Goal: Contribute content: Add original content to the website for others to see

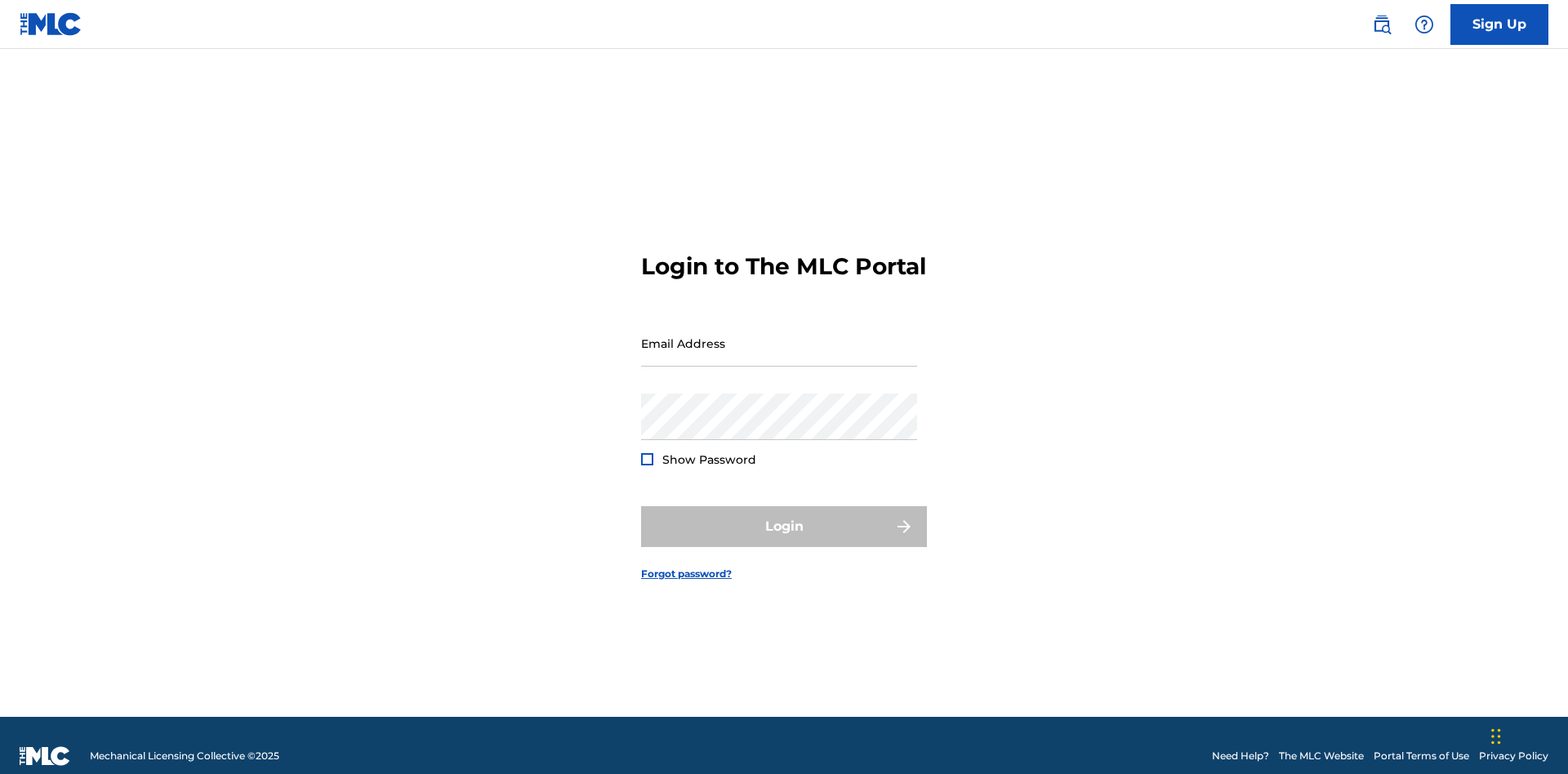
scroll to position [21, 0]
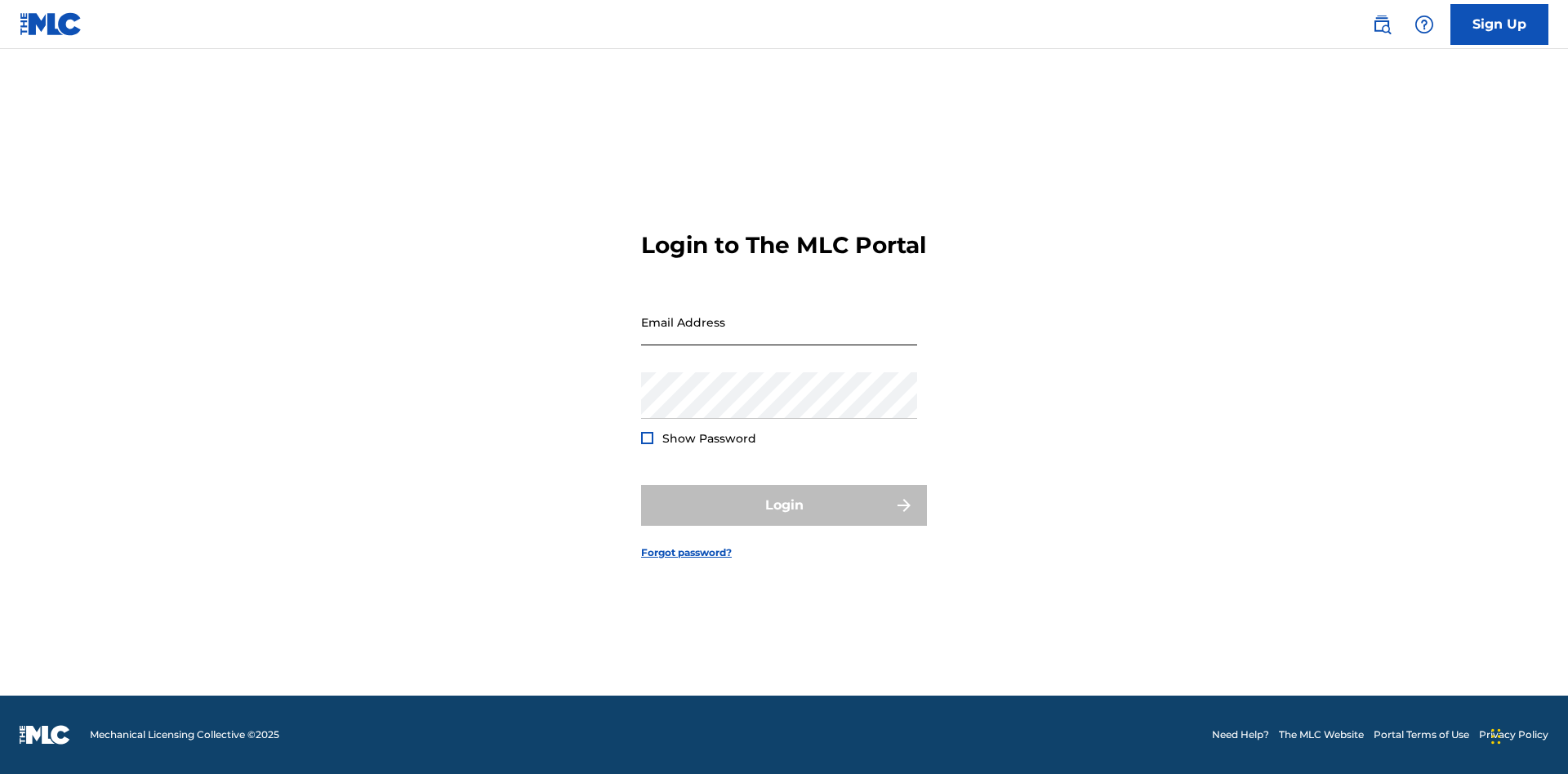
click at [778, 335] on input "Email Address" at bounding box center [779, 322] width 276 height 47
type input "Duke.McTesterson@gmail.com"
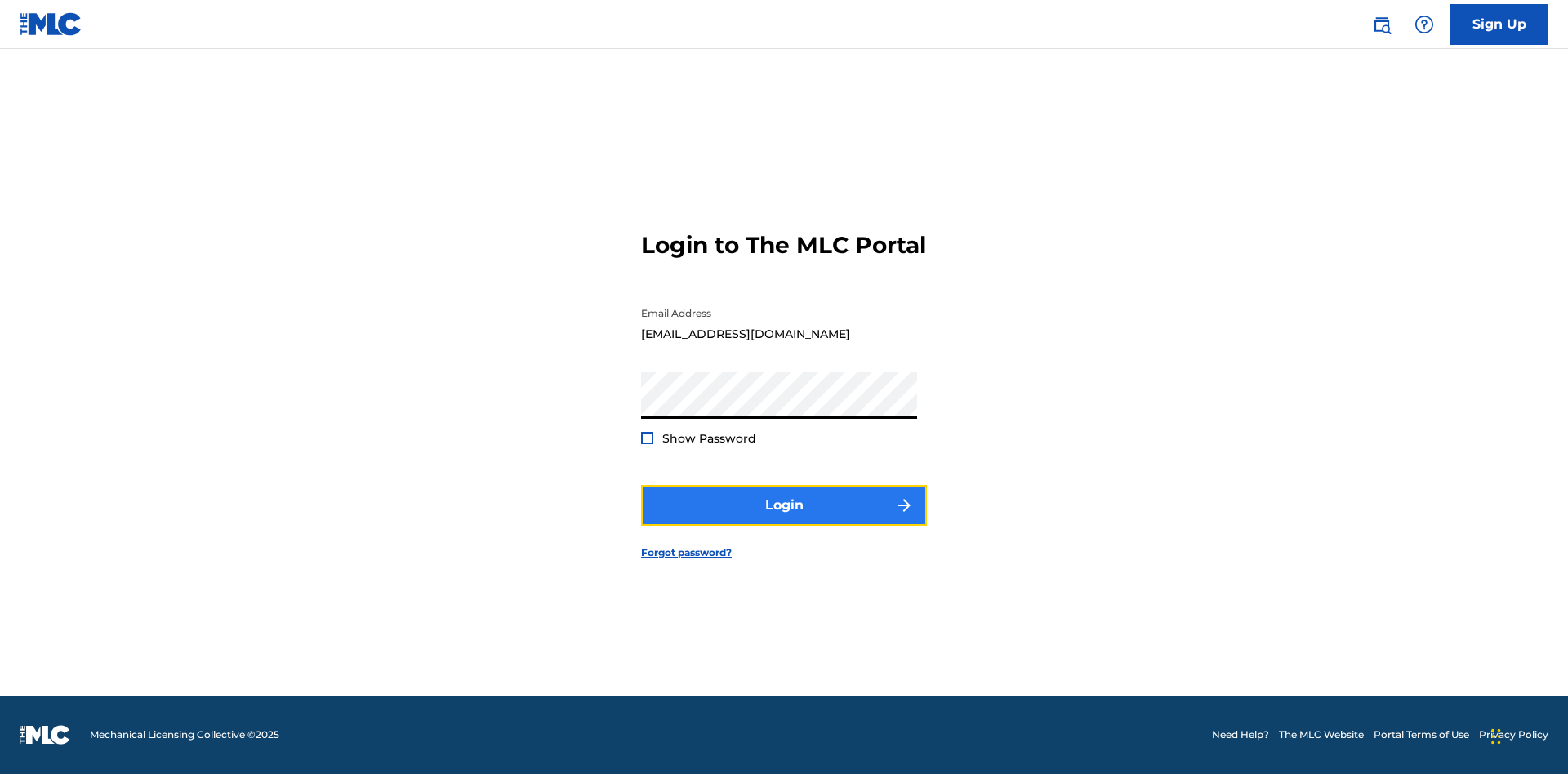
click at [784, 519] on button "Login" at bounding box center [784, 506] width 285 height 41
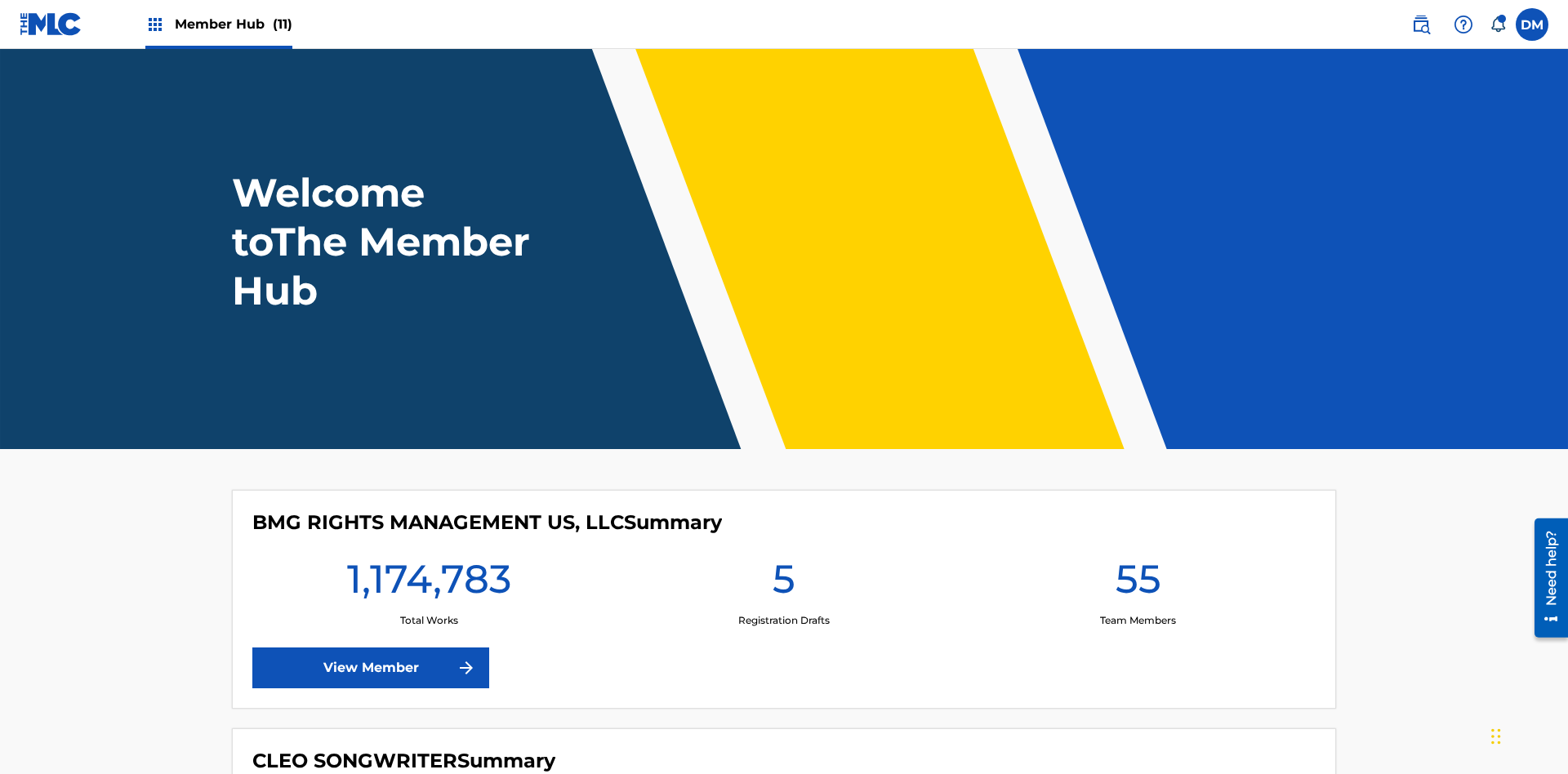
click at [233, 24] on span "Member Hub (11)" at bounding box center [233, 24] width 118 height 19
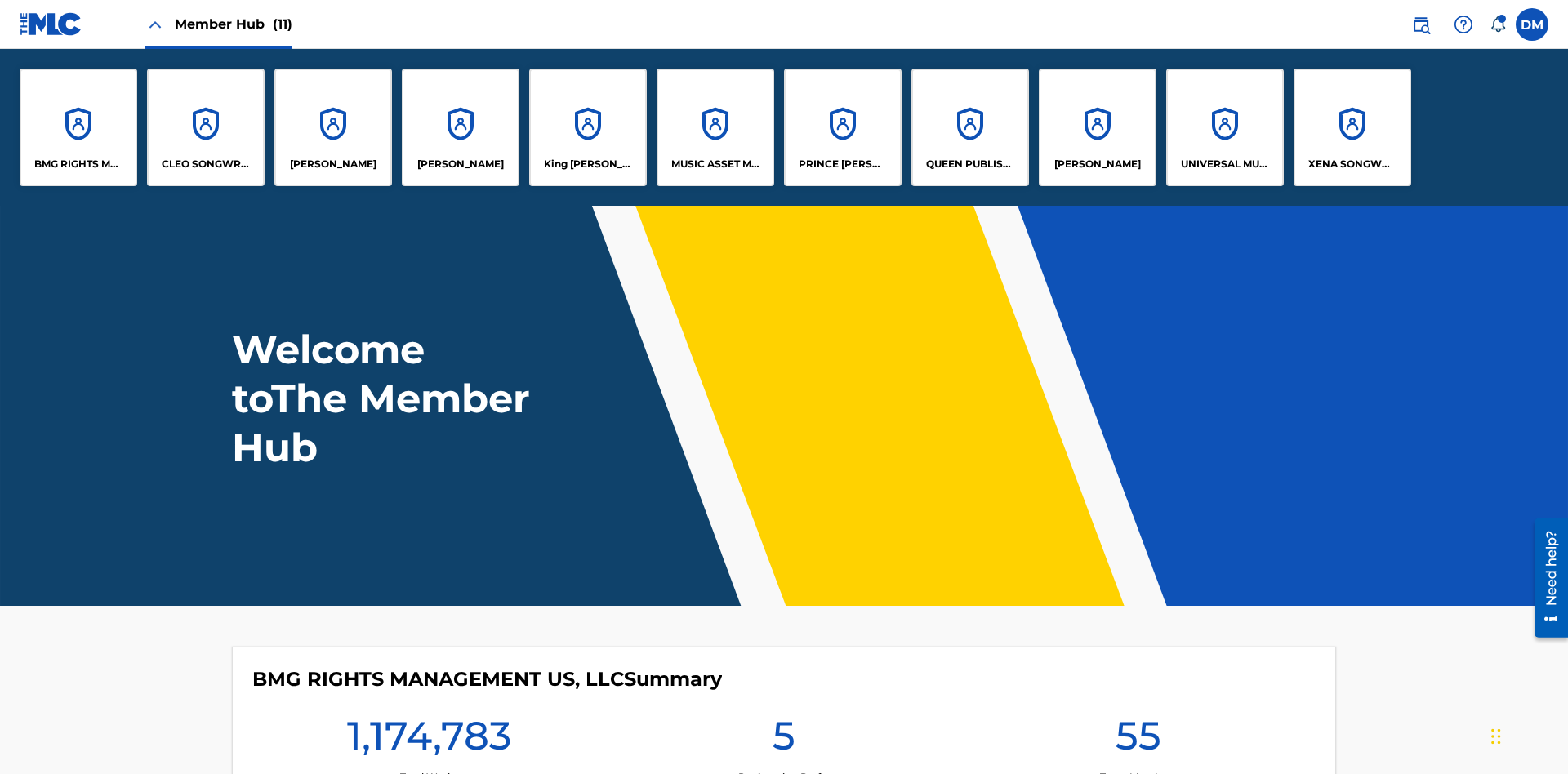
scroll to position [58, 0]
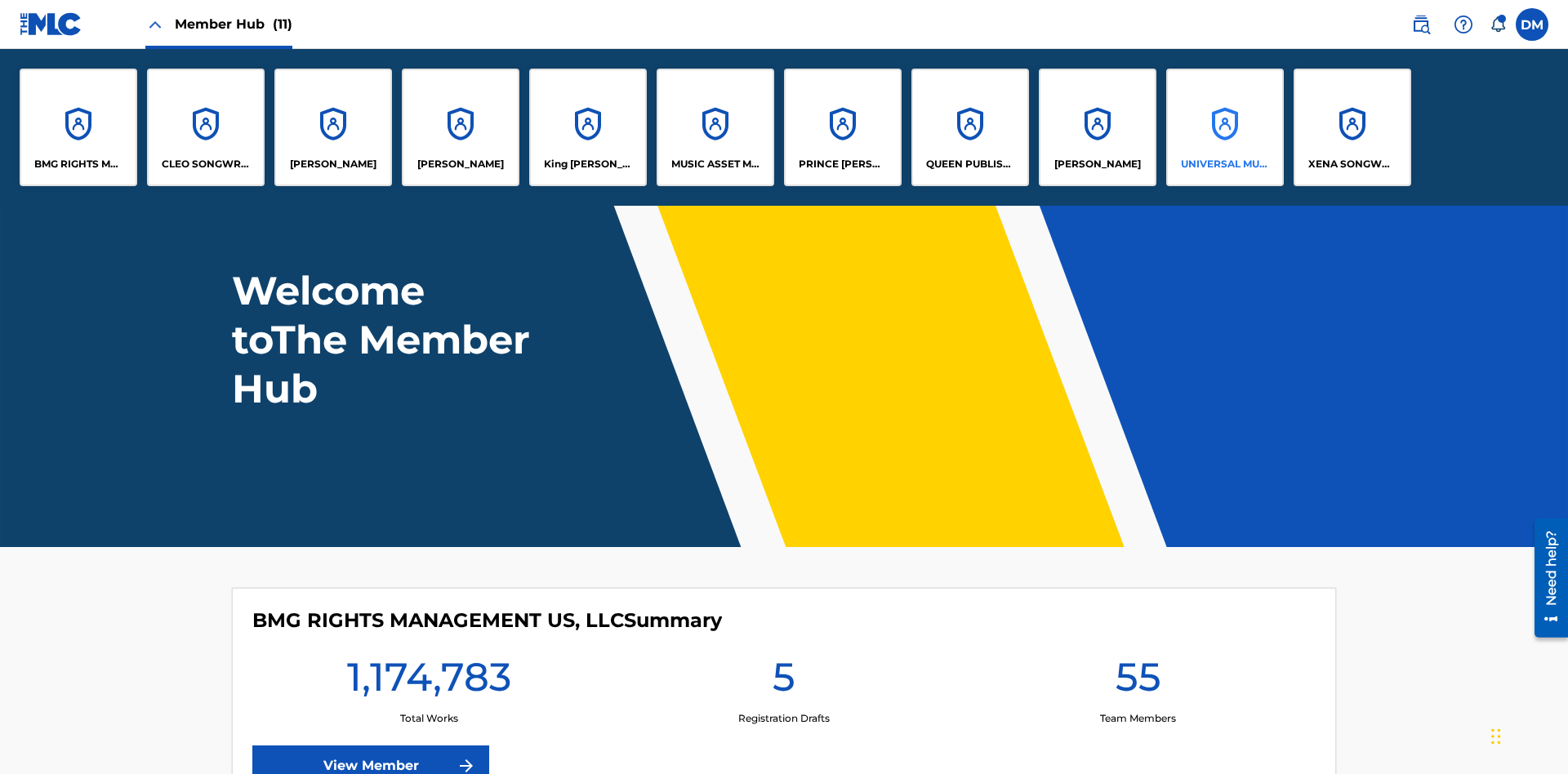
click at [1224, 164] on p "UNIVERSAL MUSIC PUB GROUP" at bounding box center [1225, 163] width 89 height 14
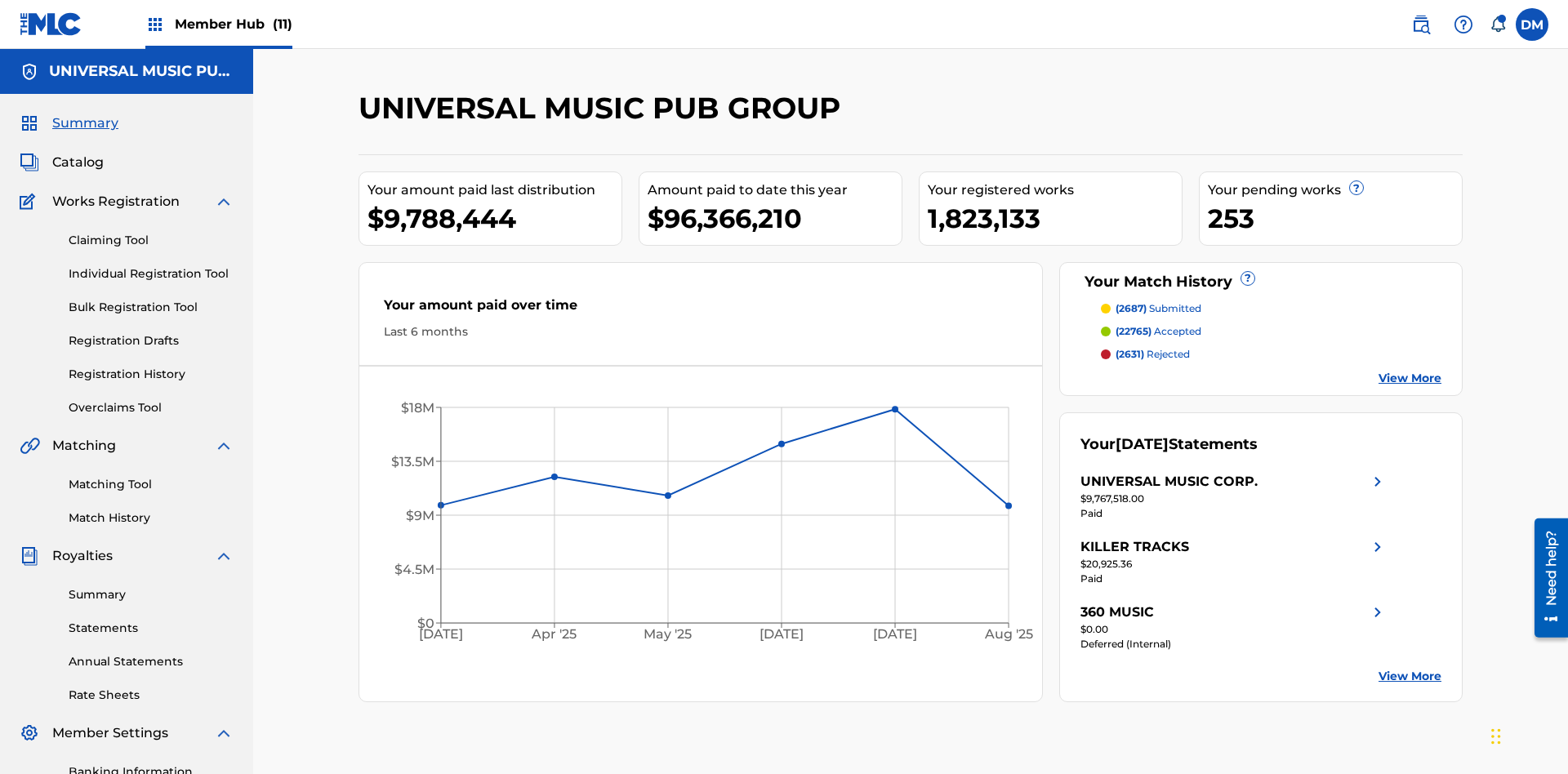
scroll to position [168, 0]
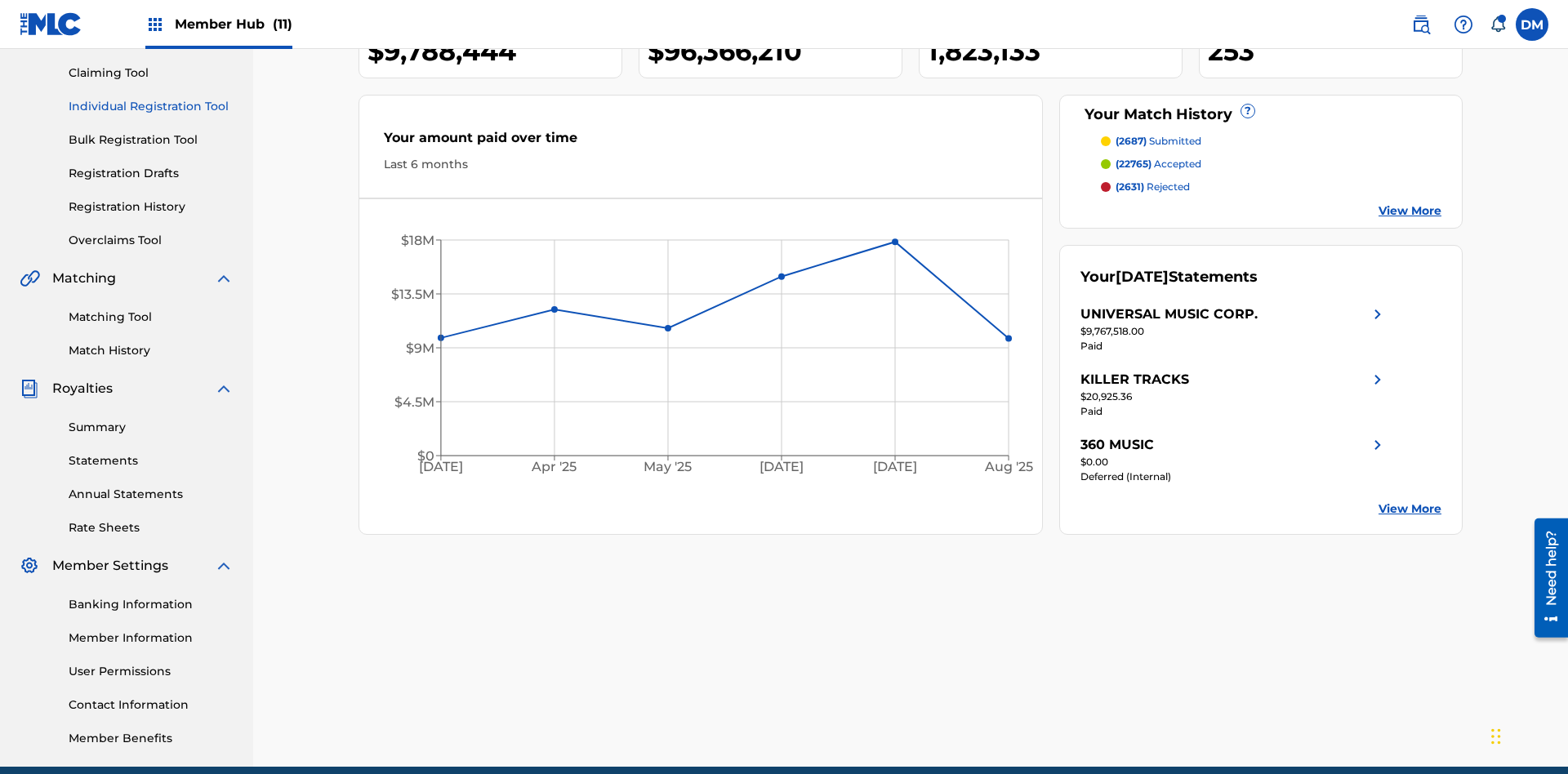
click at [151, 106] on link "Individual Registration Tool" at bounding box center [151, 107] width 165 height 17
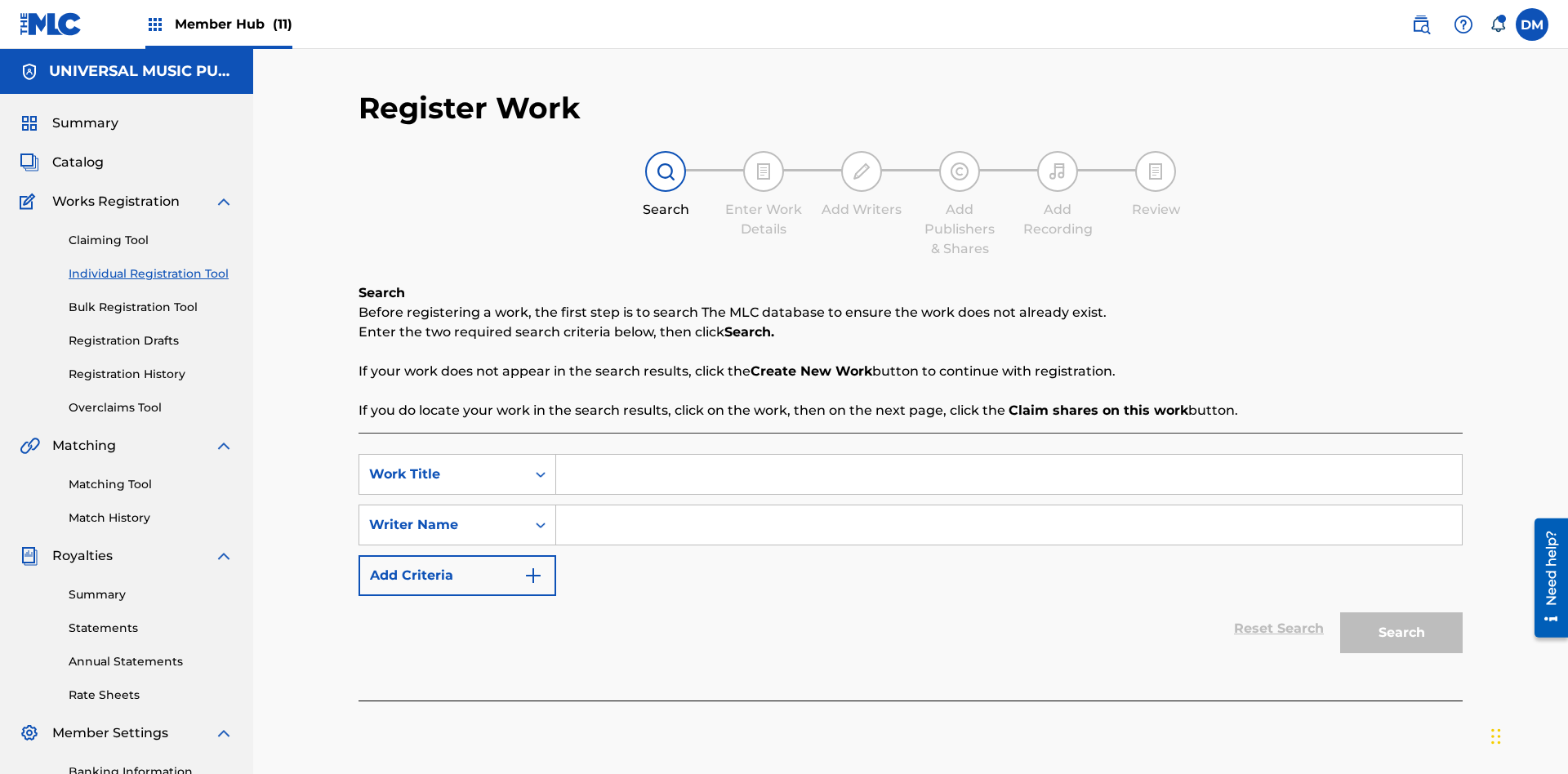
scroll to position [238, 0]
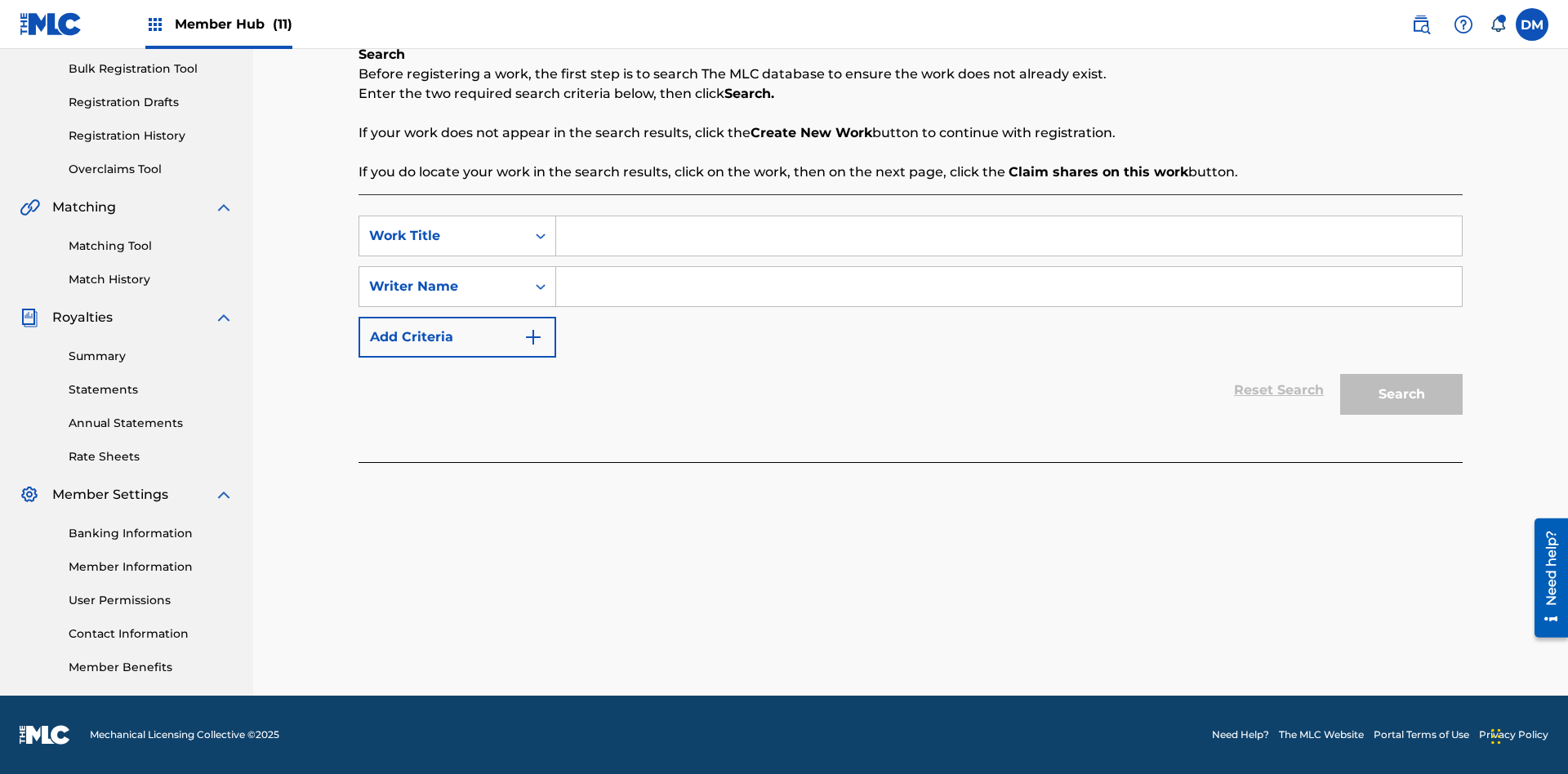
click at [1008, 236] on input "Search Form" at bounding box center [1008, 235] width 906 height 39
type input "Work to find in Pending Registration History"
click at [1008, 286] on input "Search Form" at bounding box center [1008, 286] width 906 height 39
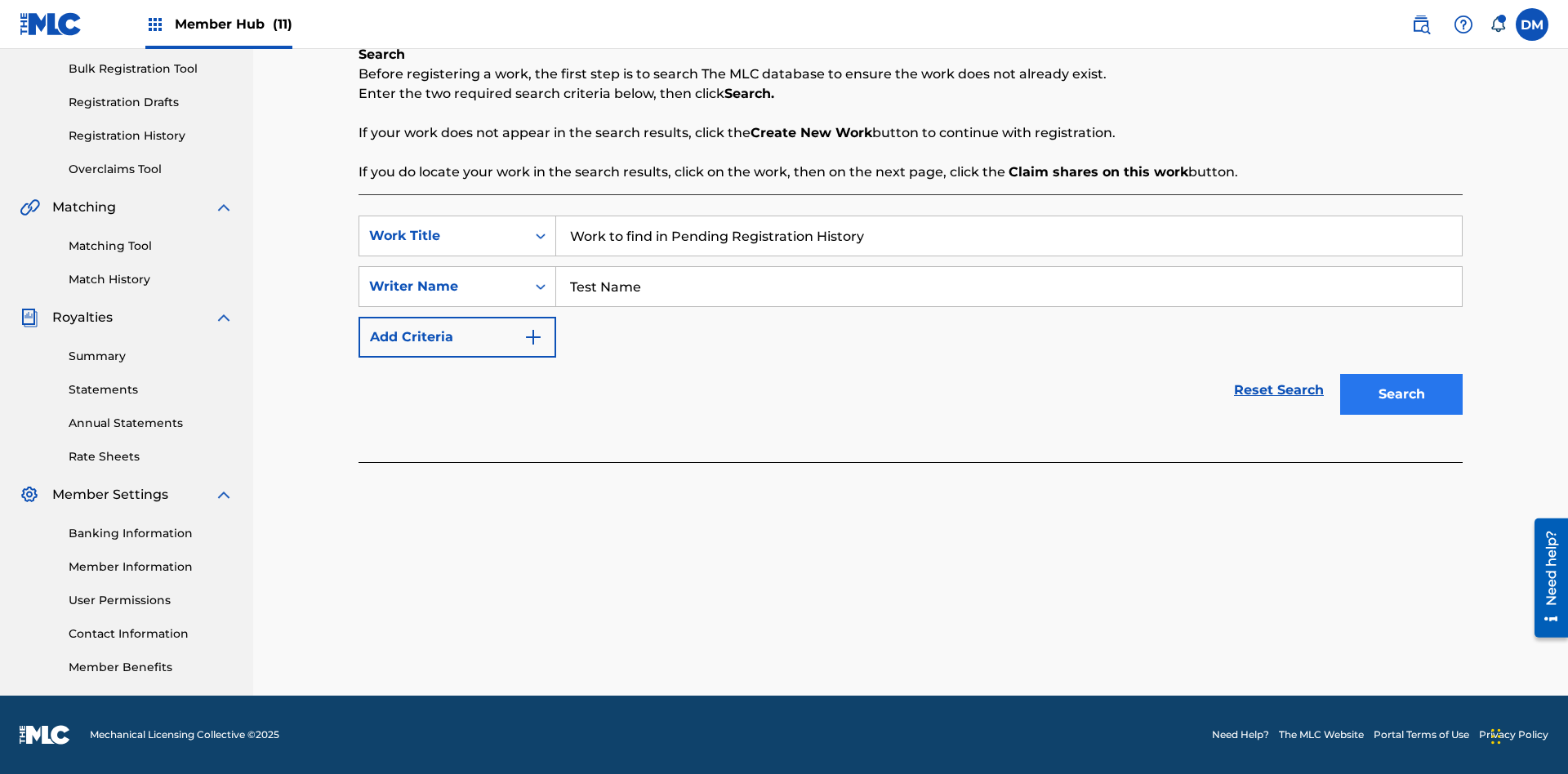
type input "Test Name"
click at [1401, 395] on button "Search" at bounding box center [1401, 394] width 123 height 41
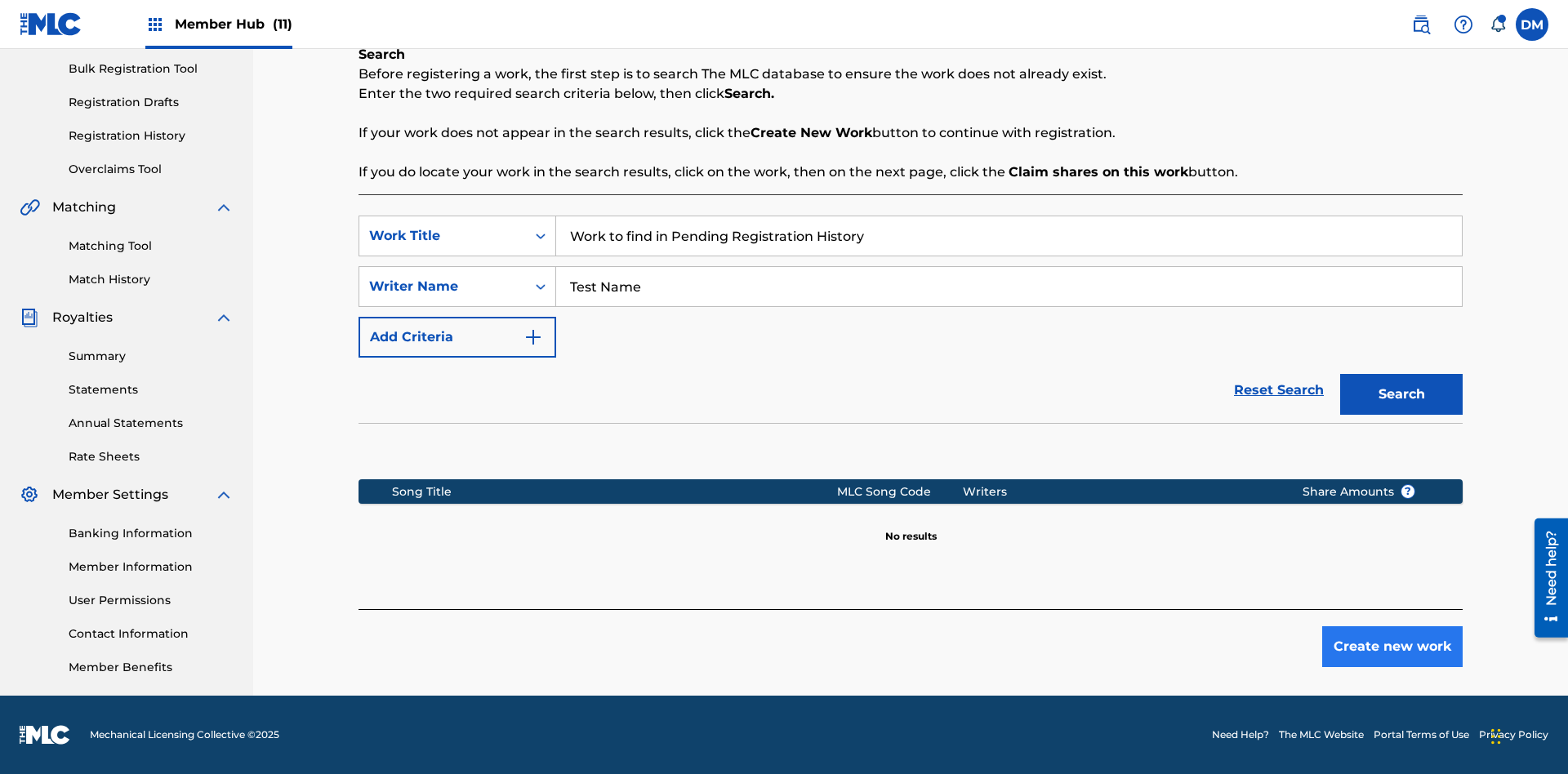
click at [1392, 646] on button "Create new work" at bounding box center [1392, 646] width 141 height 41
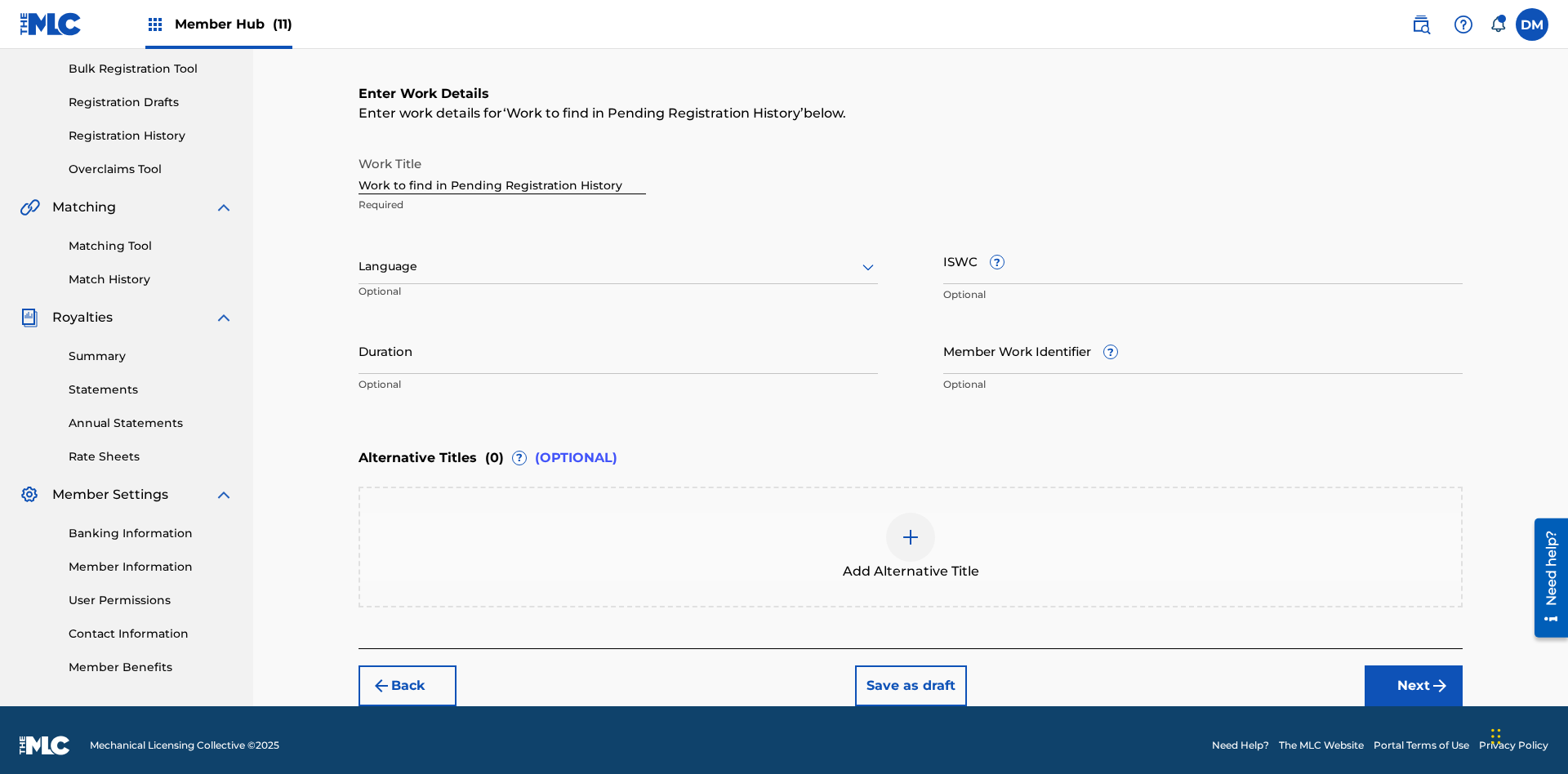
scroll to position [249, 0]
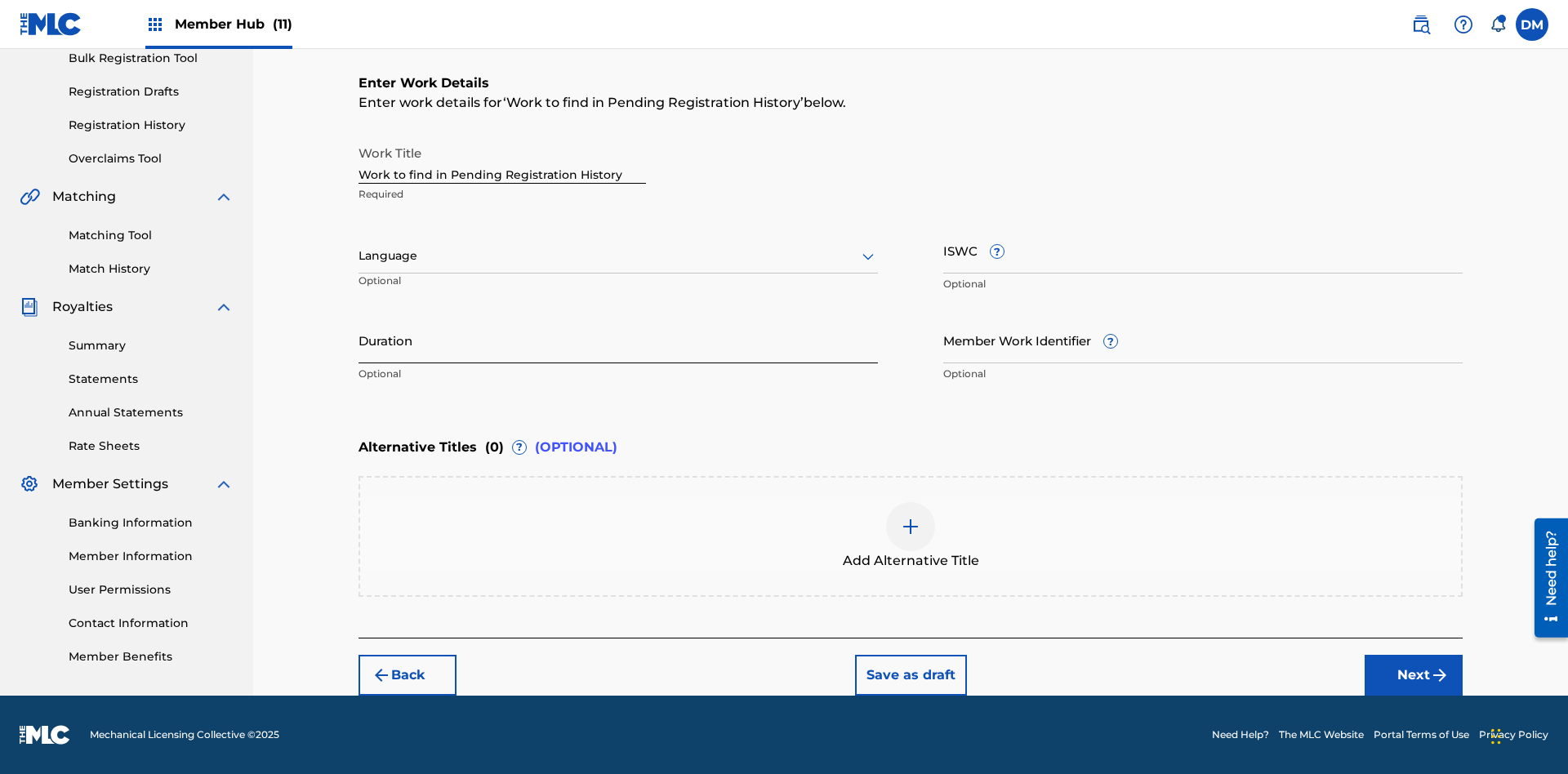
click at [618, 340] on input "Duration" at bounding box center [618, 340] width 519 height 47
type input "00:00"
click at [868, 257] on icon at bounding box center [867, 256] width 19 height 19
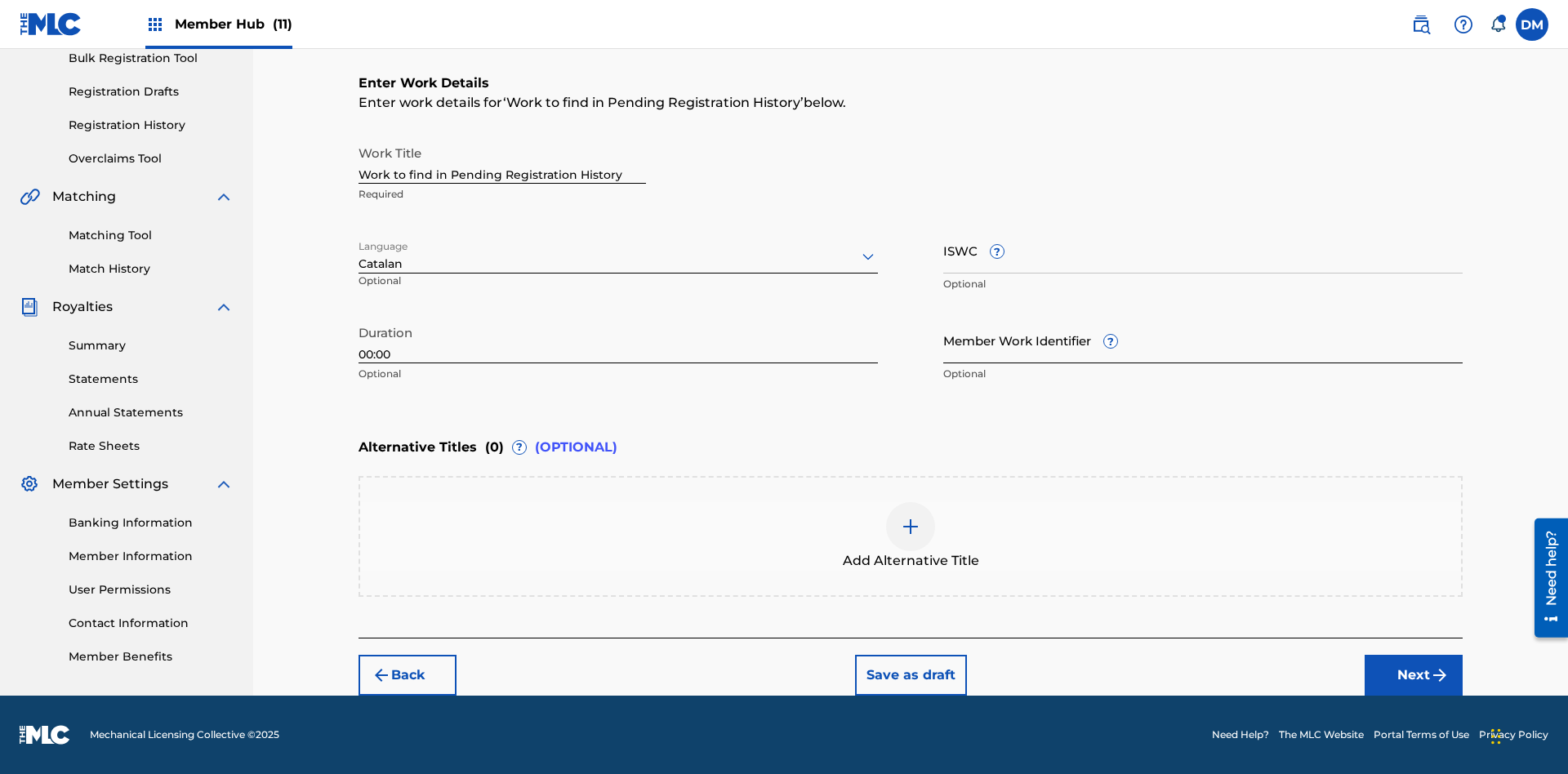
click at [1203, 340] on input "Member Work Identifier ?" at bounding box center [1202, 340] width 519 height 47
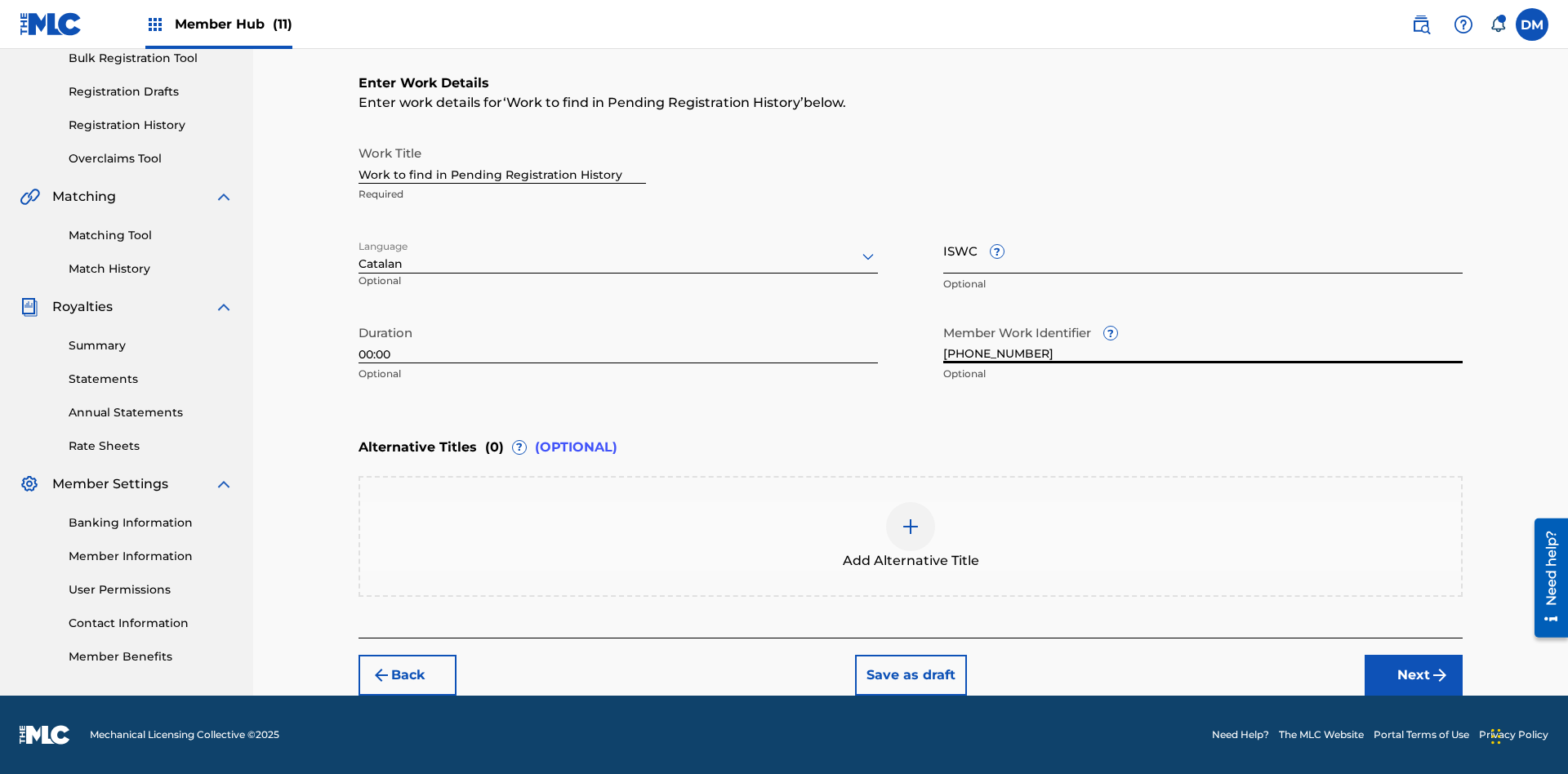
type input "2025.09.24.05"
click at [1203, 250] on input "ISWC ?" at bounding box center [1202, 250] width 519 height 47
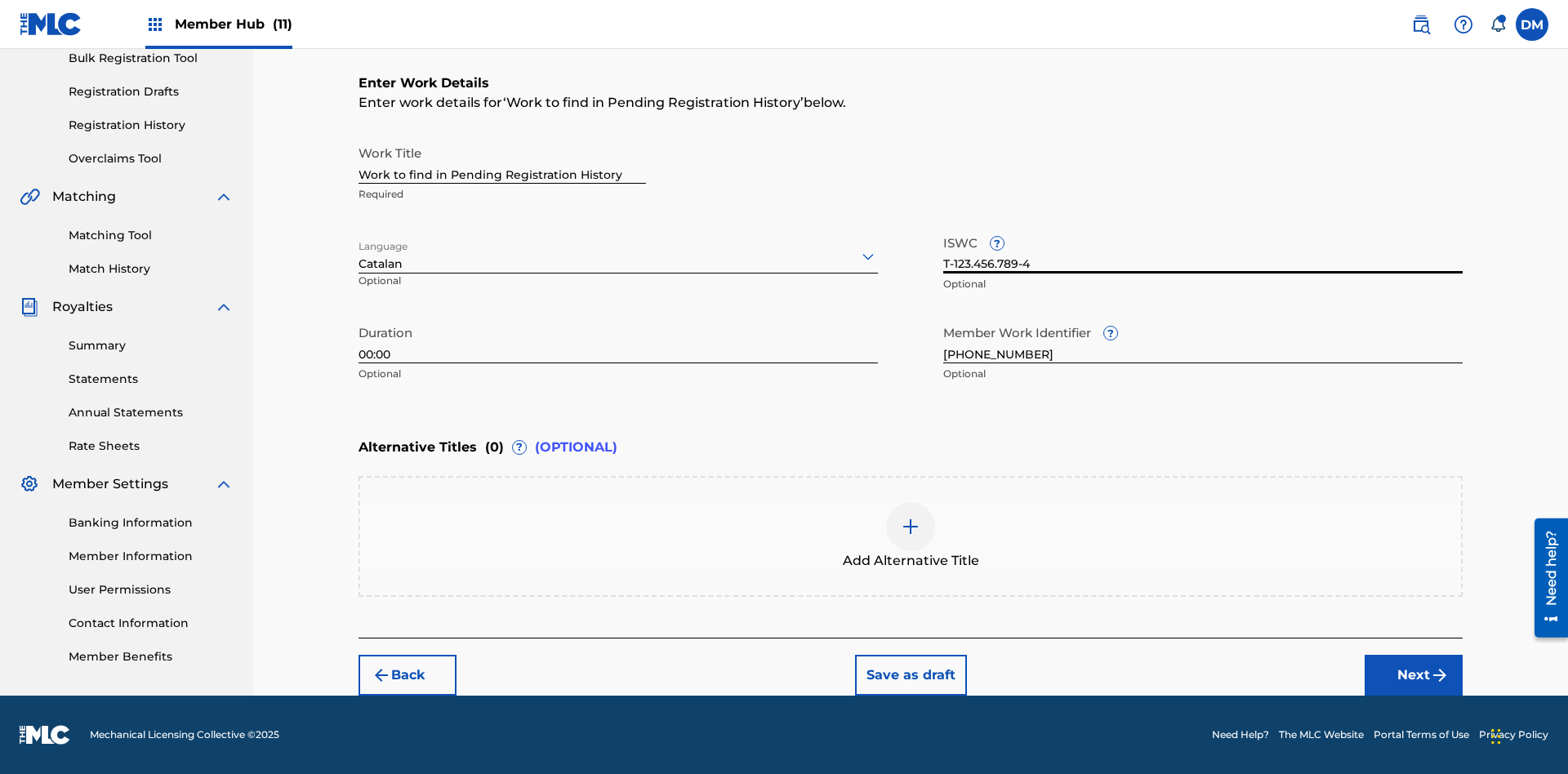
type input "T-123.456.789-4"
click at [911, 535] on img at bounding box center [910, 526] width 19 height 19
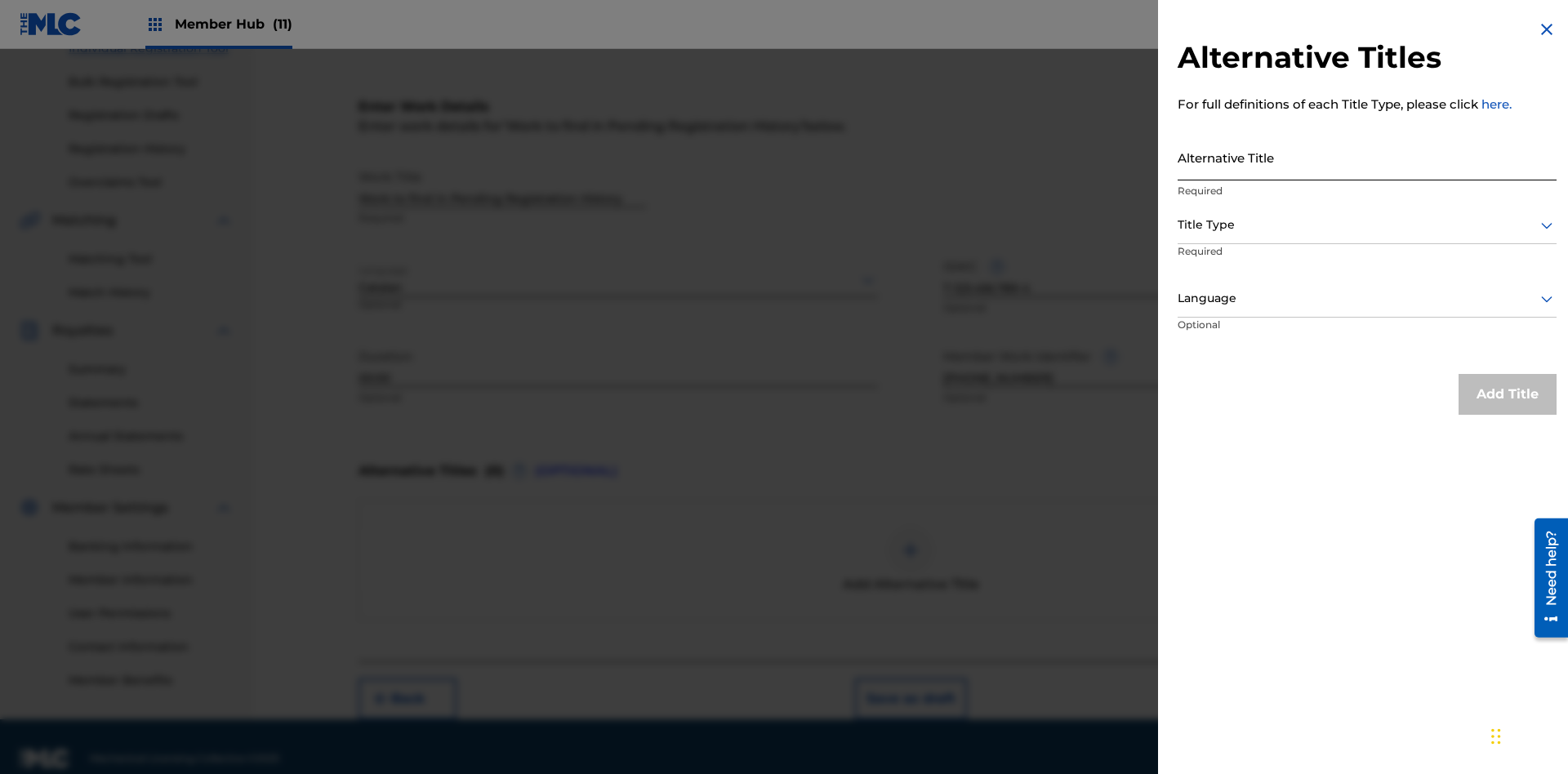
click at [1366, 157] on input "Alternative Title" at bounding box center [1366, 157] width 379 height 47
type input "Alt Title"
click at [1366, 224] on div at bounding box center [1366, 224] width 379 height 20
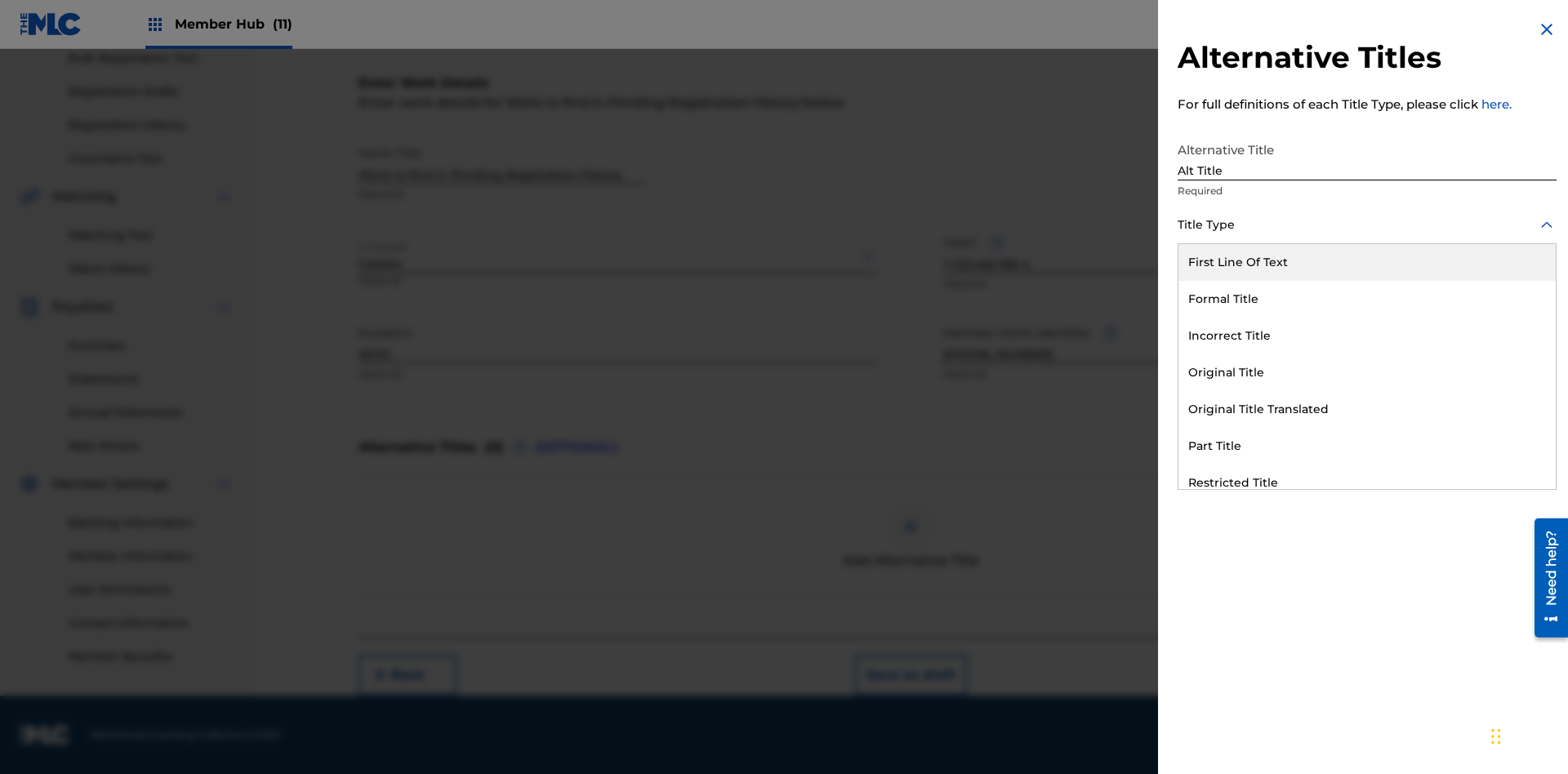
click at [1366, 373] on div "Original Title" at bounding box center [1366, 372] width 377 height 36
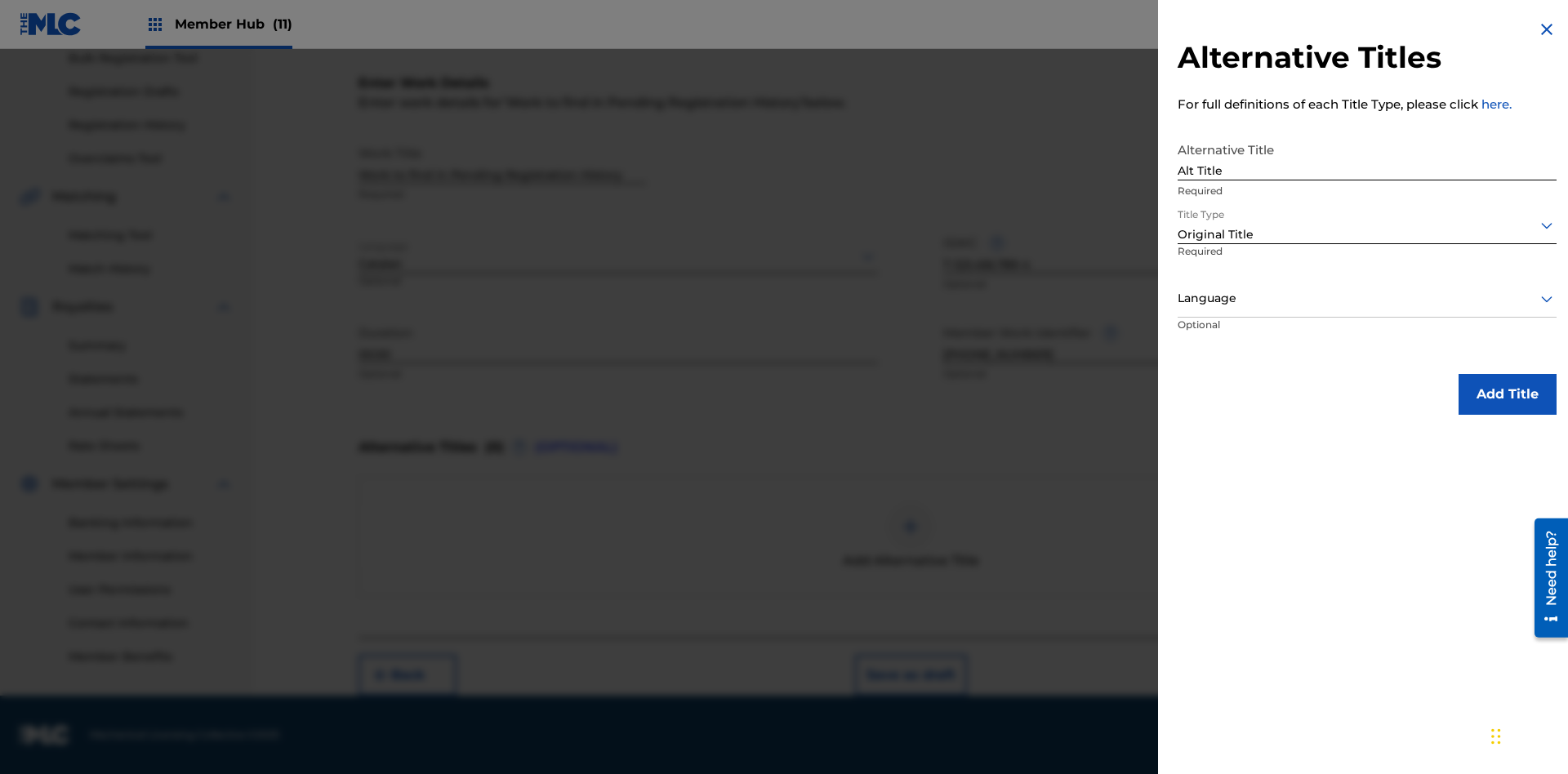
click at [1366, 298] on div at bounding box center [1366, 298] width 379 height 20
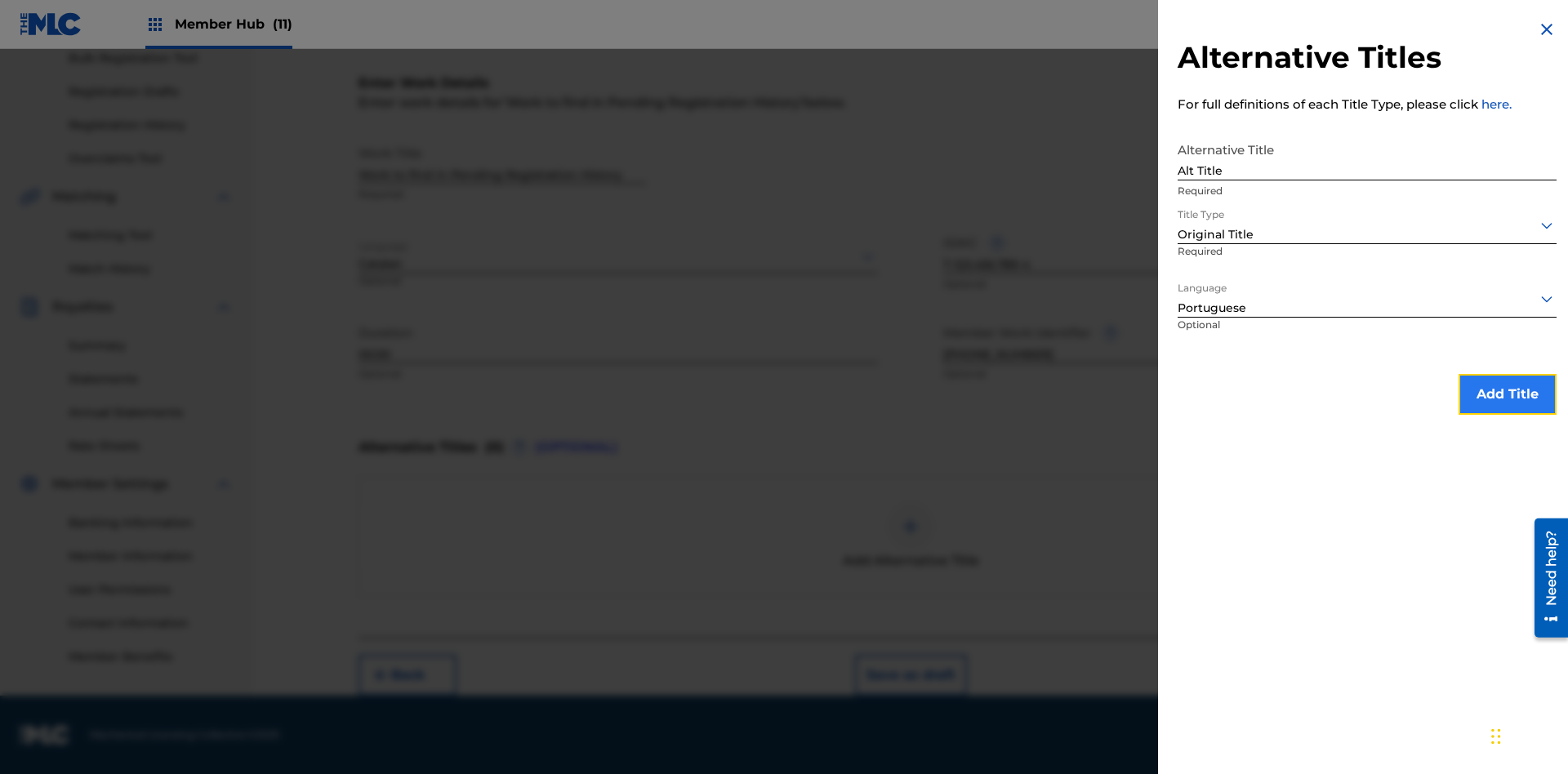
click at [1507, 394] on button "Add Title" at bounding box center [1507, 394] width 98 height 41
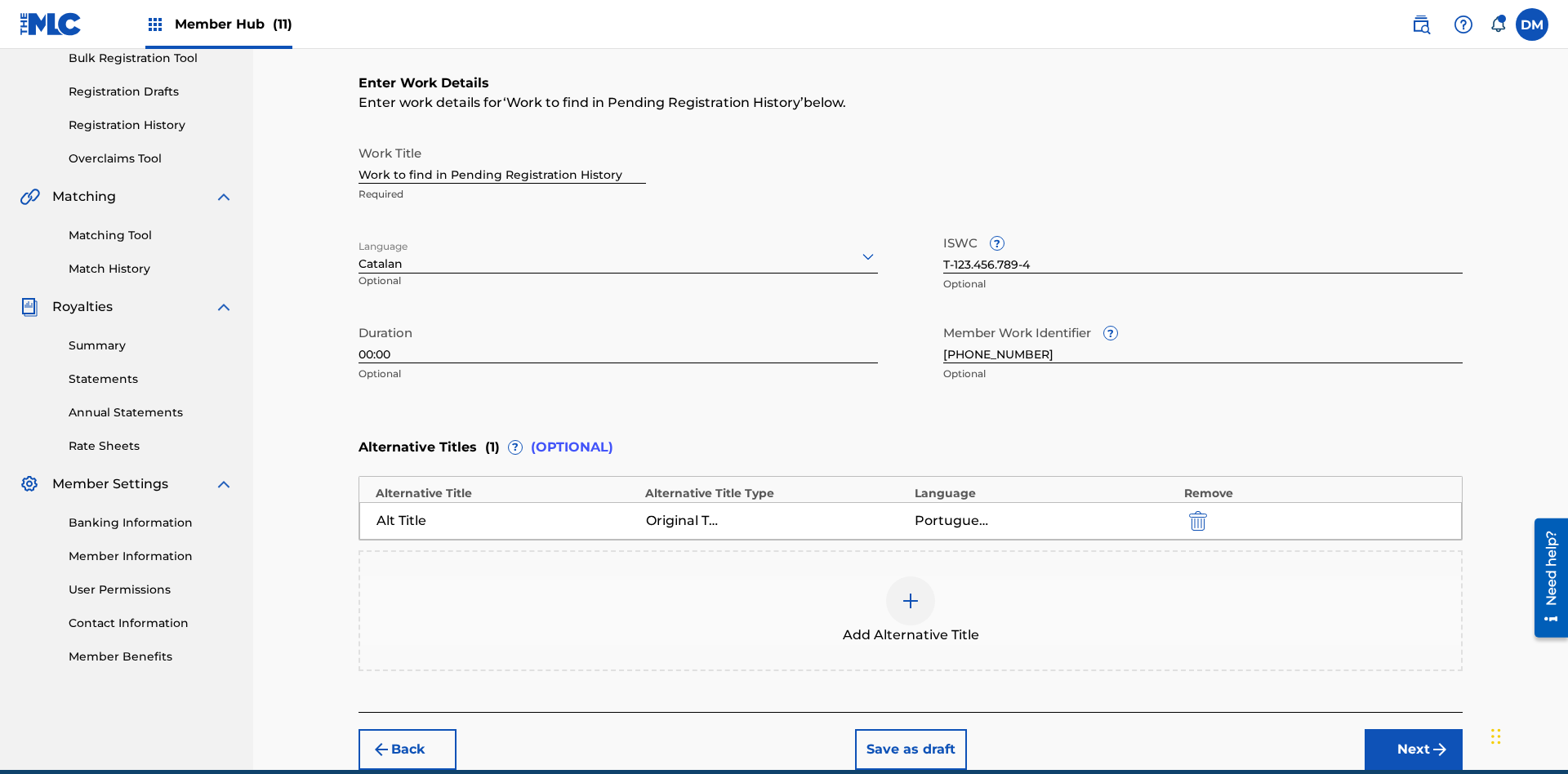
scroll to position [323, 0]
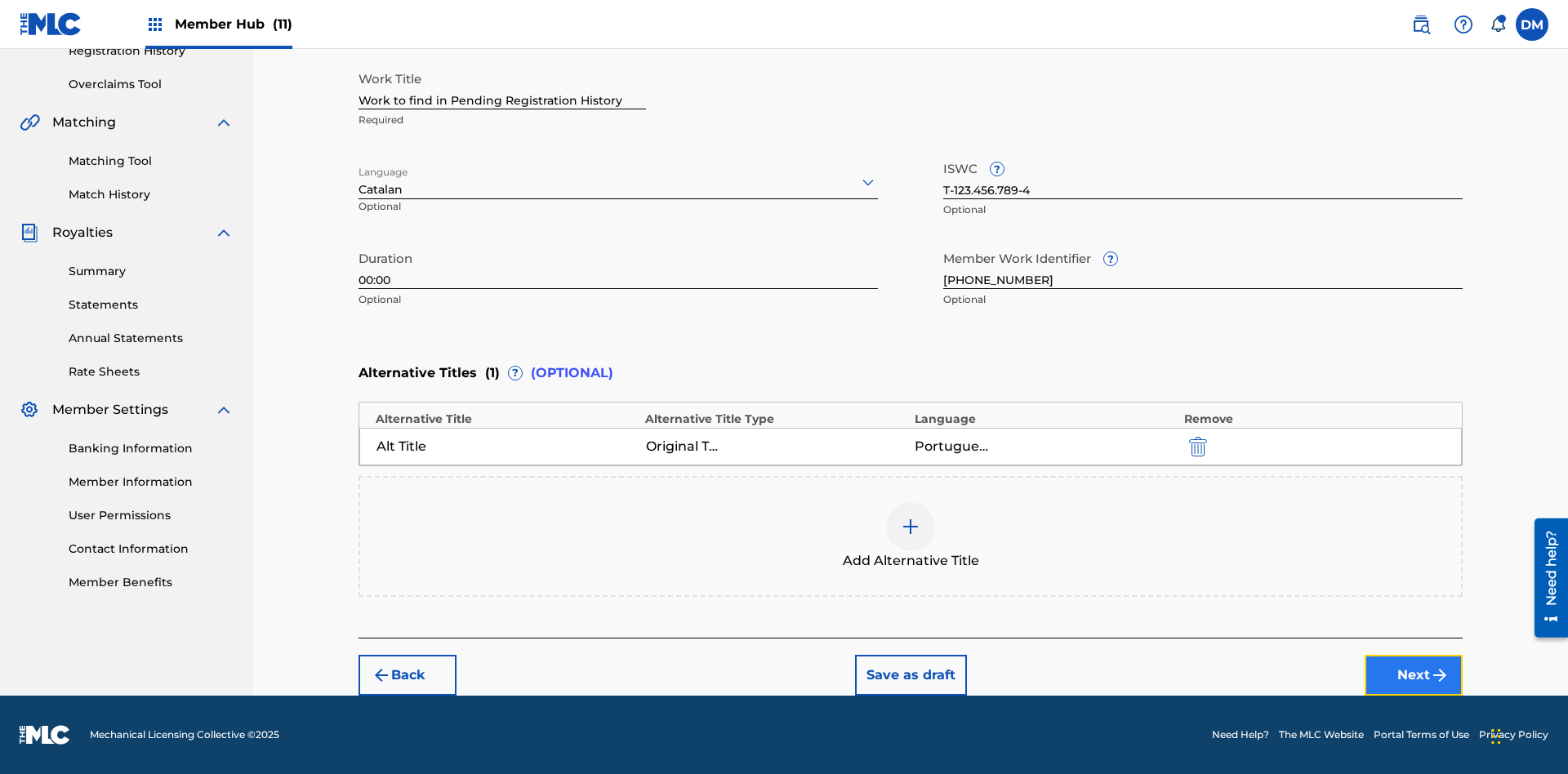
click at [1413, 675] on button "Next" at bounding box center [1414, 675] width 98 height 41
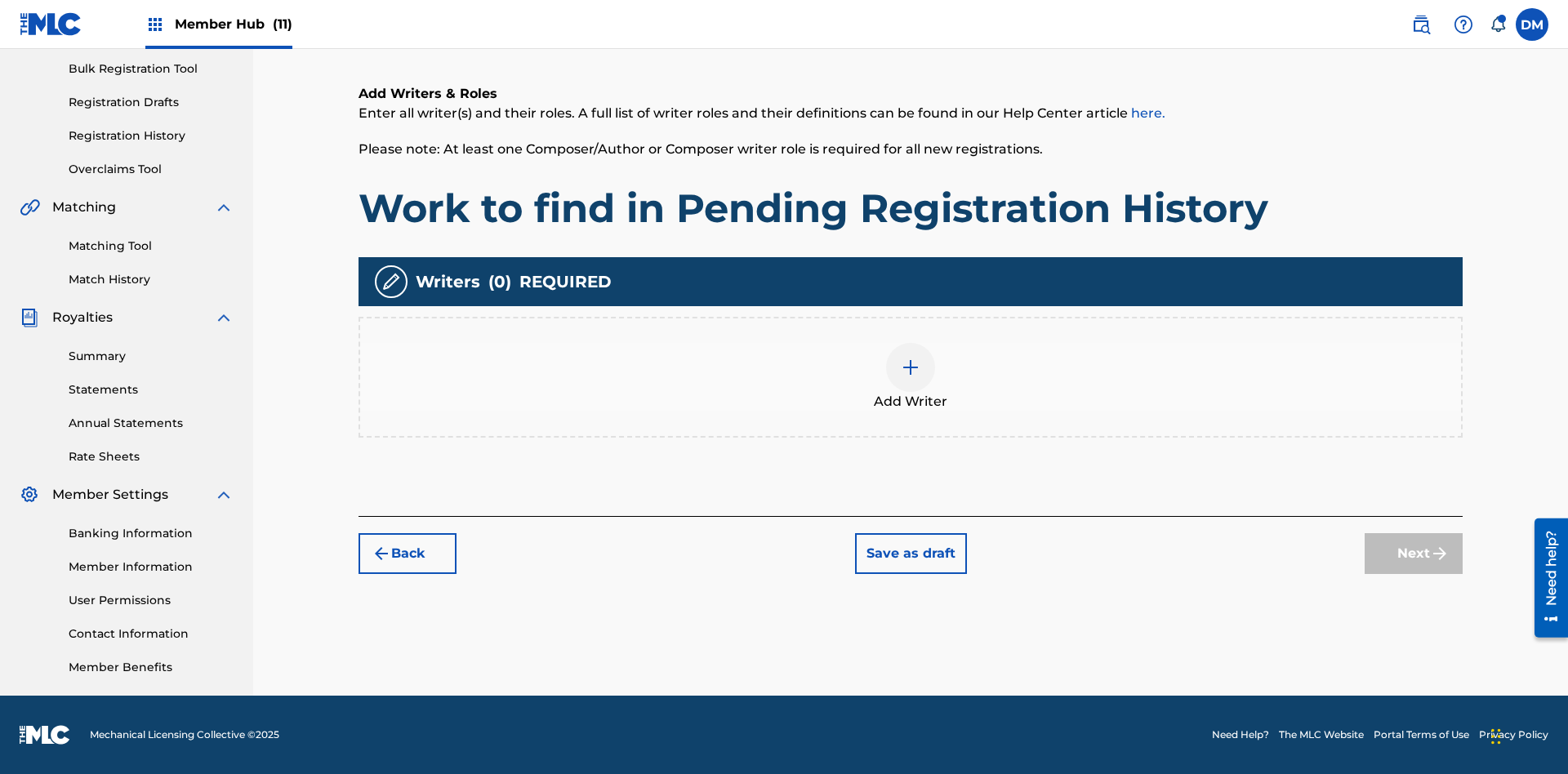
scroll to position [238, 0]
click at [911, 376] on img at bounding box center [910, 367] width 19 height 19
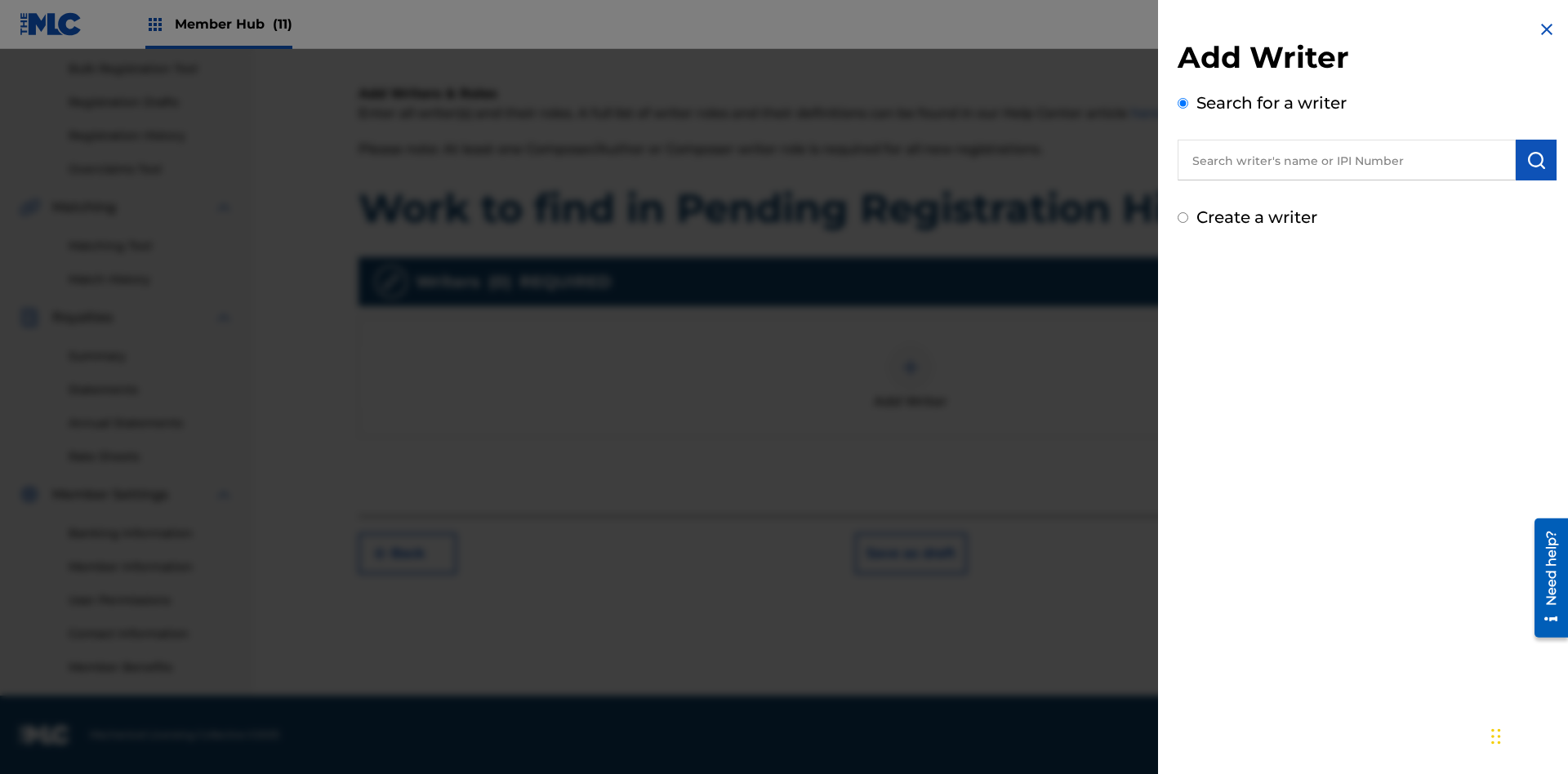
click at [1346, 160] on input "text" at bounding box center [1346, 160] width 338 height 41
type input "Test2025.09.24.05.07.15"
click at [1536, 160] on img "submit" at bounding box center [1535, 159] width 19 height 19
click at [1183, 287] on input "Create a writer" at bounding box center [1183, 287] width 11 height 11
radio input "false"
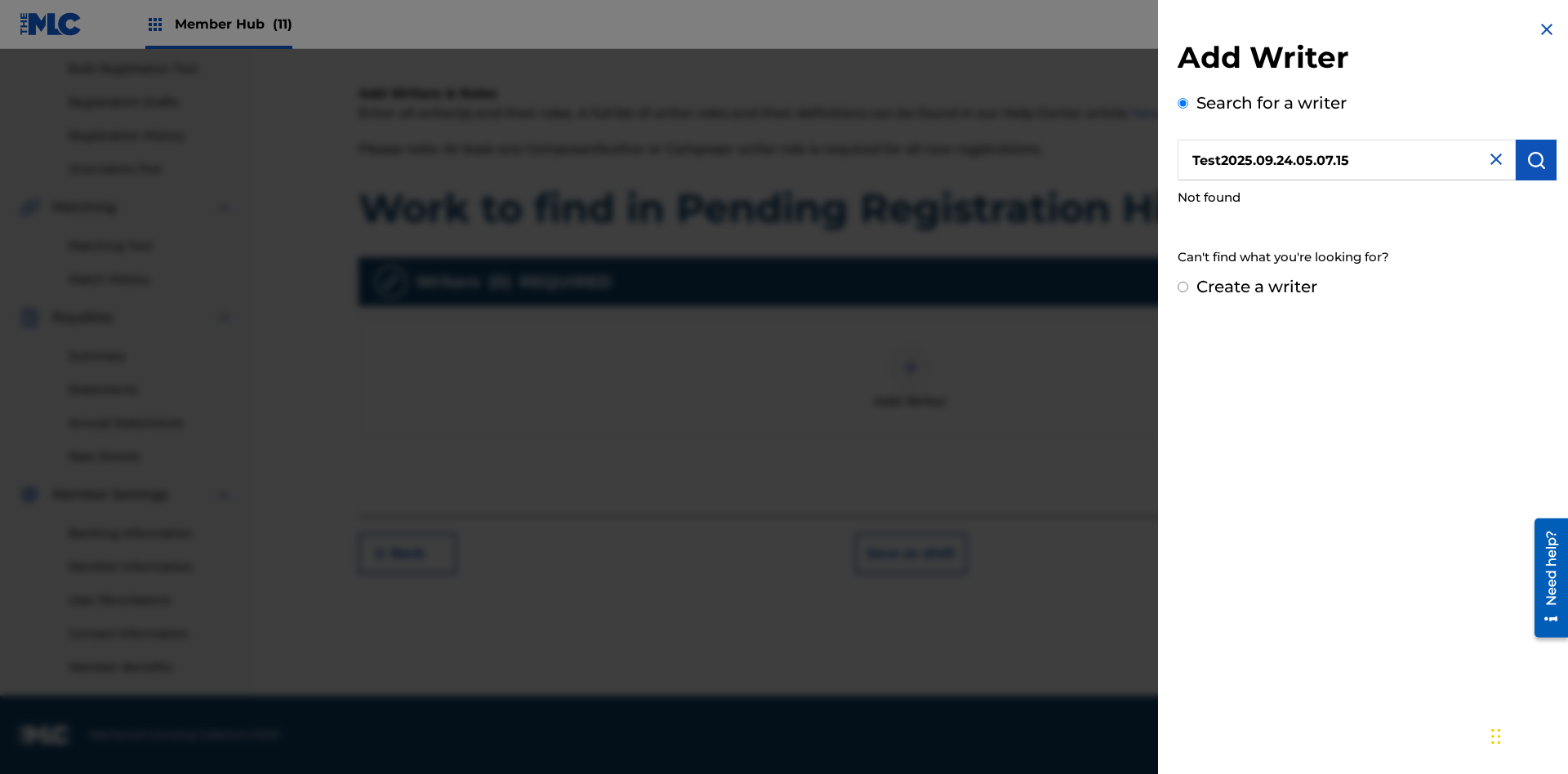
radio input "false"
radio input "true"
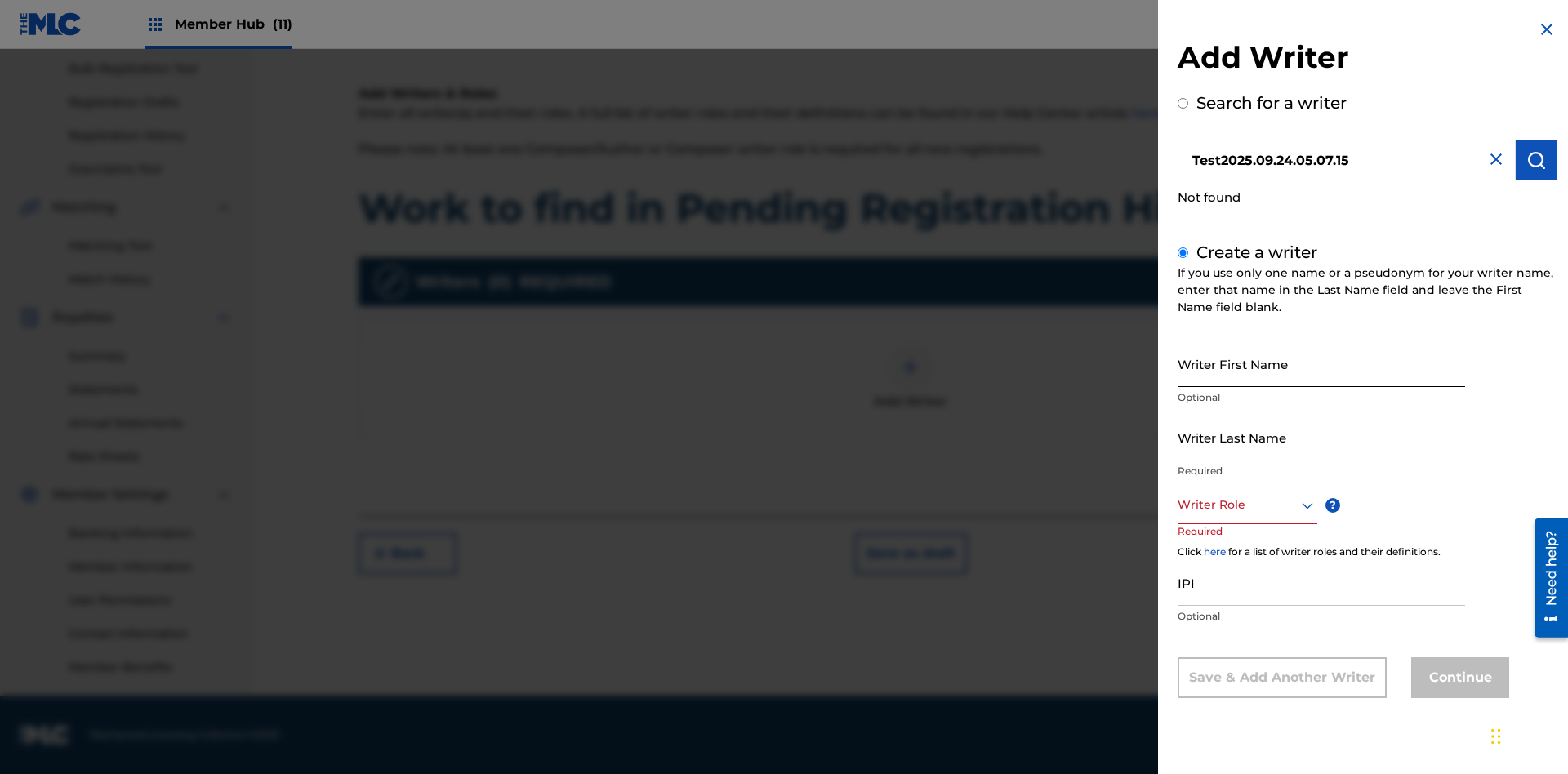
click at [1321, 363] on input "Writer First Name" at bounding box center [1321, 363] width 287 height 47
type input "Test2025.09.24.05.07.18"
click at [1321, 437] on input "Writer Last Name" at bounding box center [1321, 437] width 287 height 47
type input "Test2025.09.24.05.07.19"
click at [1246, 505] on div at bounding box center [1247, 505] width 140 height 20
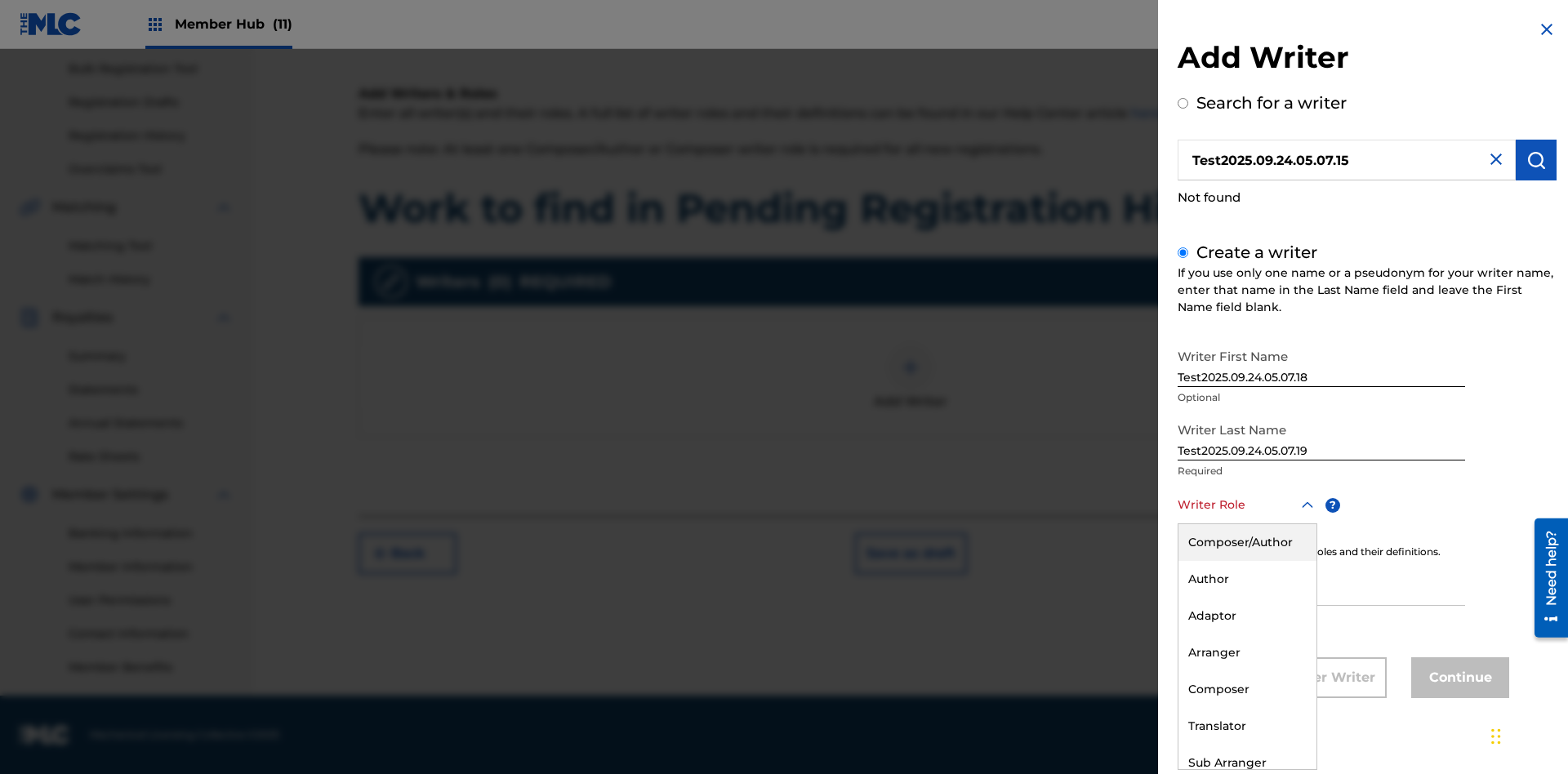
click at [1246, 688] on div "Composer" at bounding box center [1247, 688] width 138 height 36
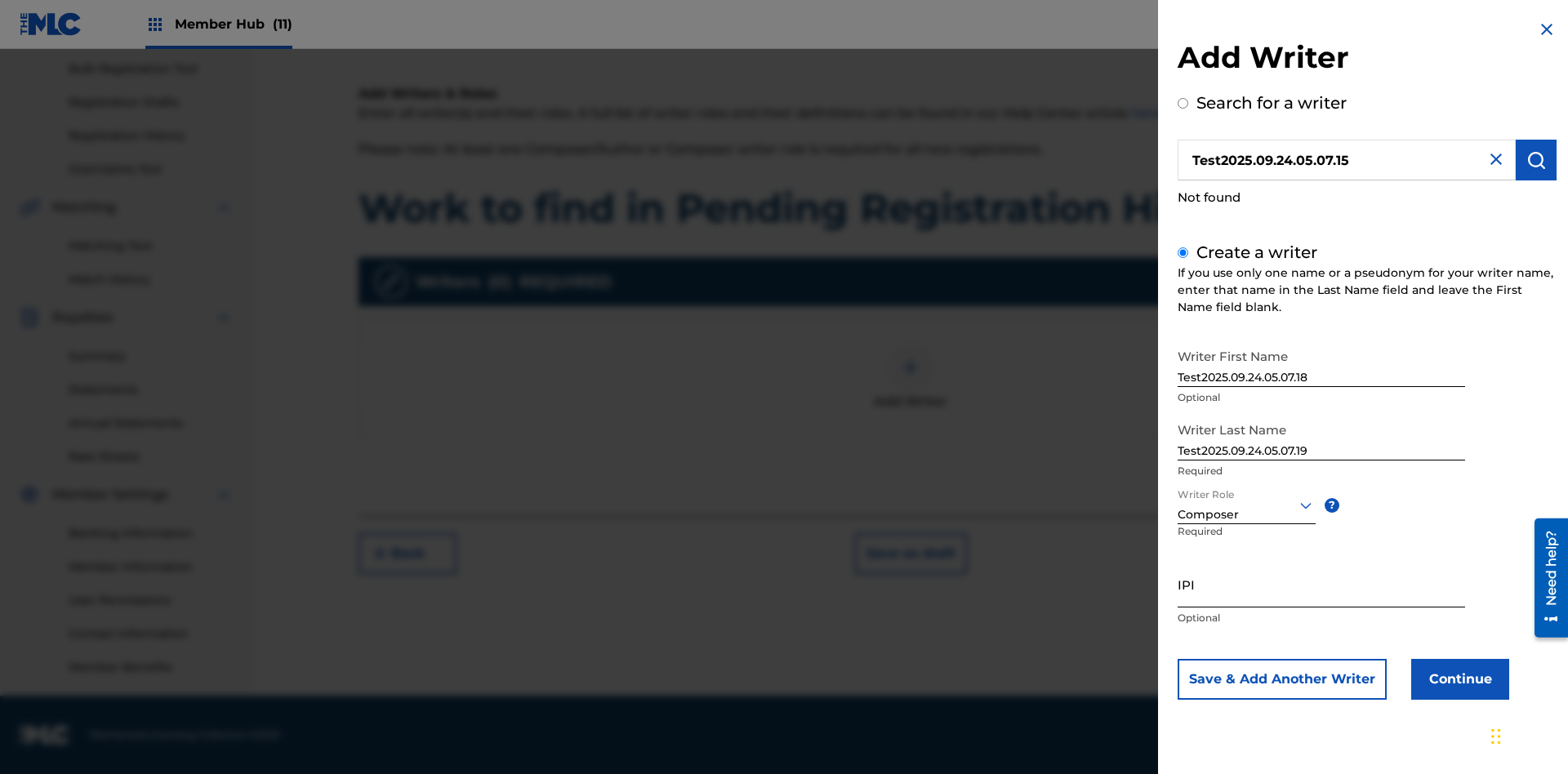
click at [1321, 583] on input "IPI" at bounding box center [1321, 583] width 287 height 47
type input "00000000000"
click at [1457, 678] on button "Continue" at bounding box center [1460, 679] width 98 height 41
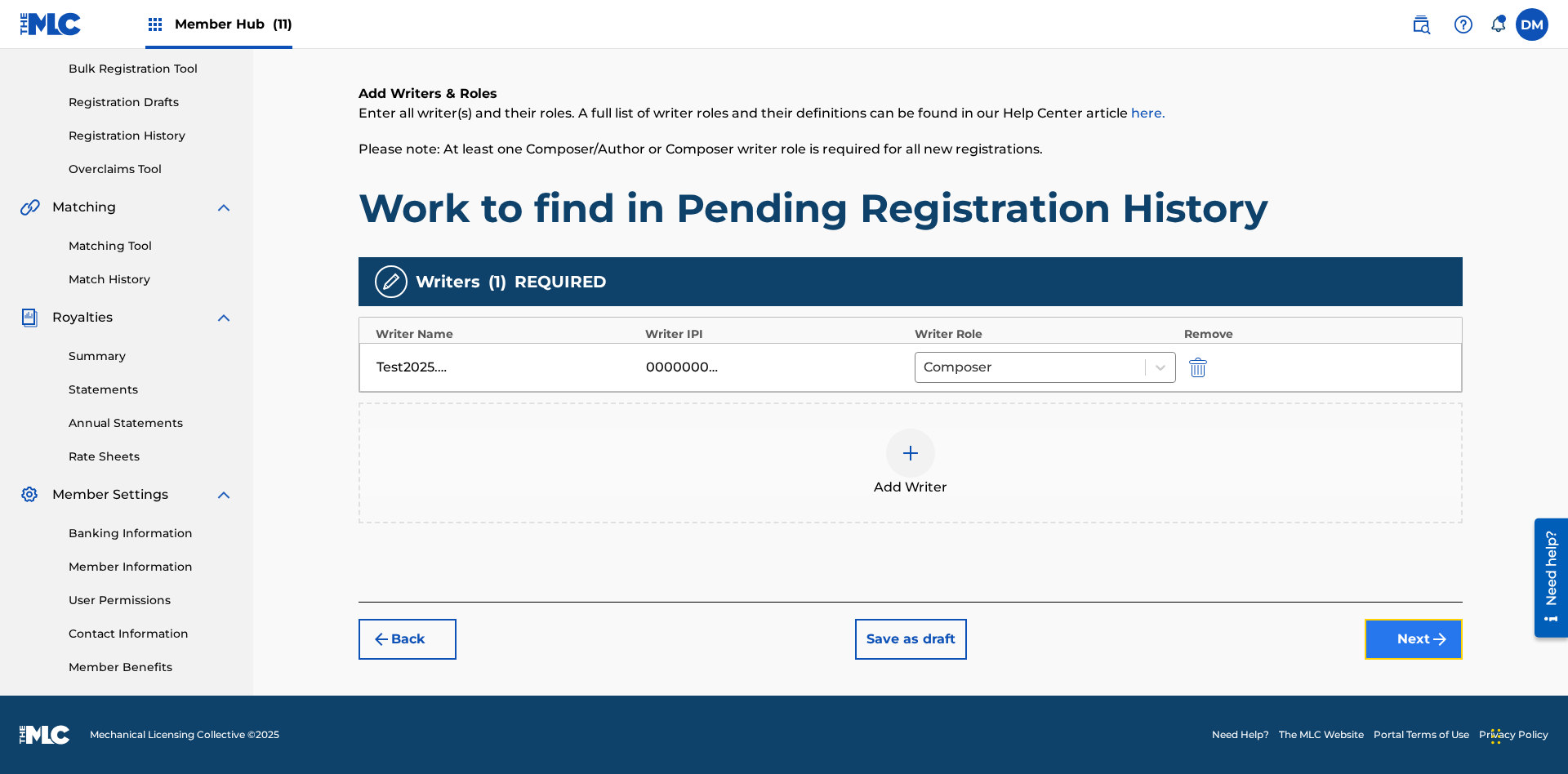
click at [1413, 639] on button "Next" at bounding box center [1414, 639] width 98 height 41
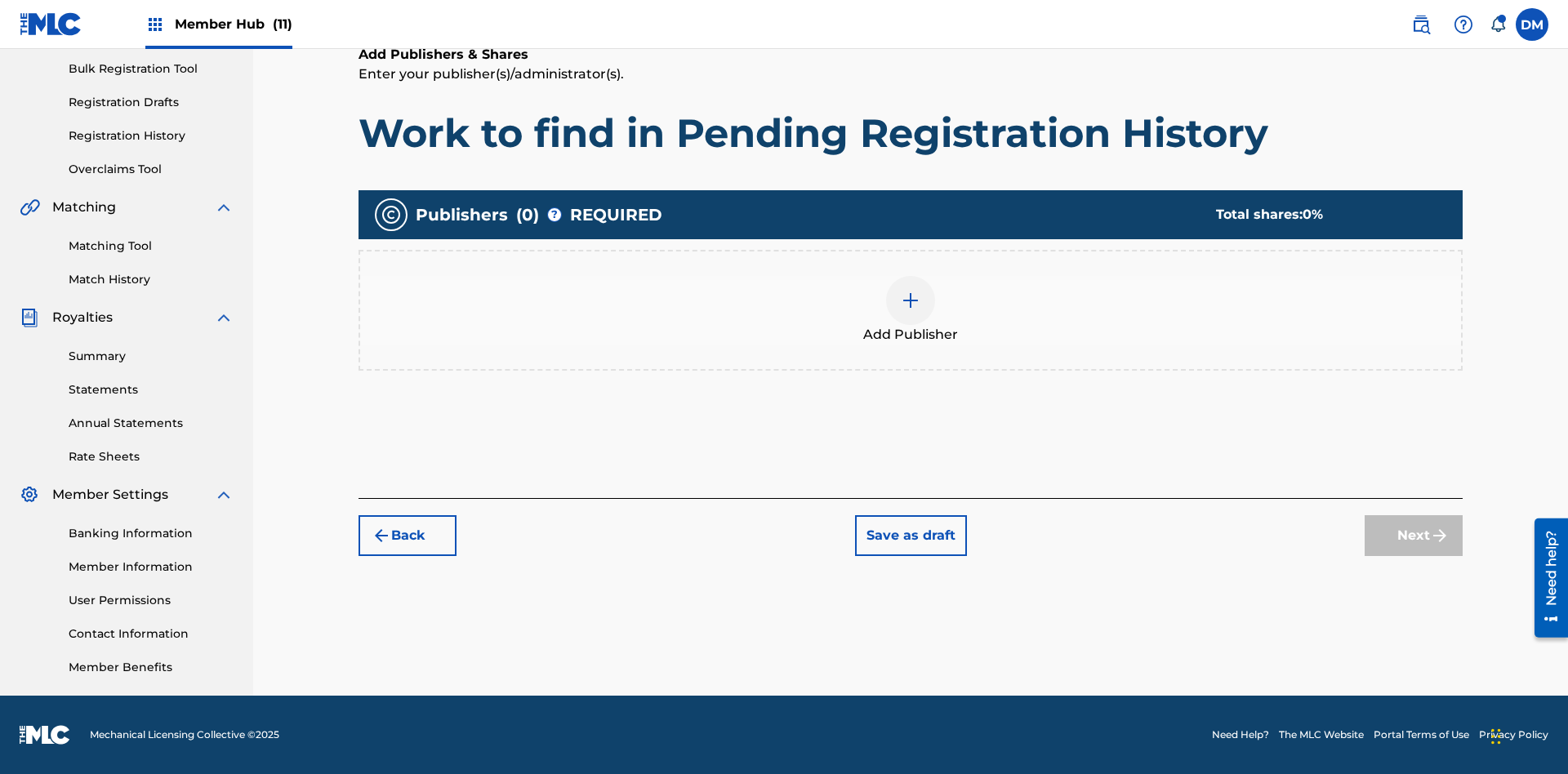
click at [911, 300] on img at bounding box center [910, 300] width 19 height 19
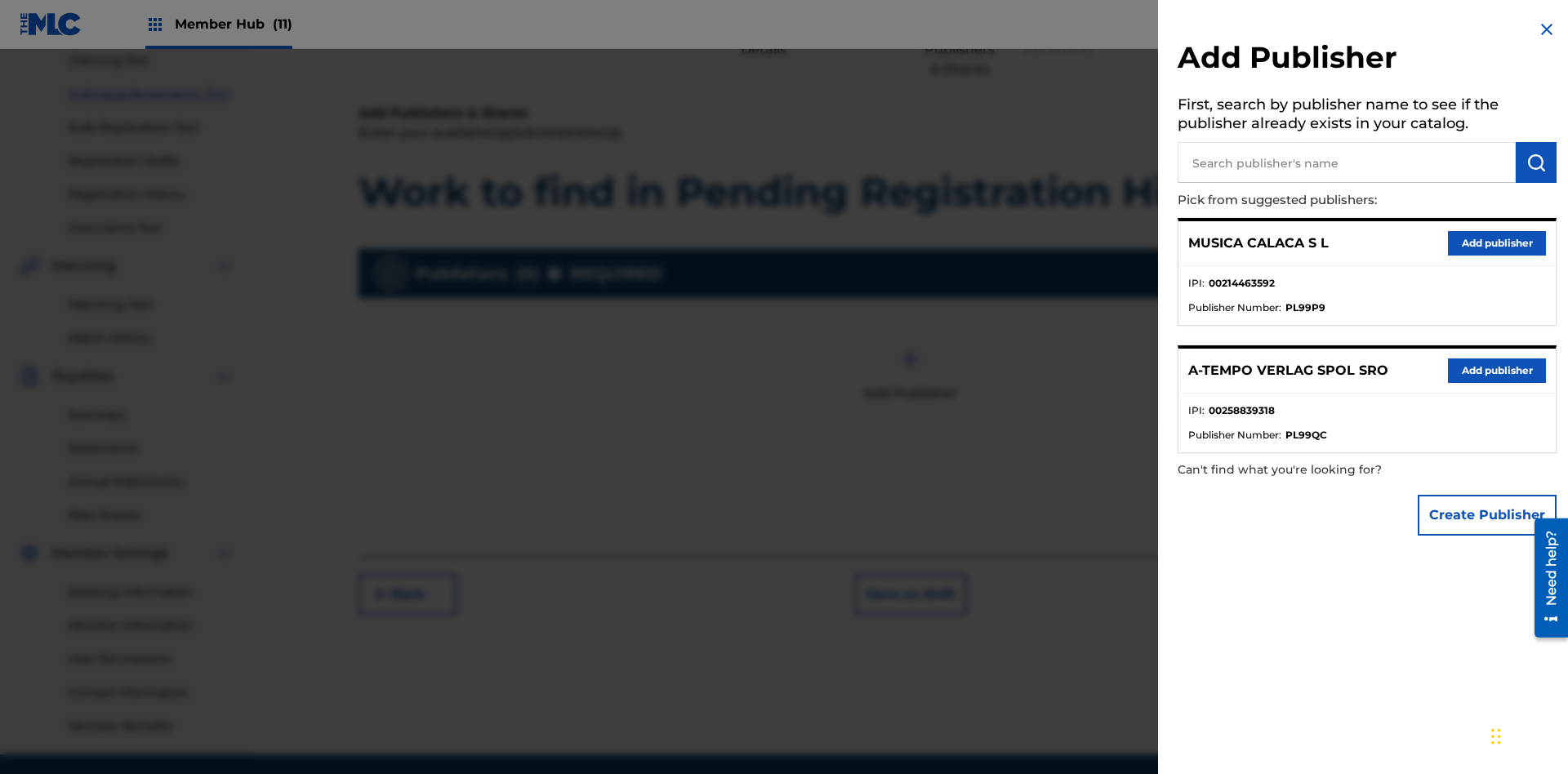
click at [1346, 163] on input "text" at bounding box center [1346, 163] width 338 height 41
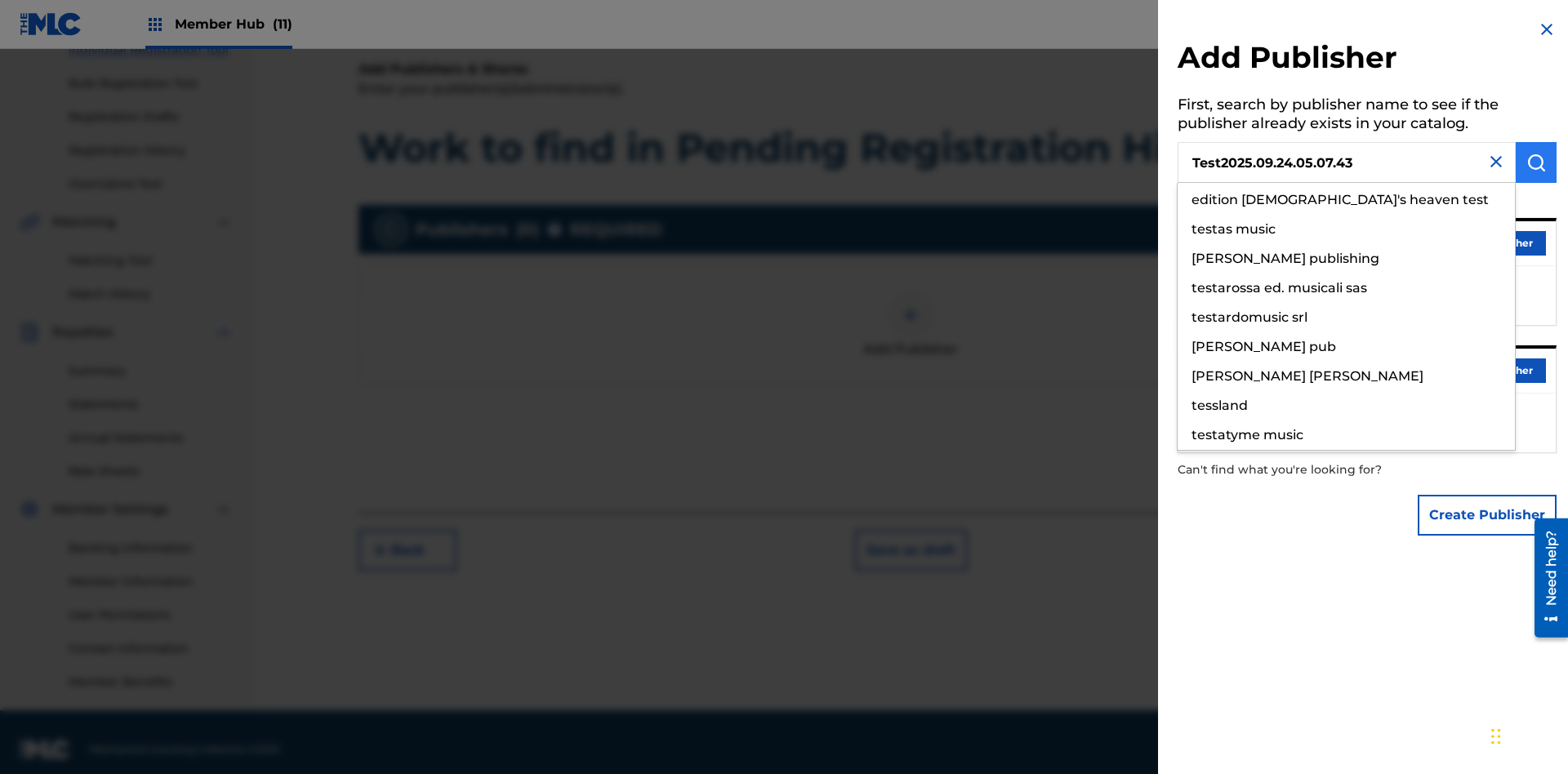
type input "Test2025.09.24.05.07.43"
click at [1536, 163] on img "submit" at bounding box center [1535, 162] width 19 height 19
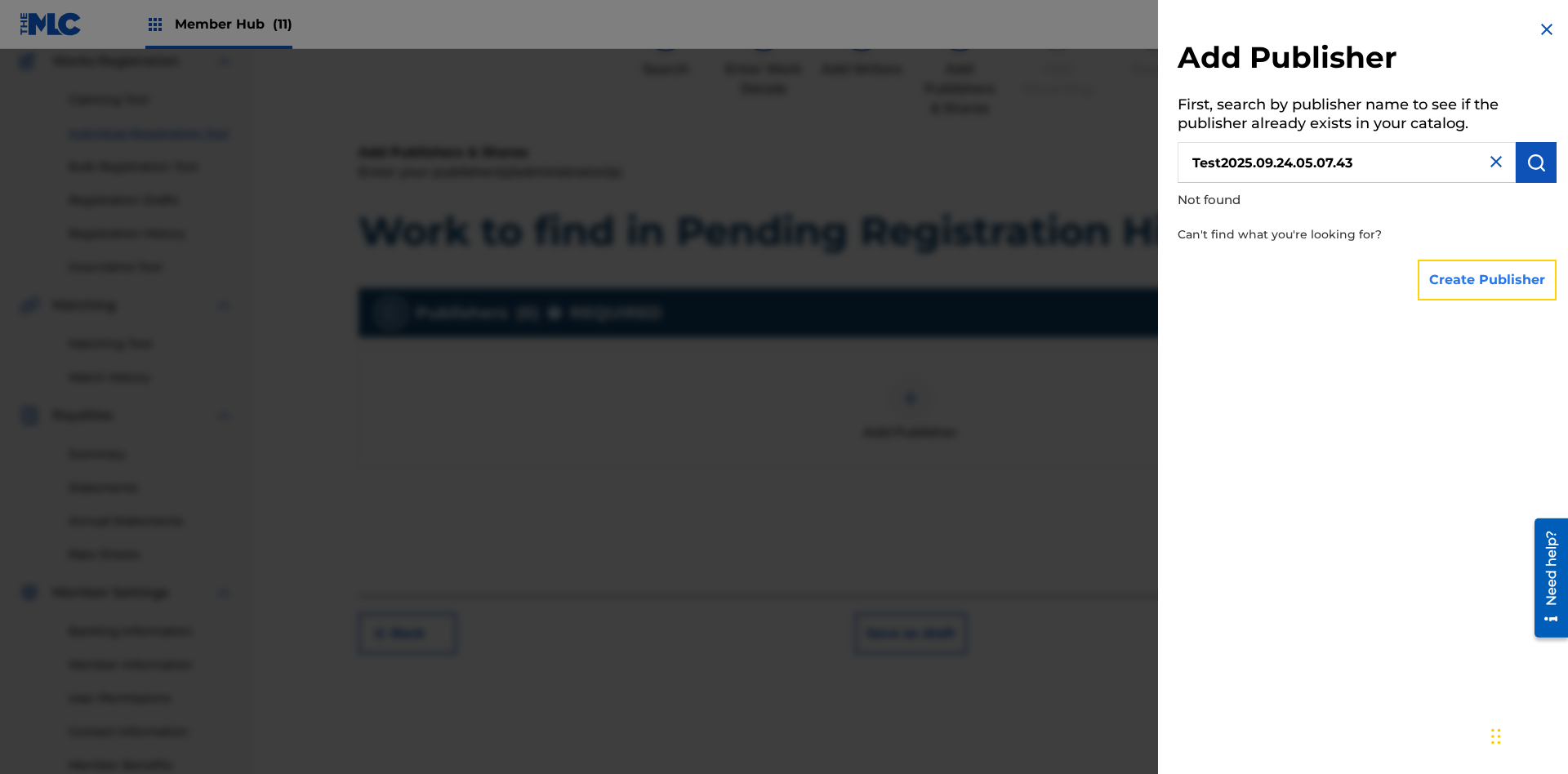
click at [1488, 279] on button "Create Publisher" at bounding box center [1487, 279] width 139 height 41
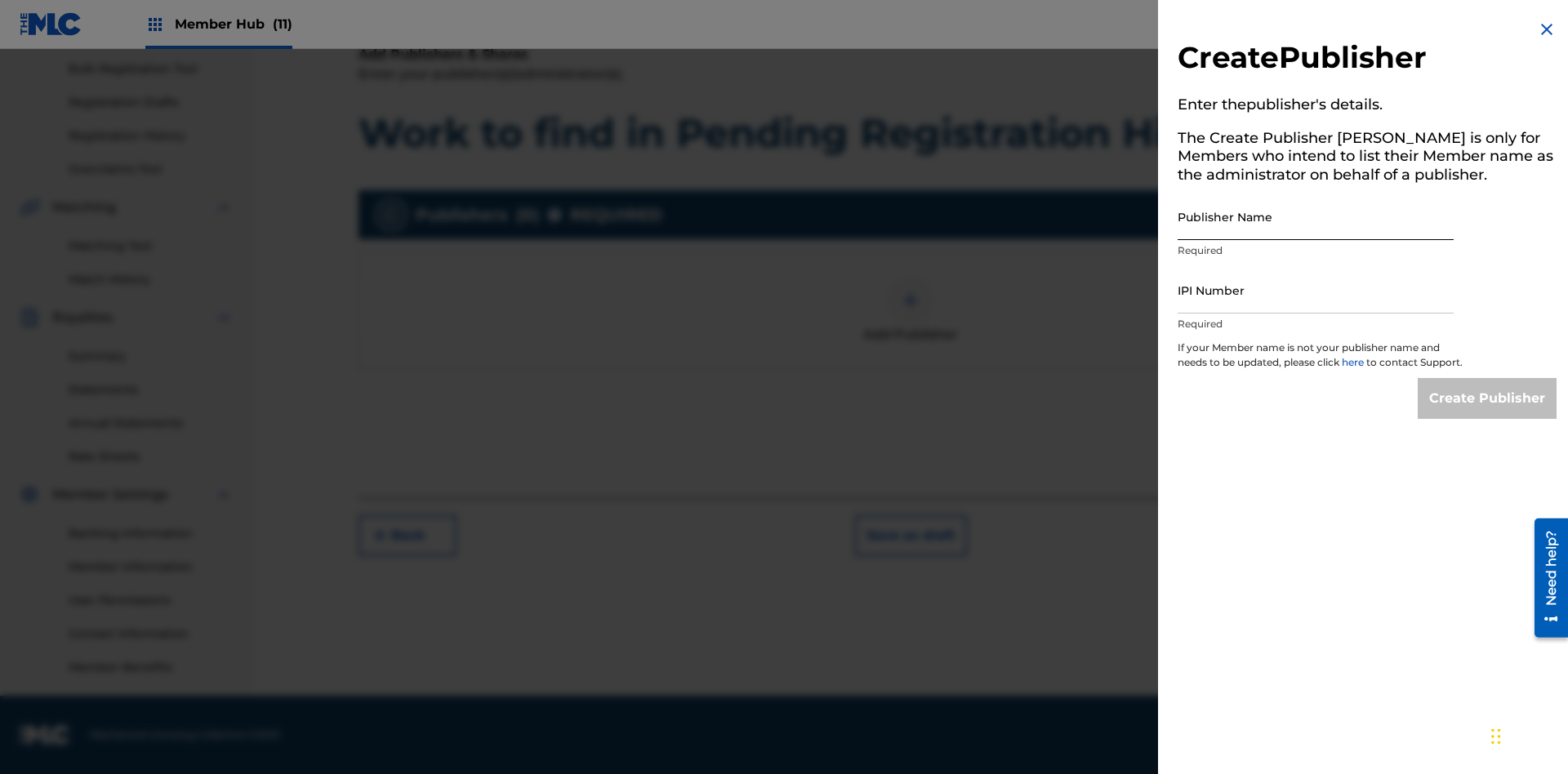
click at [1316, 216] on input "Publisher Name" at bounding box center [1316, 216] width 276 height 47
type input "Test2025.09.24.05.07.48"
click at [1316, 290] on input "IPI Number" at bounding box center [1316, 290] width 276 height 47
type input "00000000000"
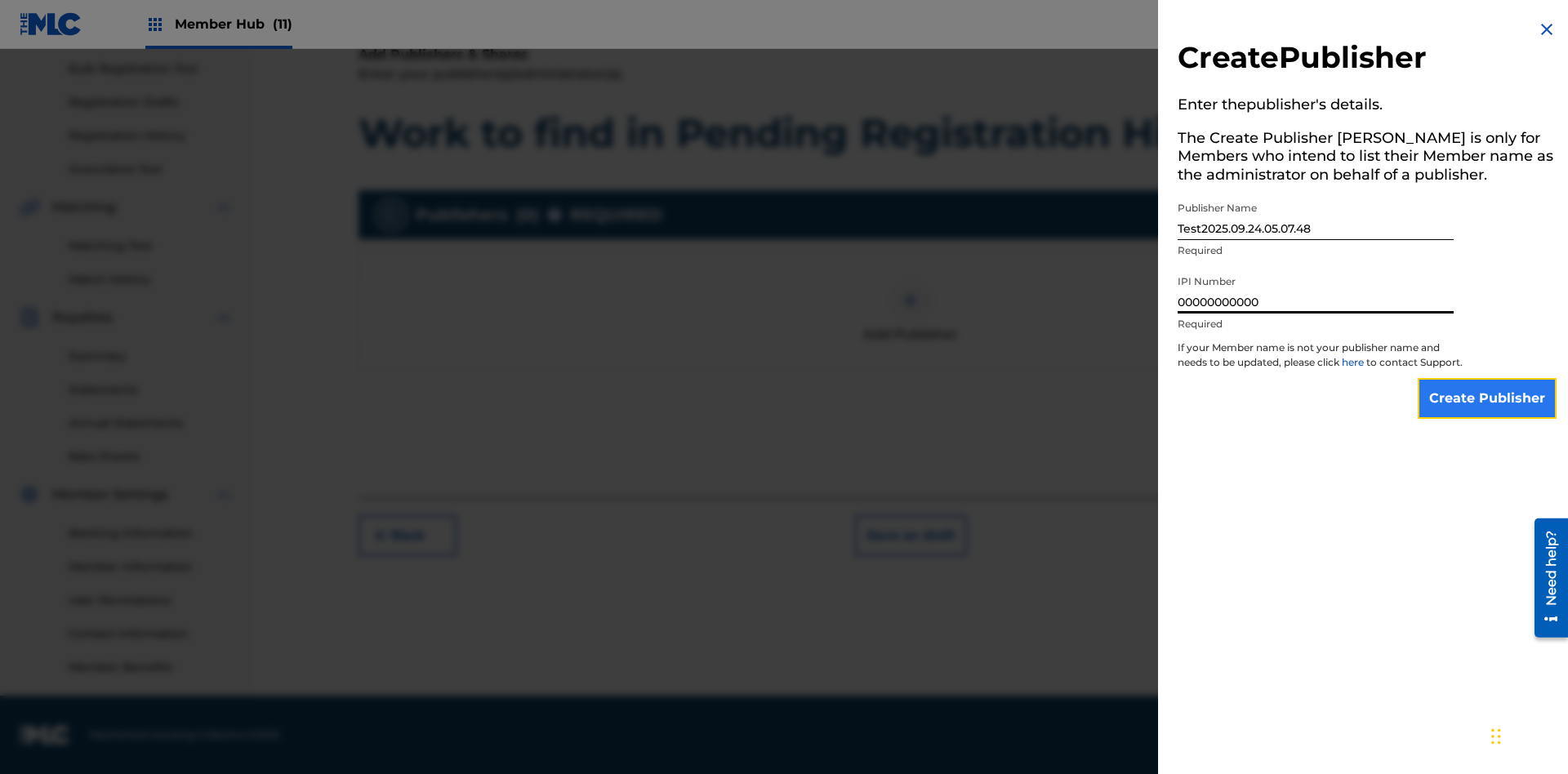
click at [1488, 413] on input "Create Publisher" at bounding box center [1487, 398] width 139 height 41
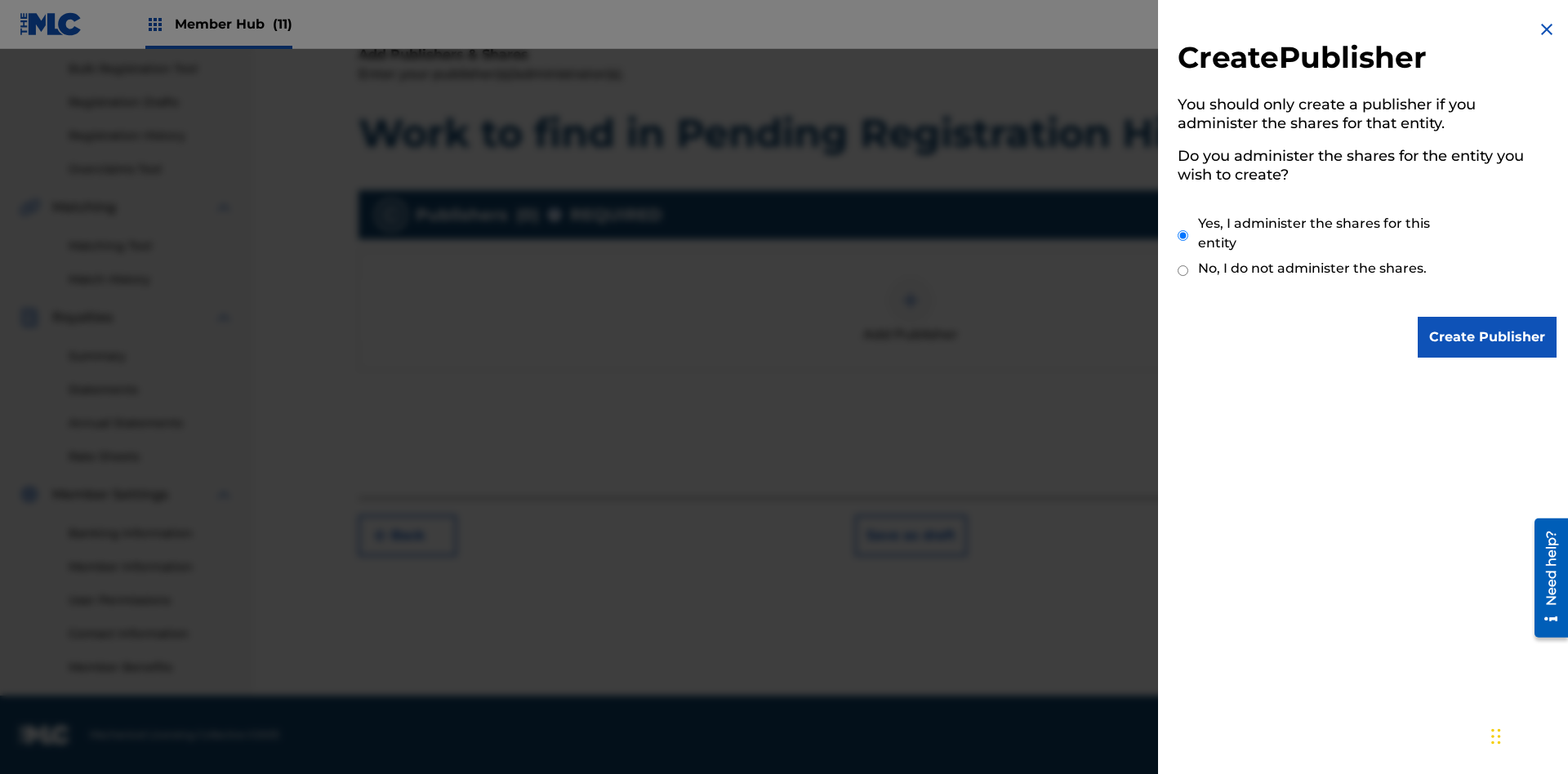
click at [1183, 235] on input "Yes, I administer the shares for this entity" at bounding box center [1183, 235] width 11 height 35
click at [1488, 337] on input "Create Publisher" at bounding box center [1487, 337] width 139 height 41
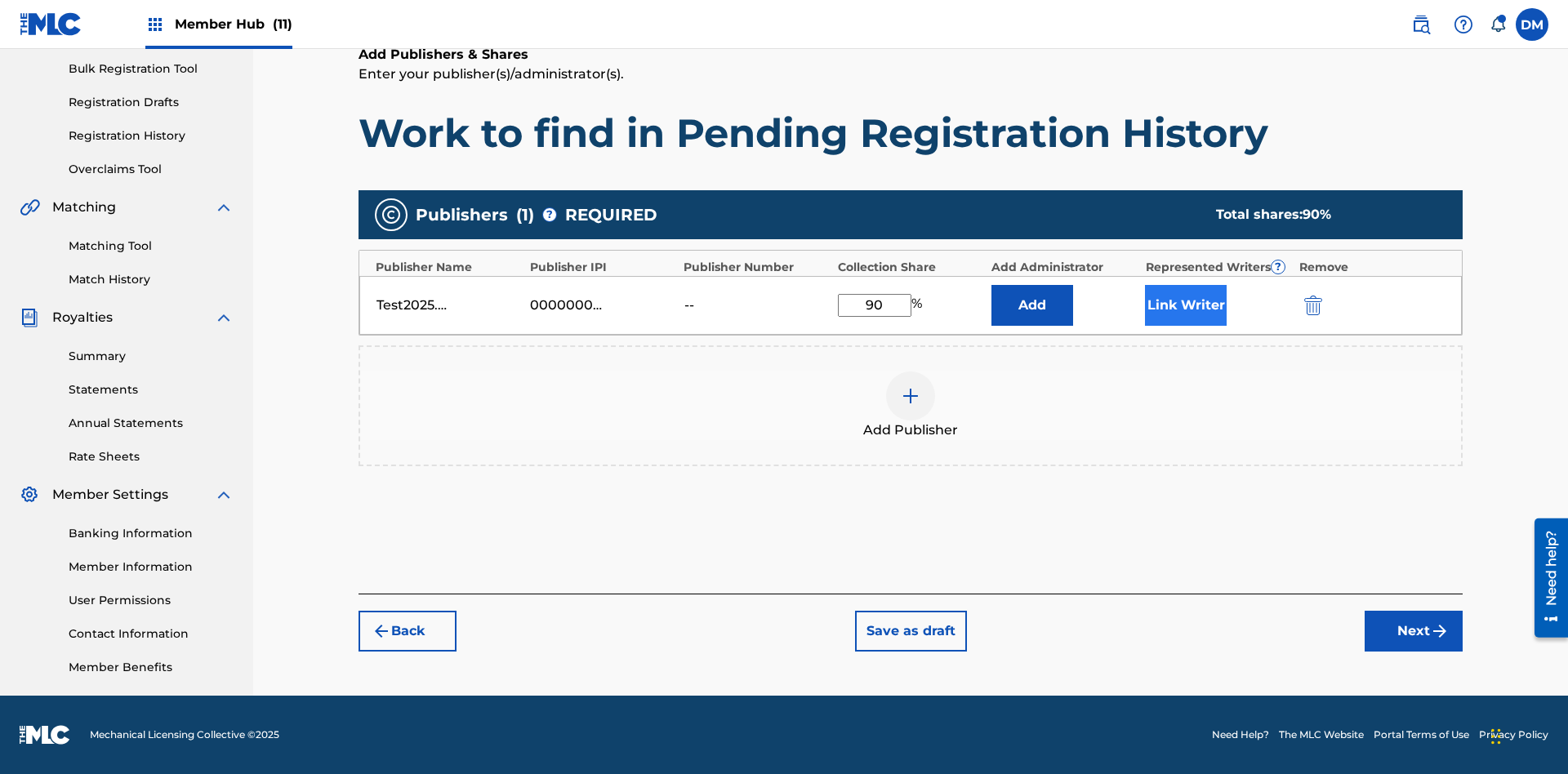
type input "90"
click at [1185, 305] on button "Link Writer" at bounding box center [1185, 305] width 81 height 41
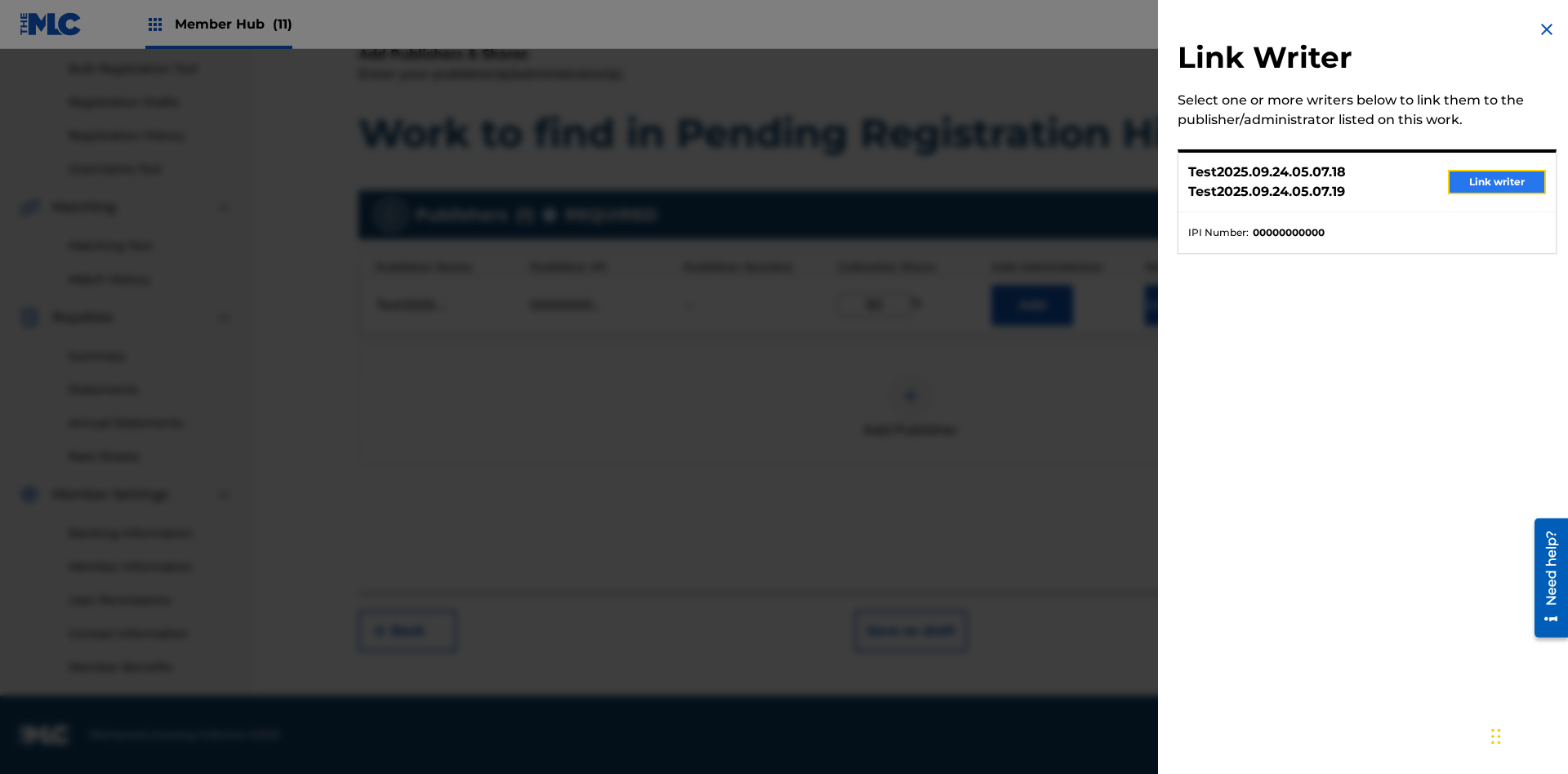
click at [1497, 182] on button "Link writer" at bounding box center [1497, 181] width 98 height 25
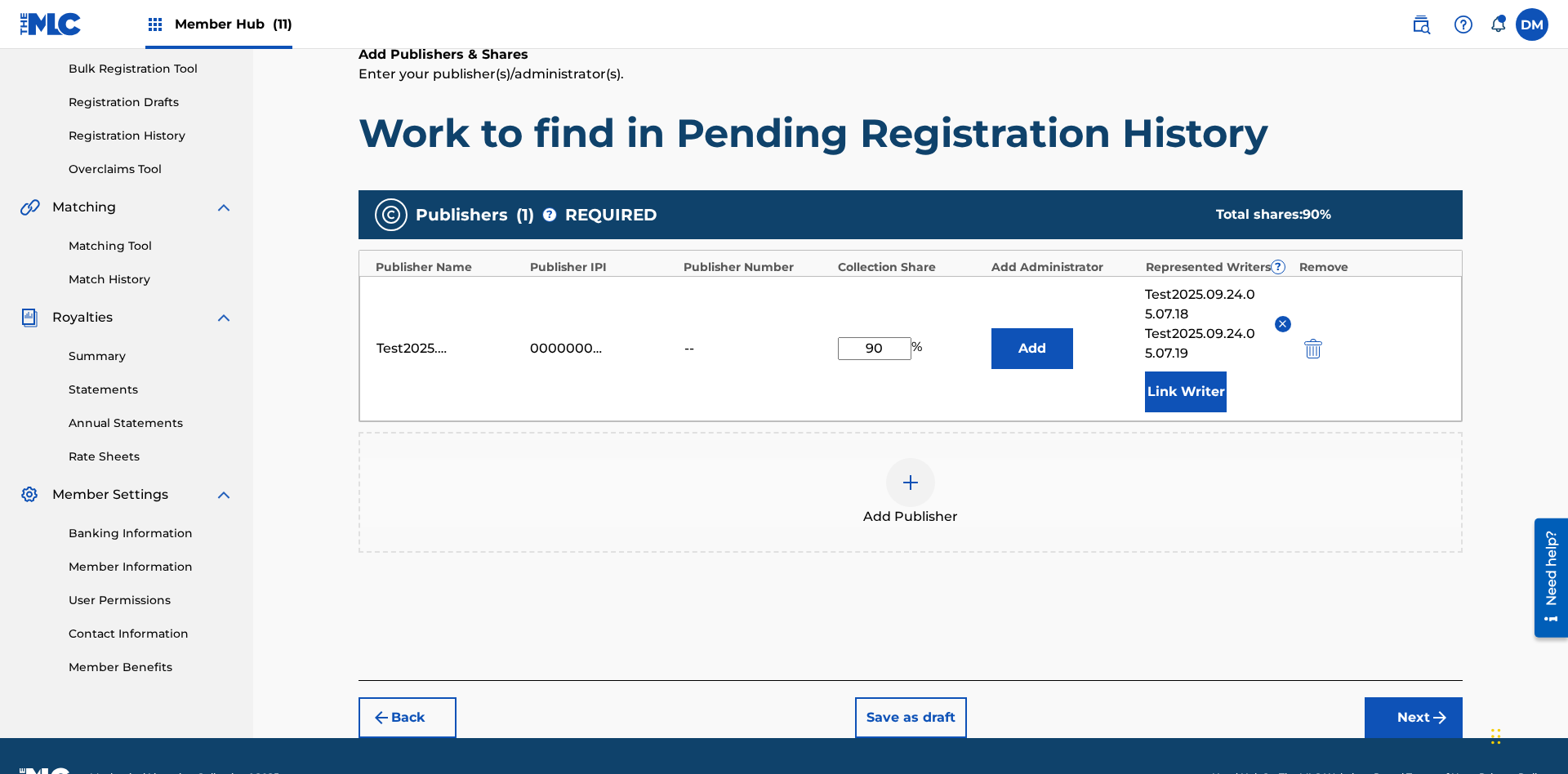
scroll to position [281, 0]
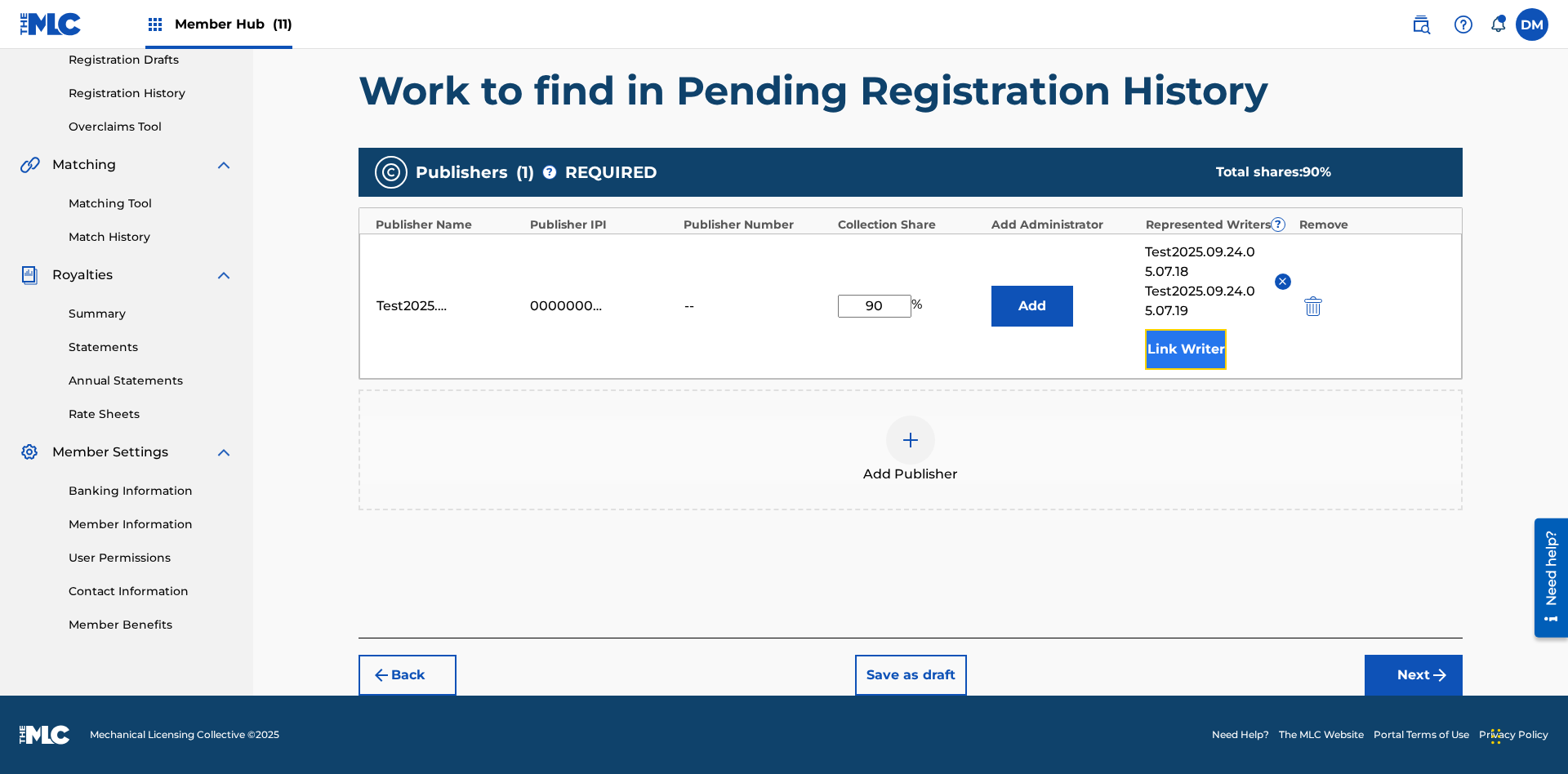
click at [1185, 349] on button "Link Writer" at bounding box center [1185, 349] width 81 height 41
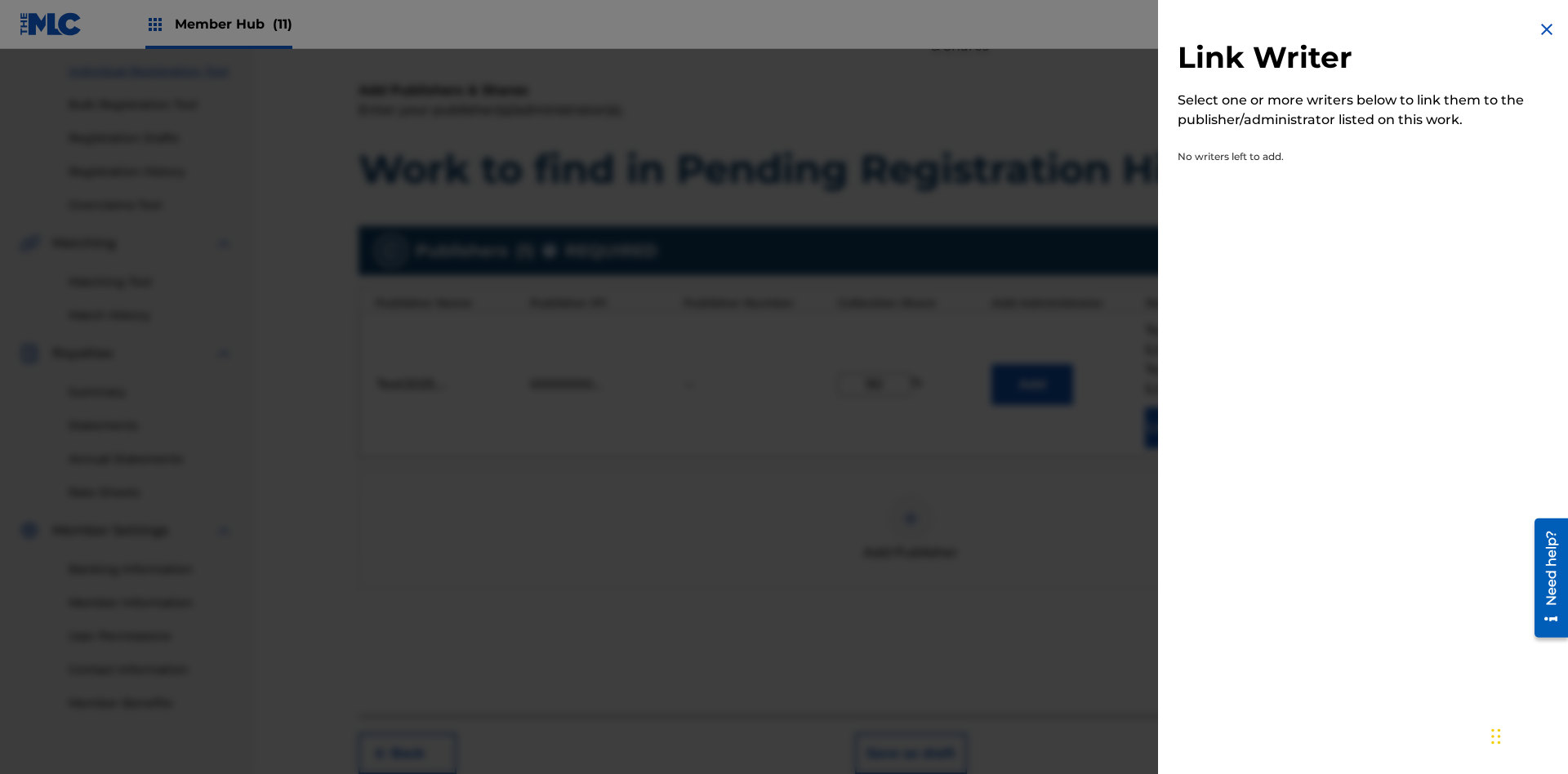
click at [1546, 30] on img at bounding box center [1546, 29] width 19 height 19
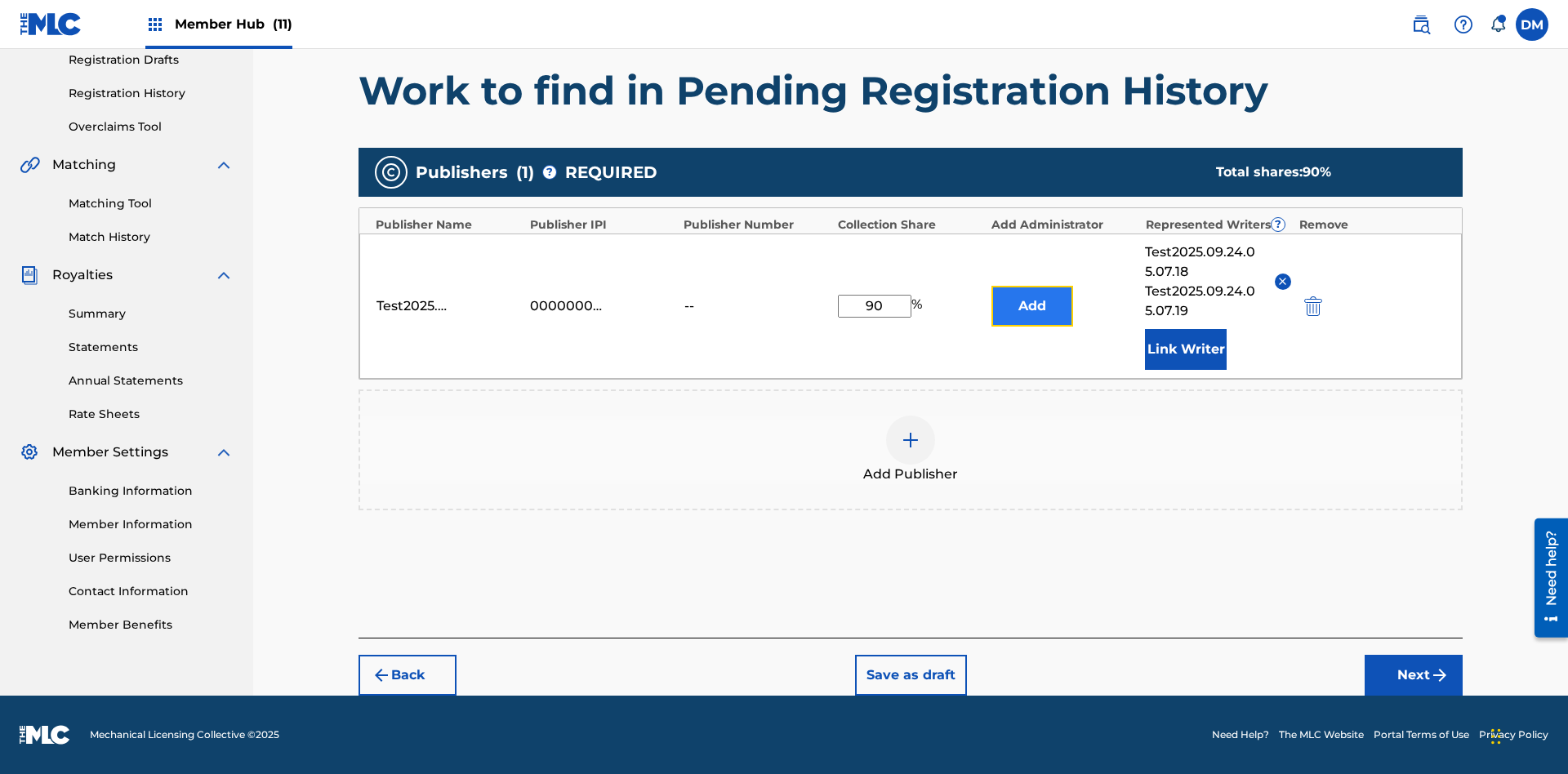
click at [1032, 305] on button "Add" at bounding box center [1032, 306] width 81 height 41
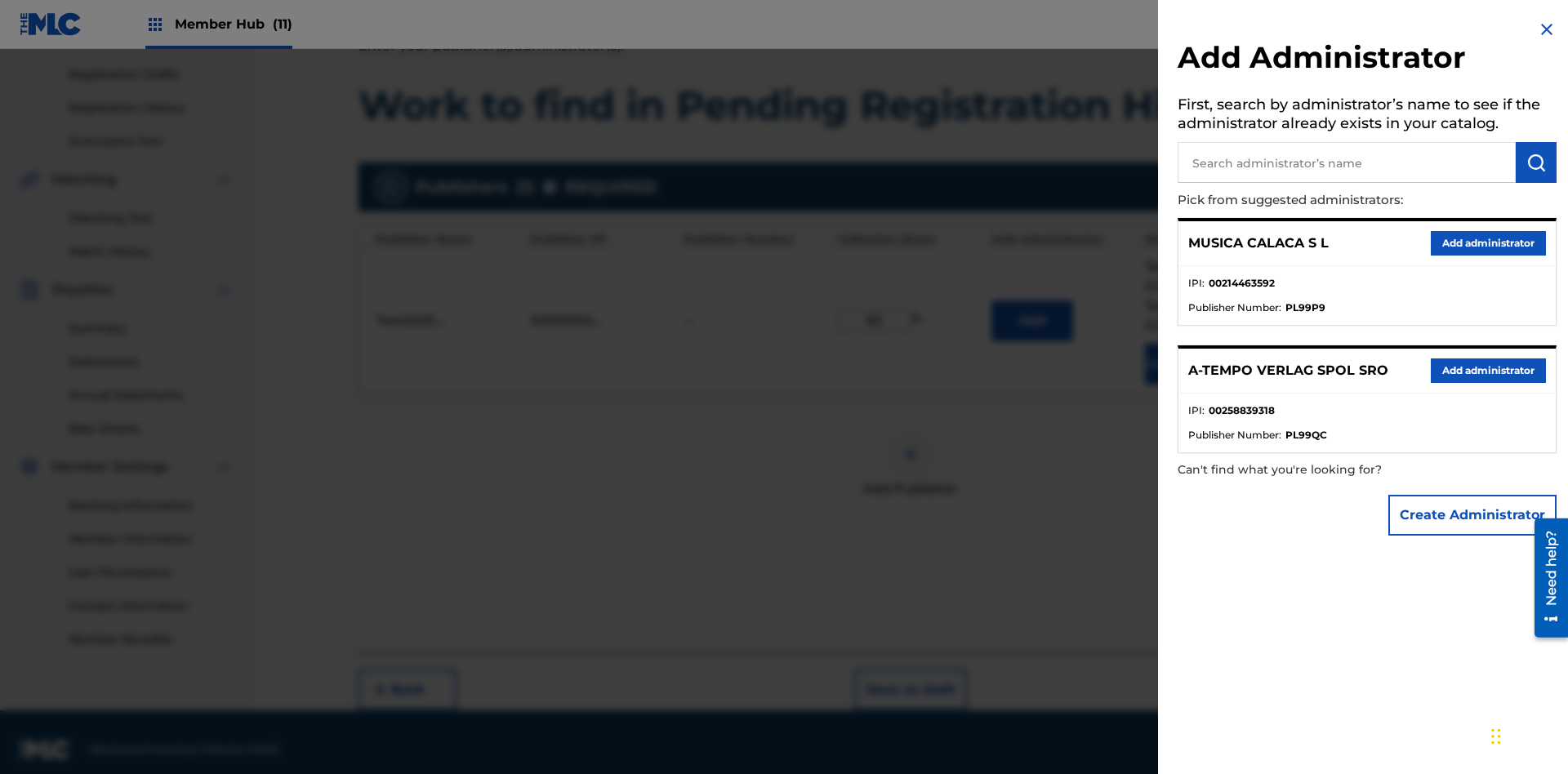
click at [1346, 163] on input "text" at bounding box center [1346, 163] width 338 height 41
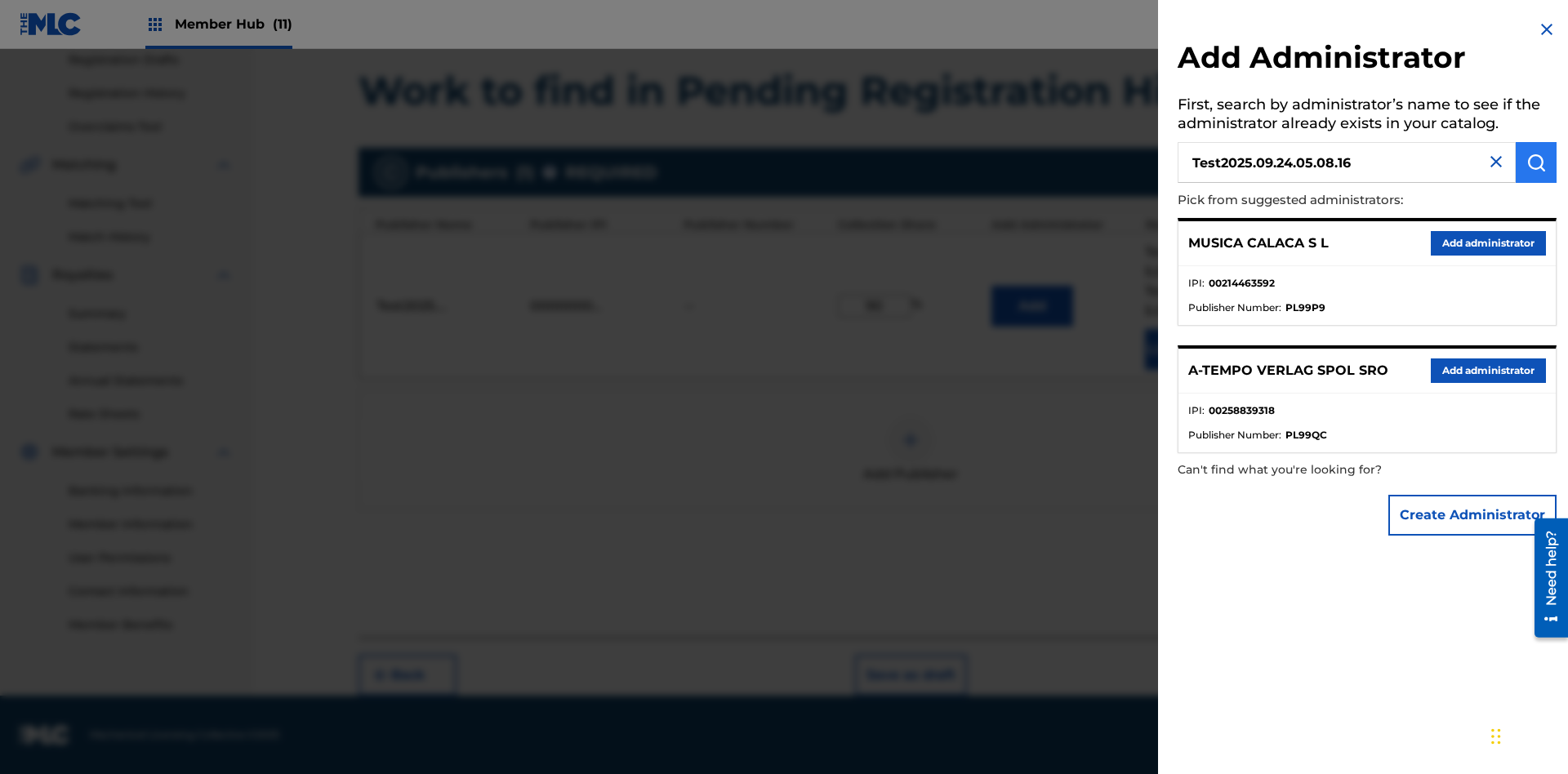
type input "Test2025.09.24.05.08.16"
click at [1536, 163] on img "submit" at bounding box center [1535, 162] width 19 height 19
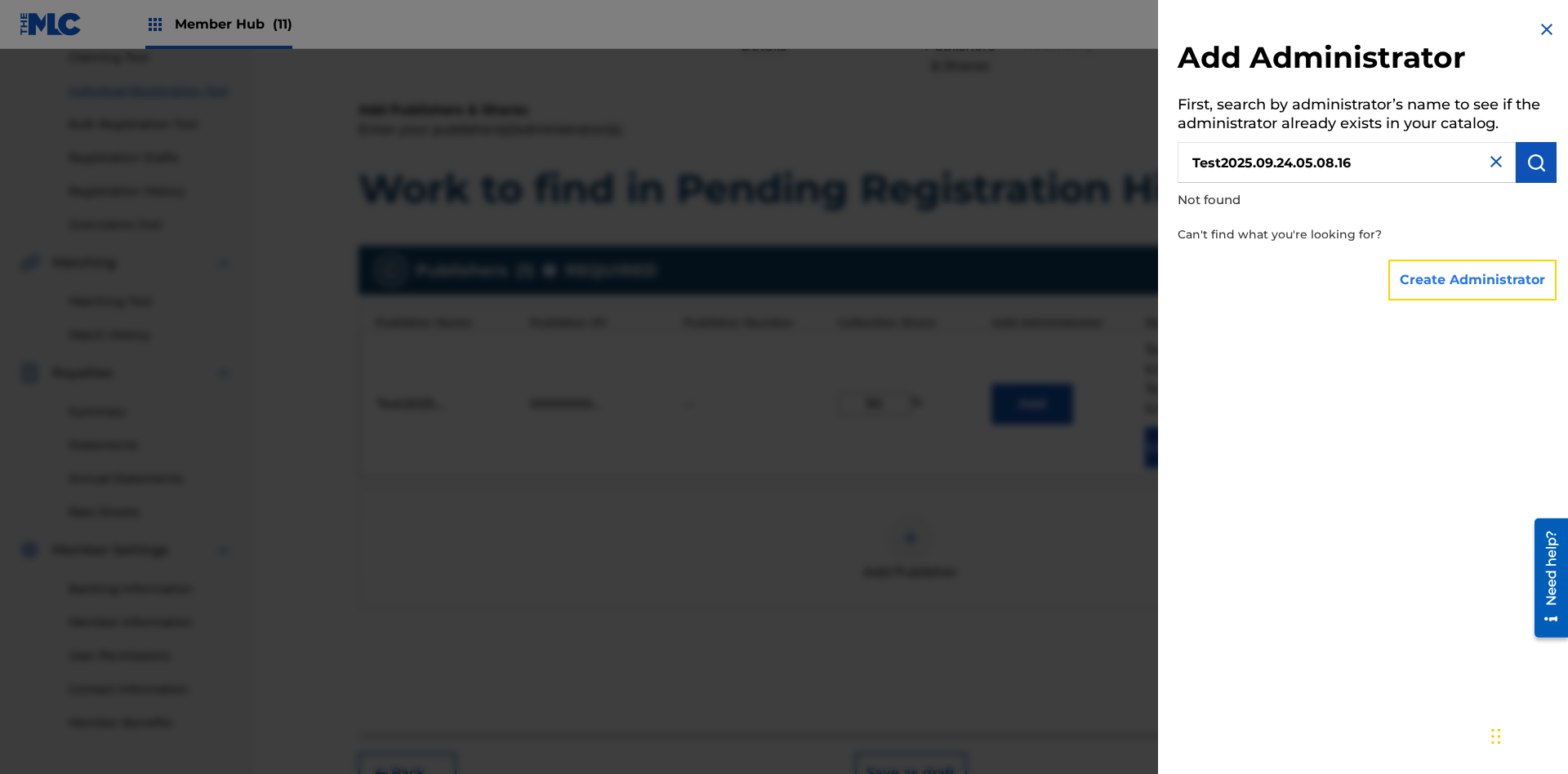
click at [1473, 279] on button "Create Administrator" at bounding box center [1472, 279] width 169 height 41
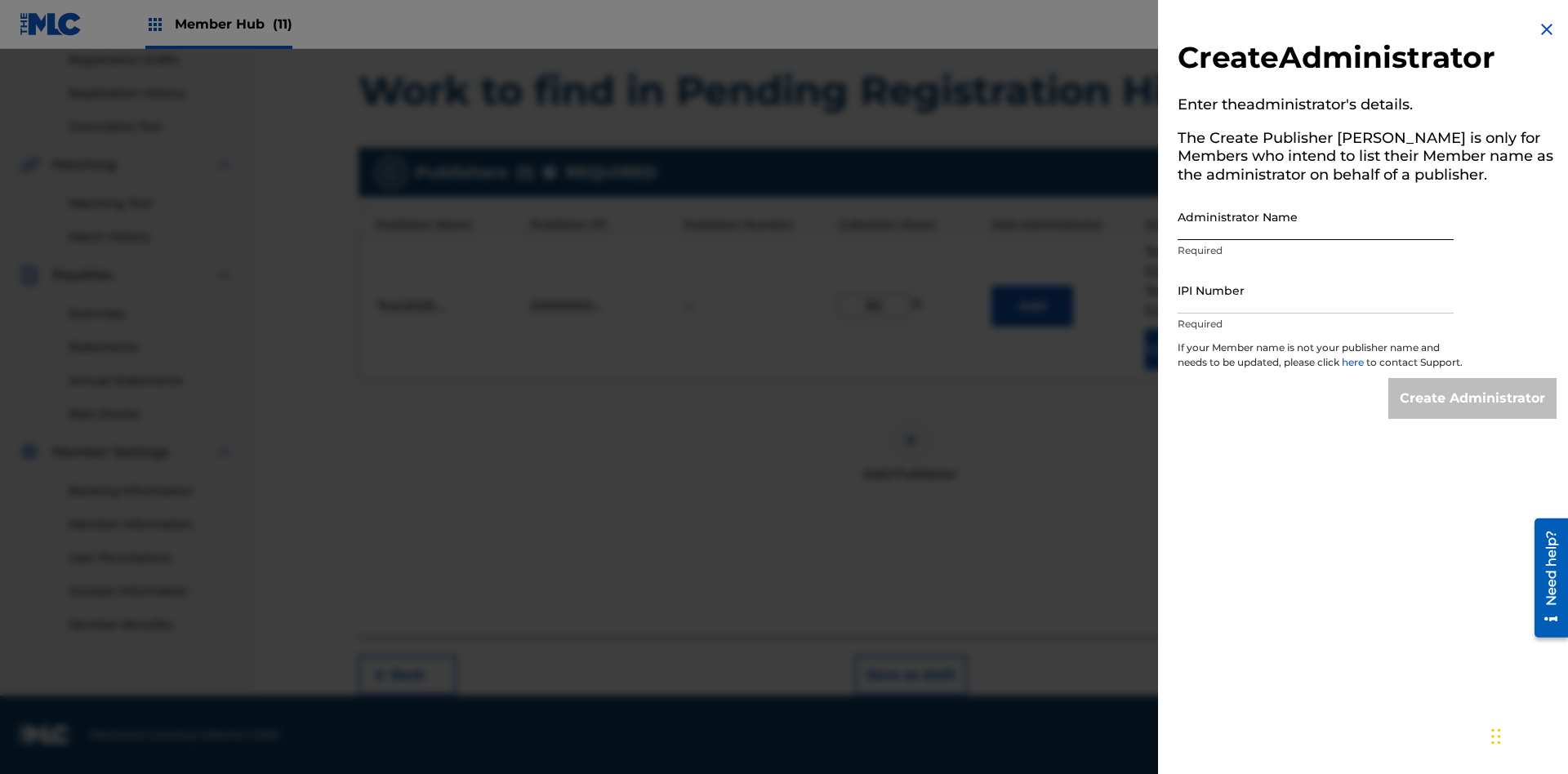
click at [1316, 216] on input "Administrator Name" at bounding box center [1316, 216] width 276 height 47
type input "Test2025.09.24.05.08.23"
click at [1316, 290] on input "IPI Number" at bounding box center [1316, 290] width 276 height 47
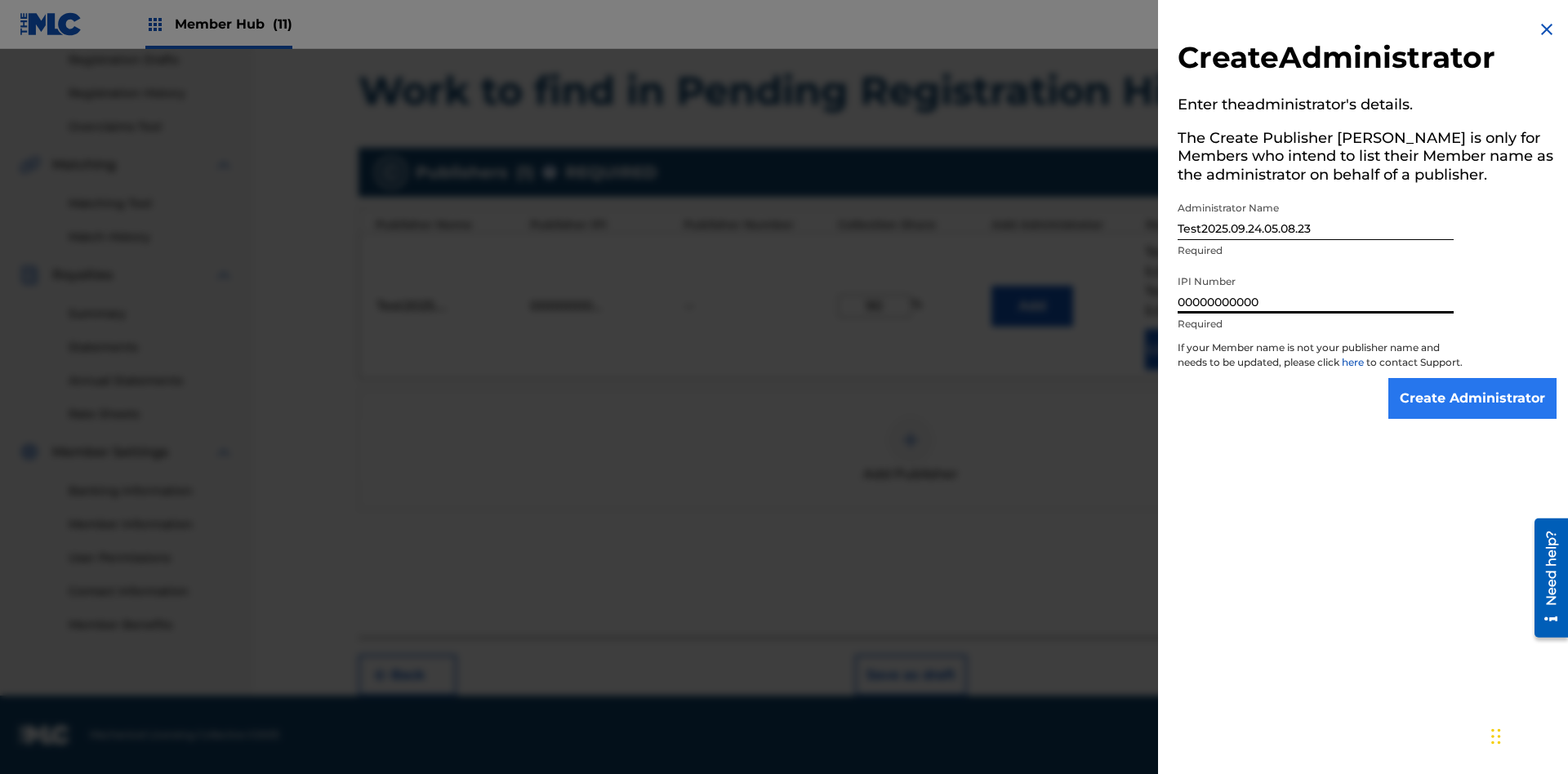
type input "00000000000"
click at [1473, 413] on input "Create Administrator" at bounding box center [1472, 398] width 169 height 41
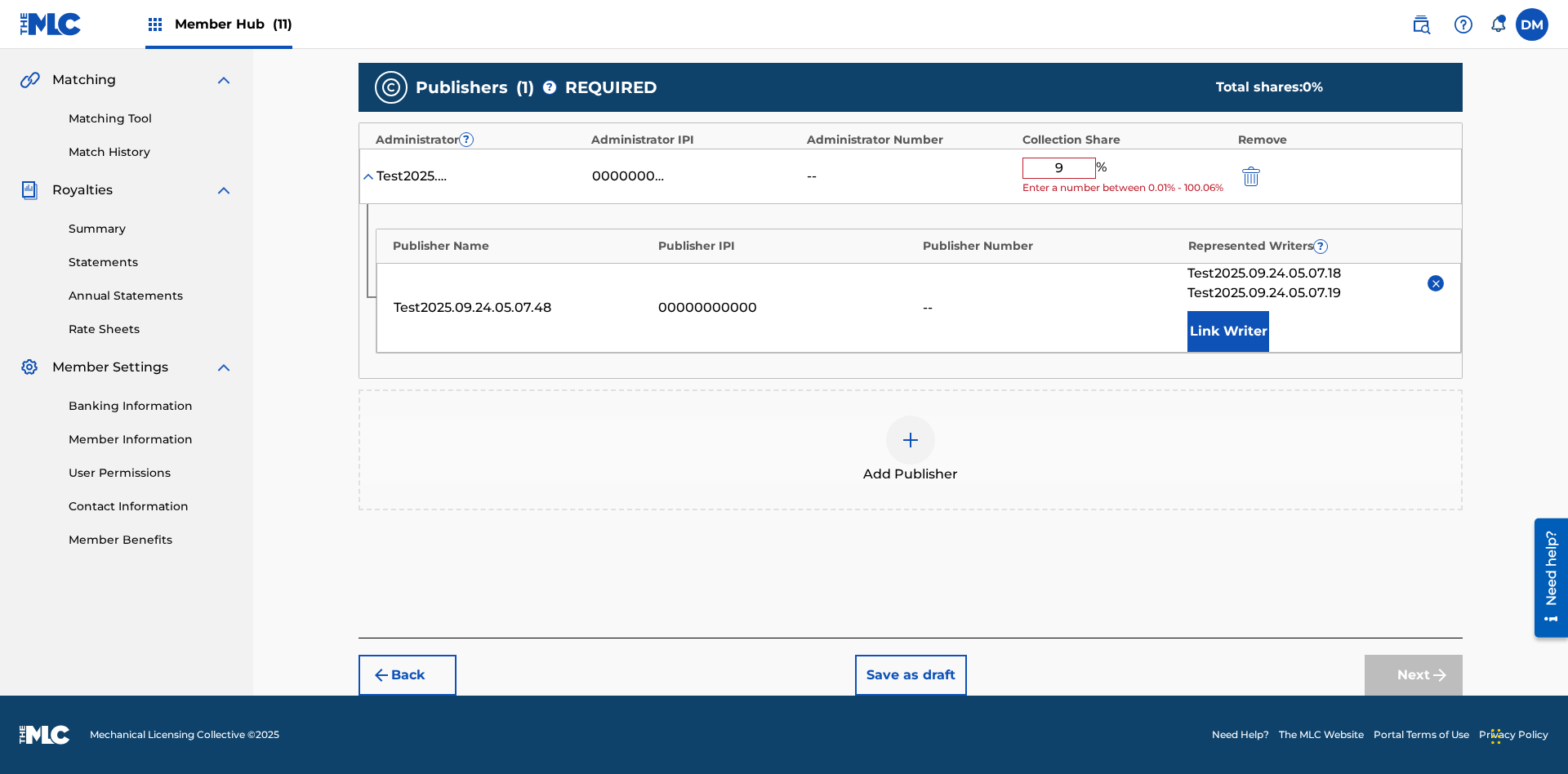
type input "90"
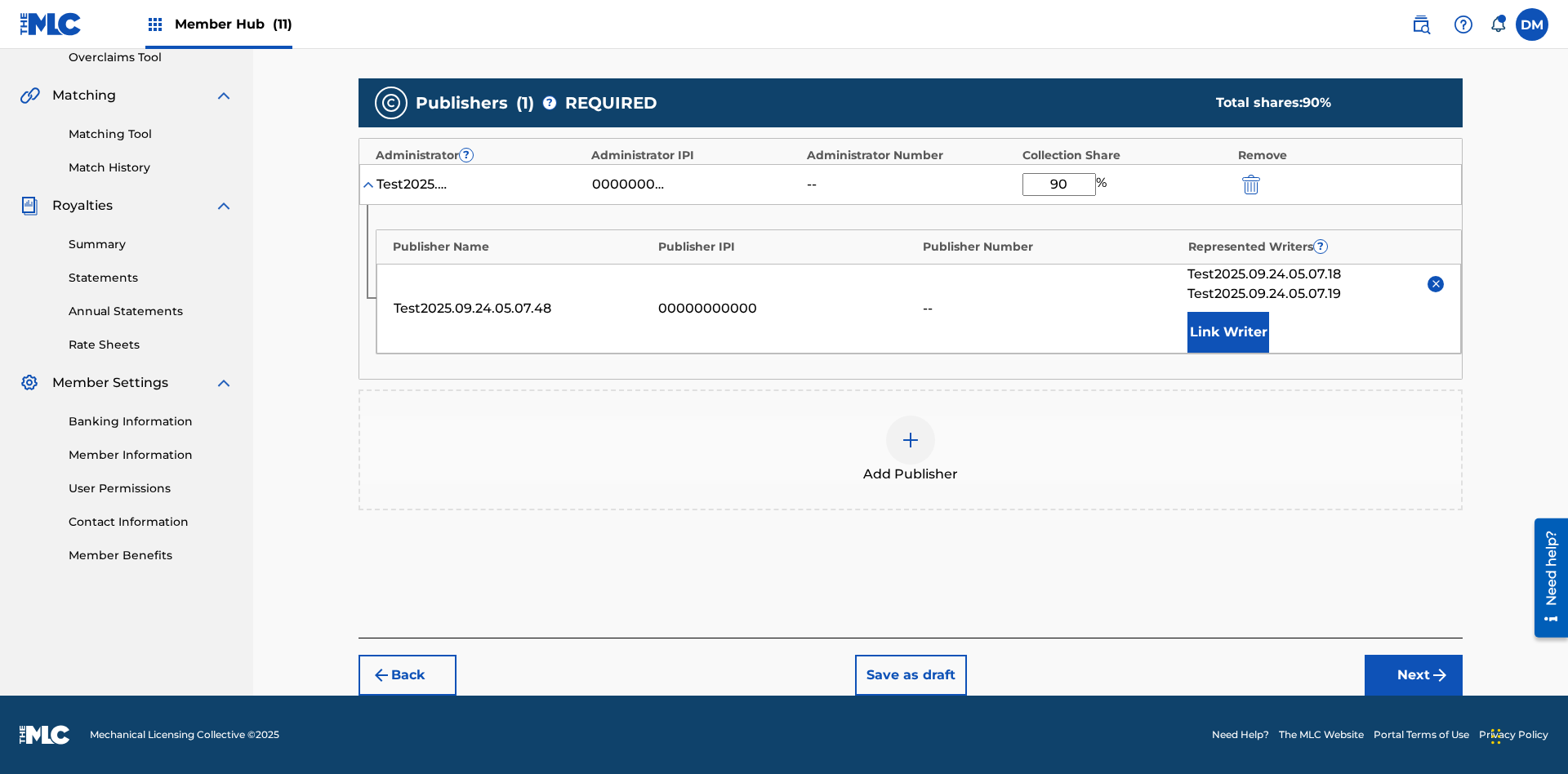
scroll to position [350, 0]
click at [1413, 675] on button "Next" at bounding box center [1414, 675] width 98 height 41
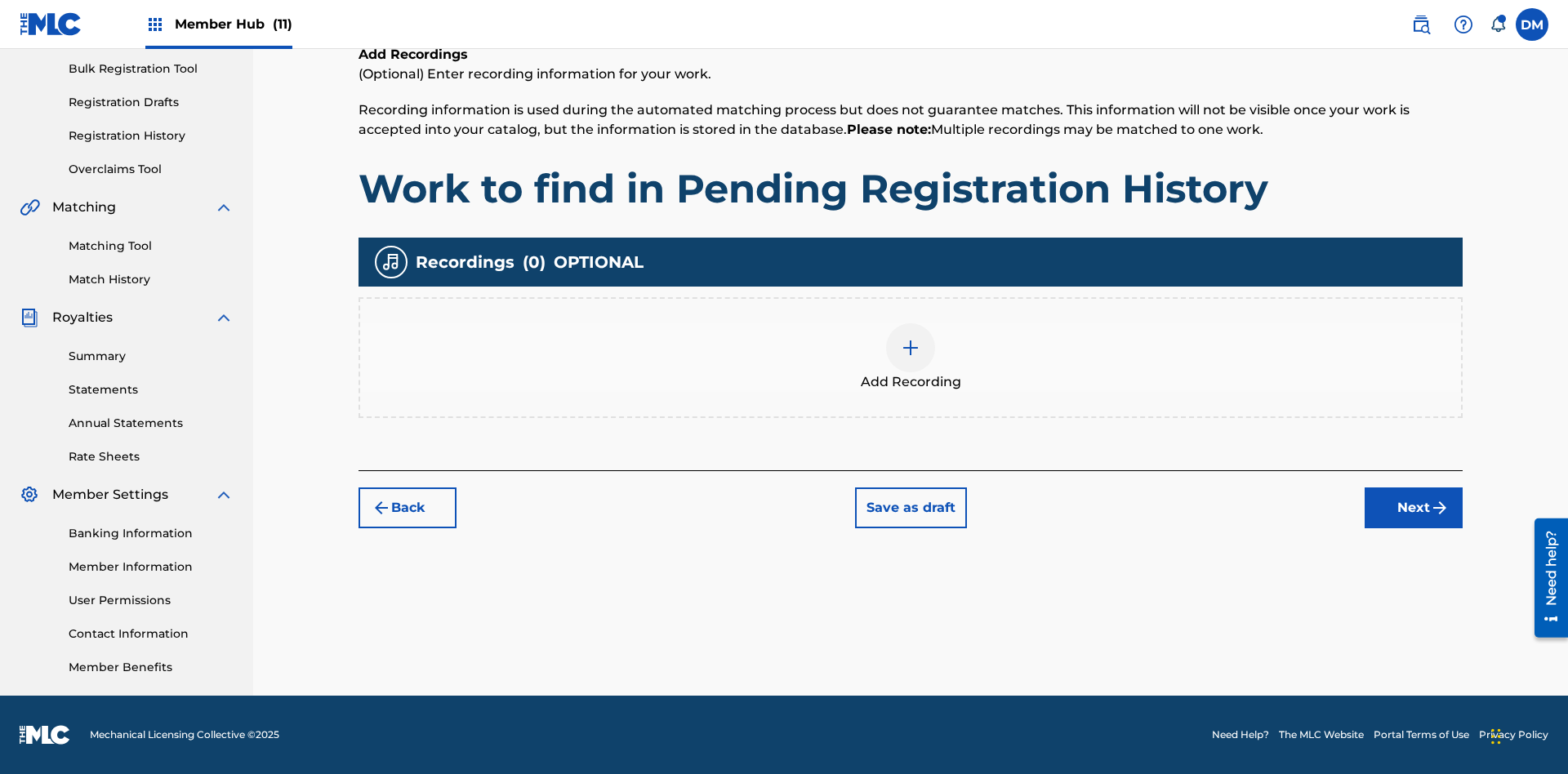
scroll to position [238, 0]
click at [911, 357] on img at bounding box center [910, 347] width 19 height 19
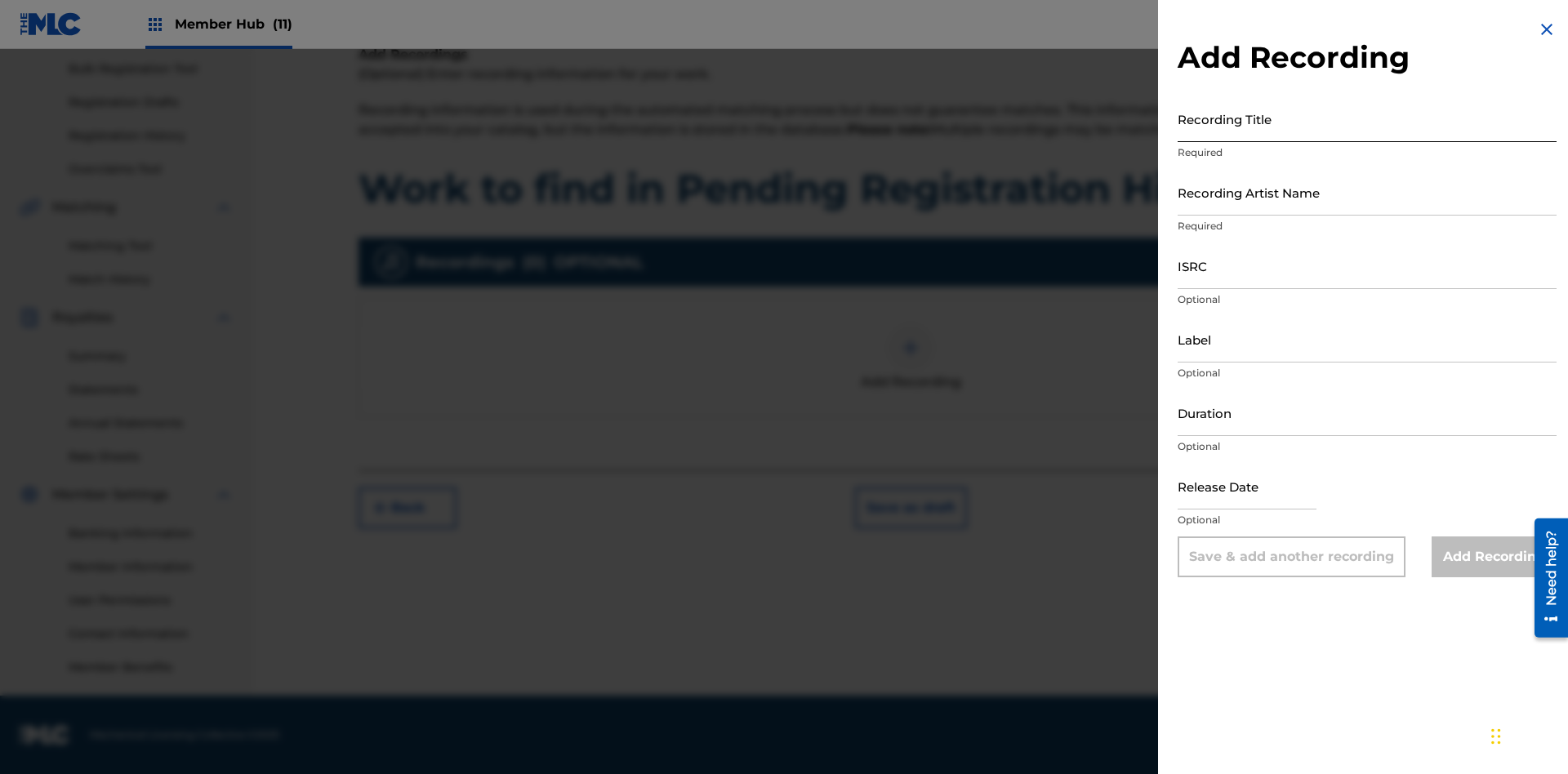
click at [1366, 119] on input "Recording Title" at bounding box center [1366, 119] width 379 height 47
type input "Best Song Ever"
click at [1366, 192] on input "Recording Artist Name" at bounding box center [1366, 192] width 379 height 47
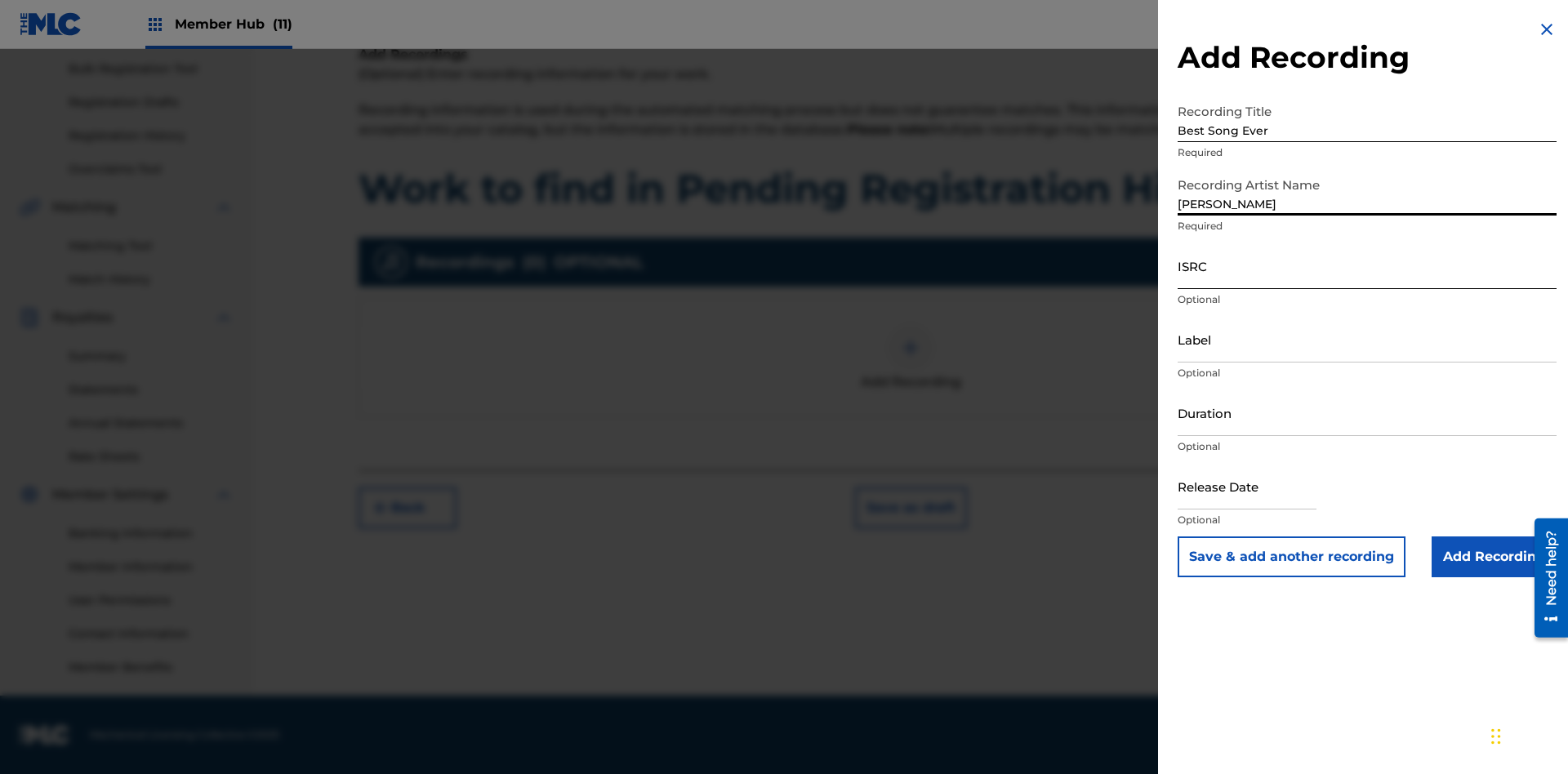
type input "Joe Lewis"
click at [1366, 265] on input "ISRC" at bounding box center [1366, 265] width 379 height 47
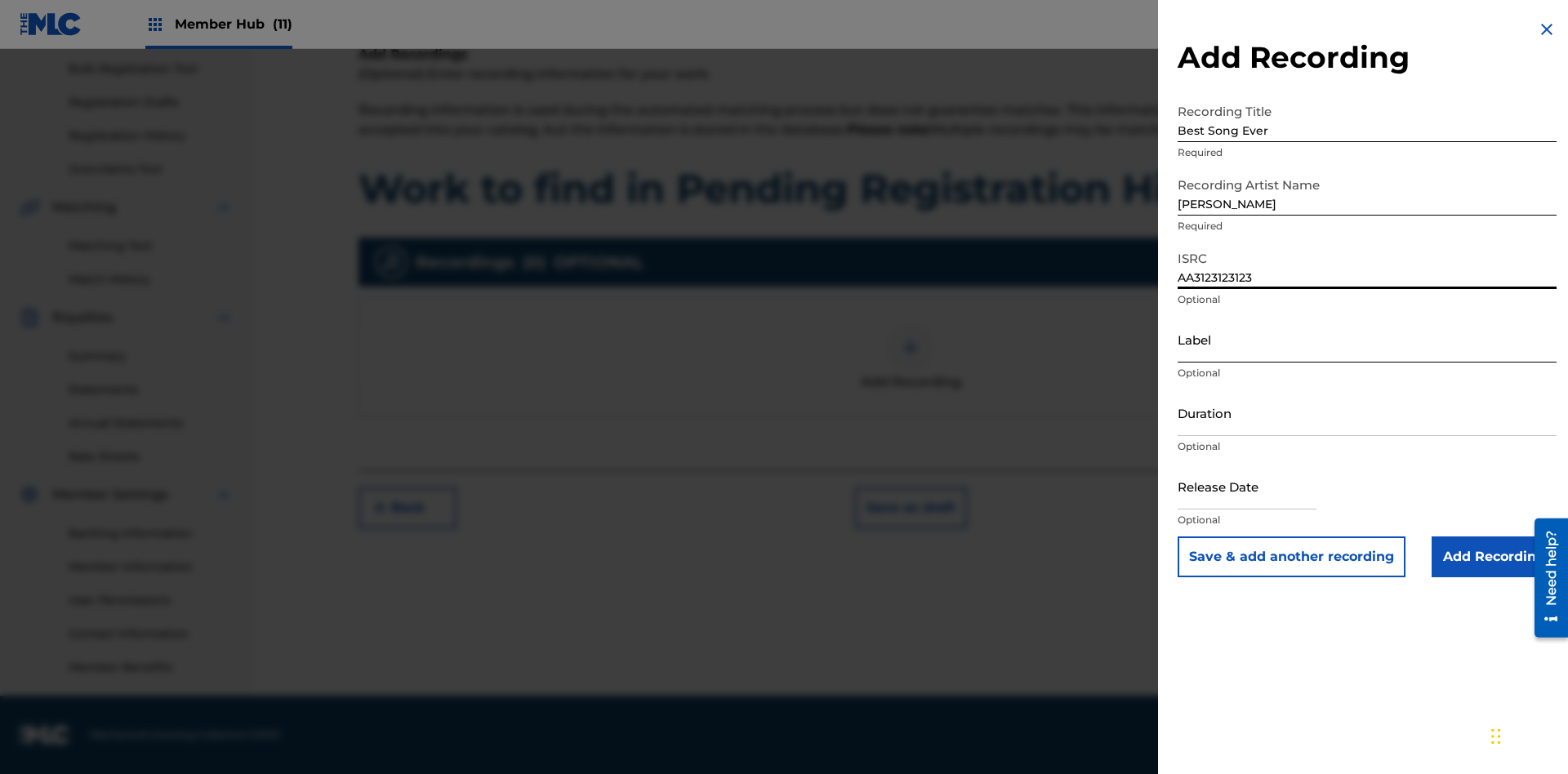
type input "AA3123123123"
click at [1366, 339] on input "Label" at bounding box center [1366, 339] width 379 height 47
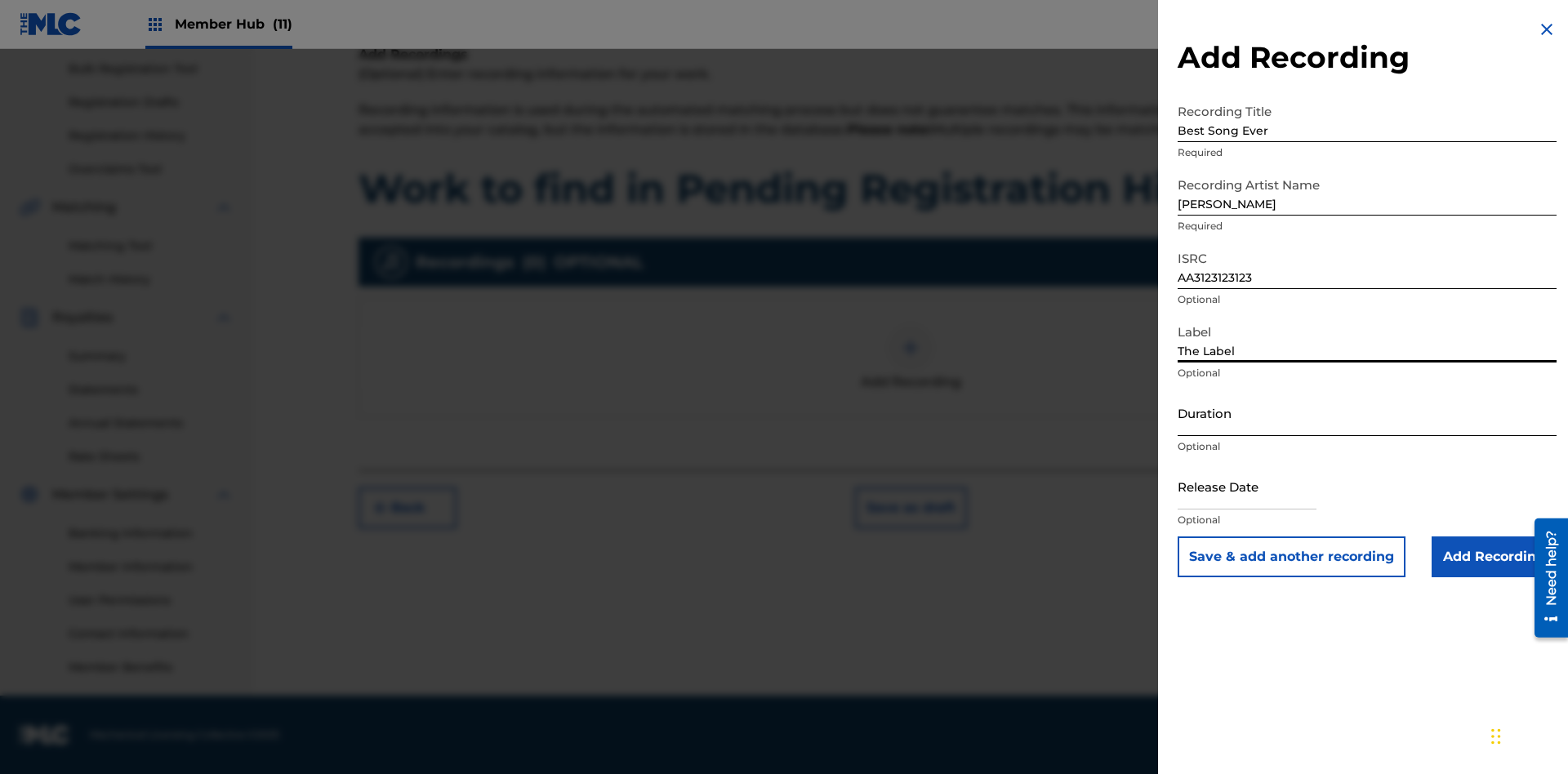
type input "The Label"
click at [1366, 412] on input "Duration" at bounding box center [1366, 412] width 379 height 47
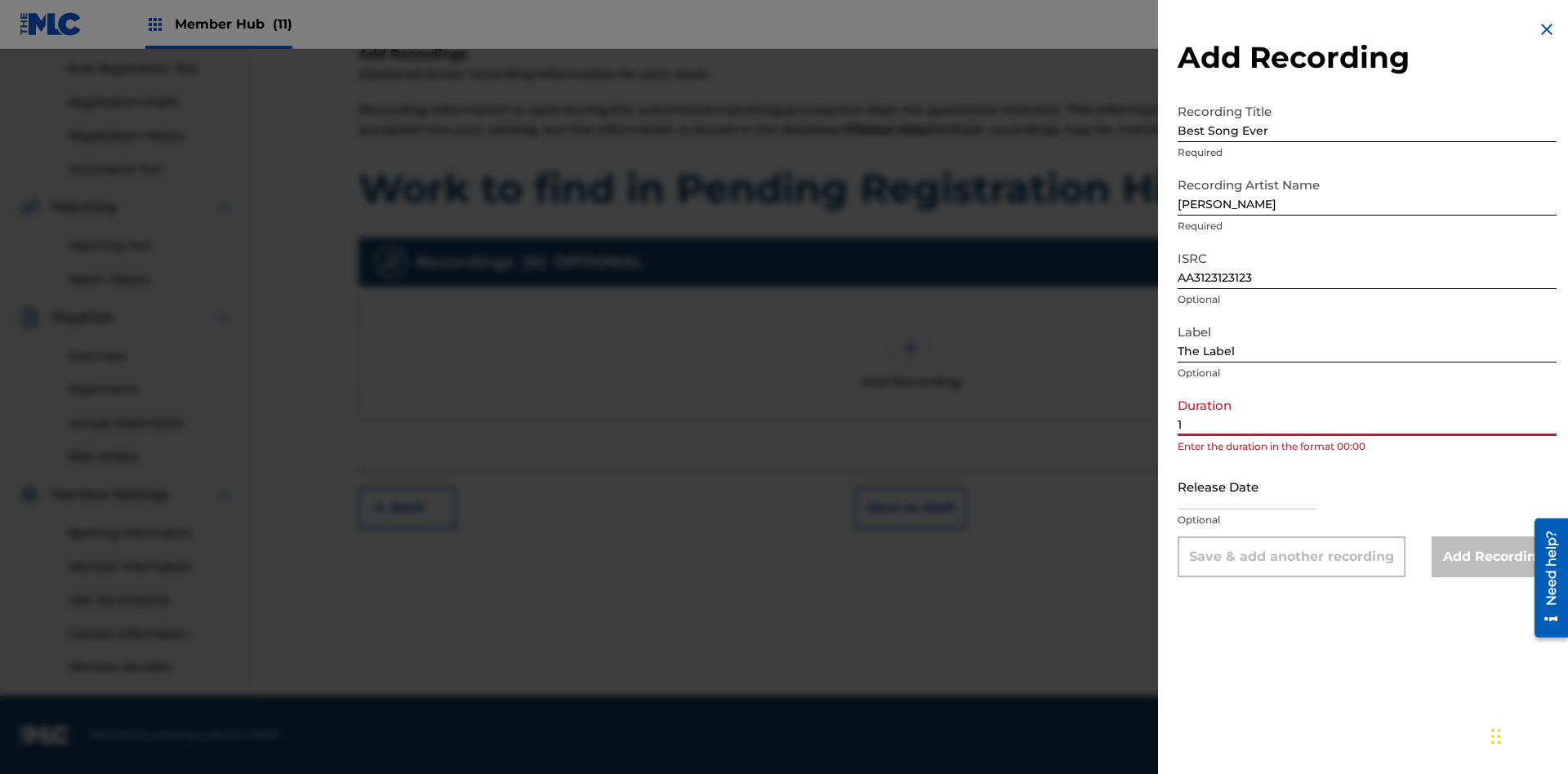
click at [1366, 412] on input "1" at bounding box center [1366, 412] width 379 height 47
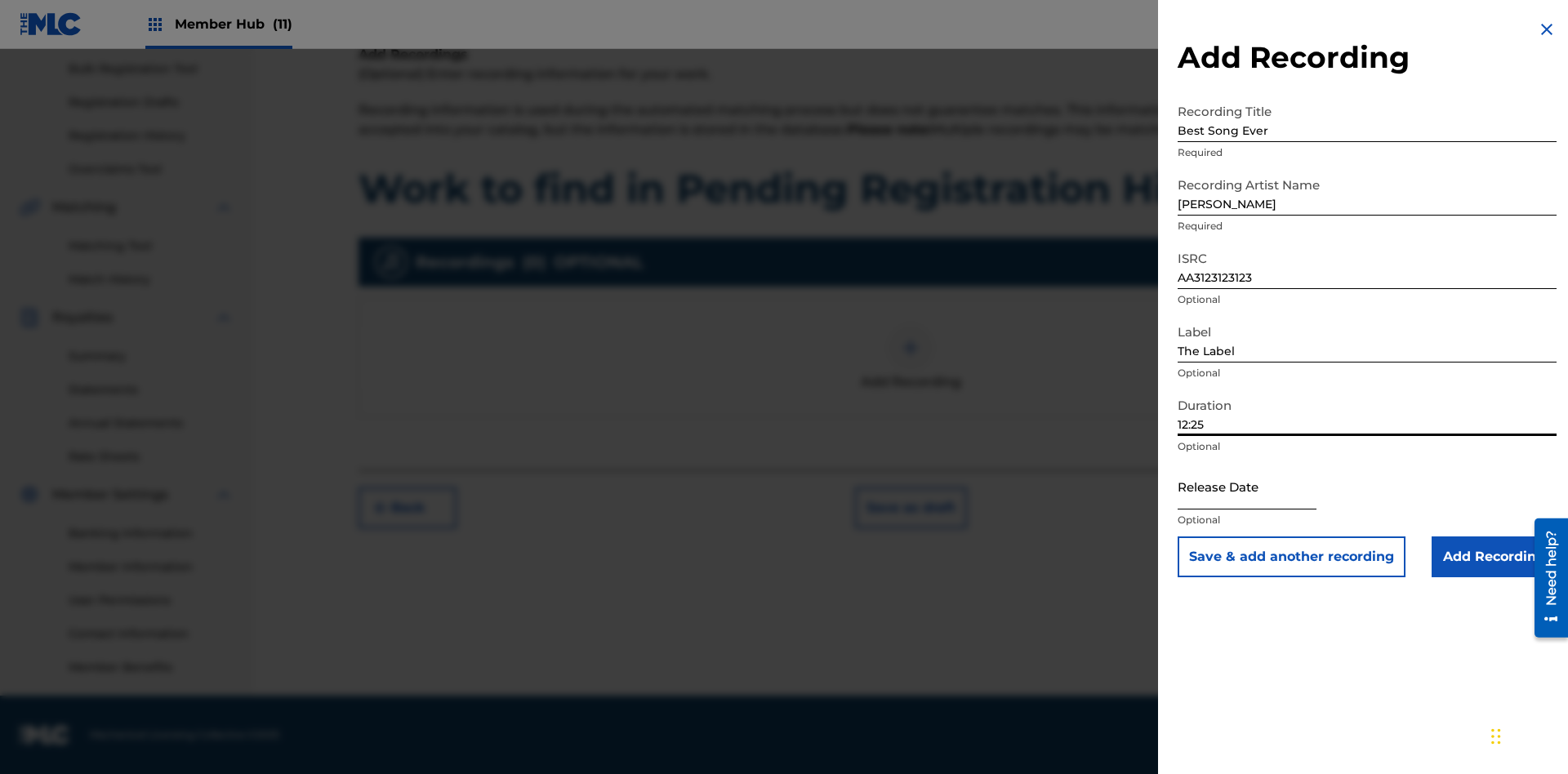
type input "12:25"
click at [1260, 487] on input "text" at bounding box center [1247, 485] width 139 height 47
select select "8"
select select "2025"
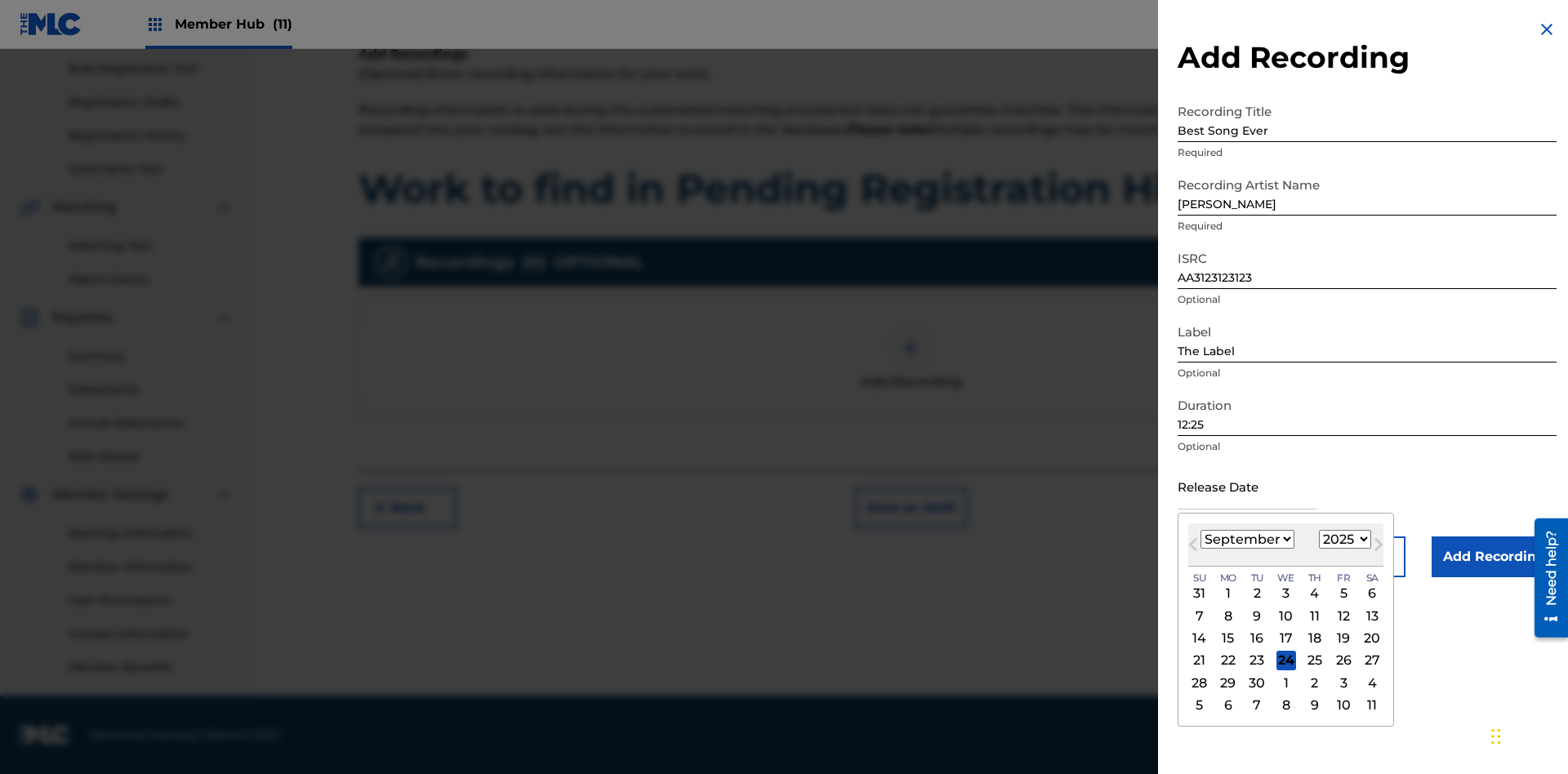
click at [1246, 539] on select "January February March April May June July August September October November De…" at bounding box center [1247, 539] width 94 height 19
select select "3"
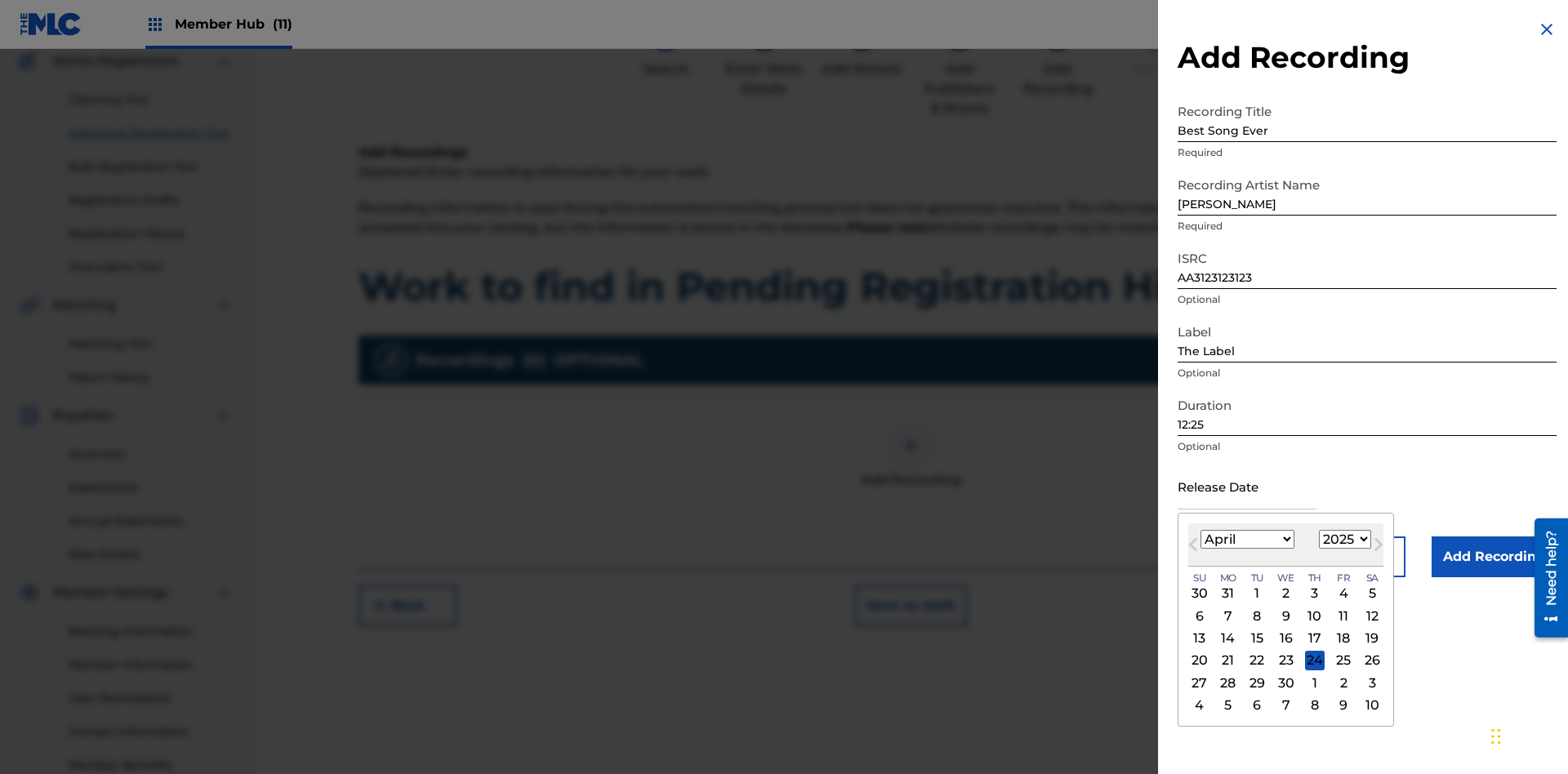
click at [1343, 539] on select "1900 1901 1902 1903 1904 1905 1906 1907 1908 1909 1910 1911 1912 1913 1914 1915…" at bounding box center [1345, 539] width 53 height 19
select select "2021"
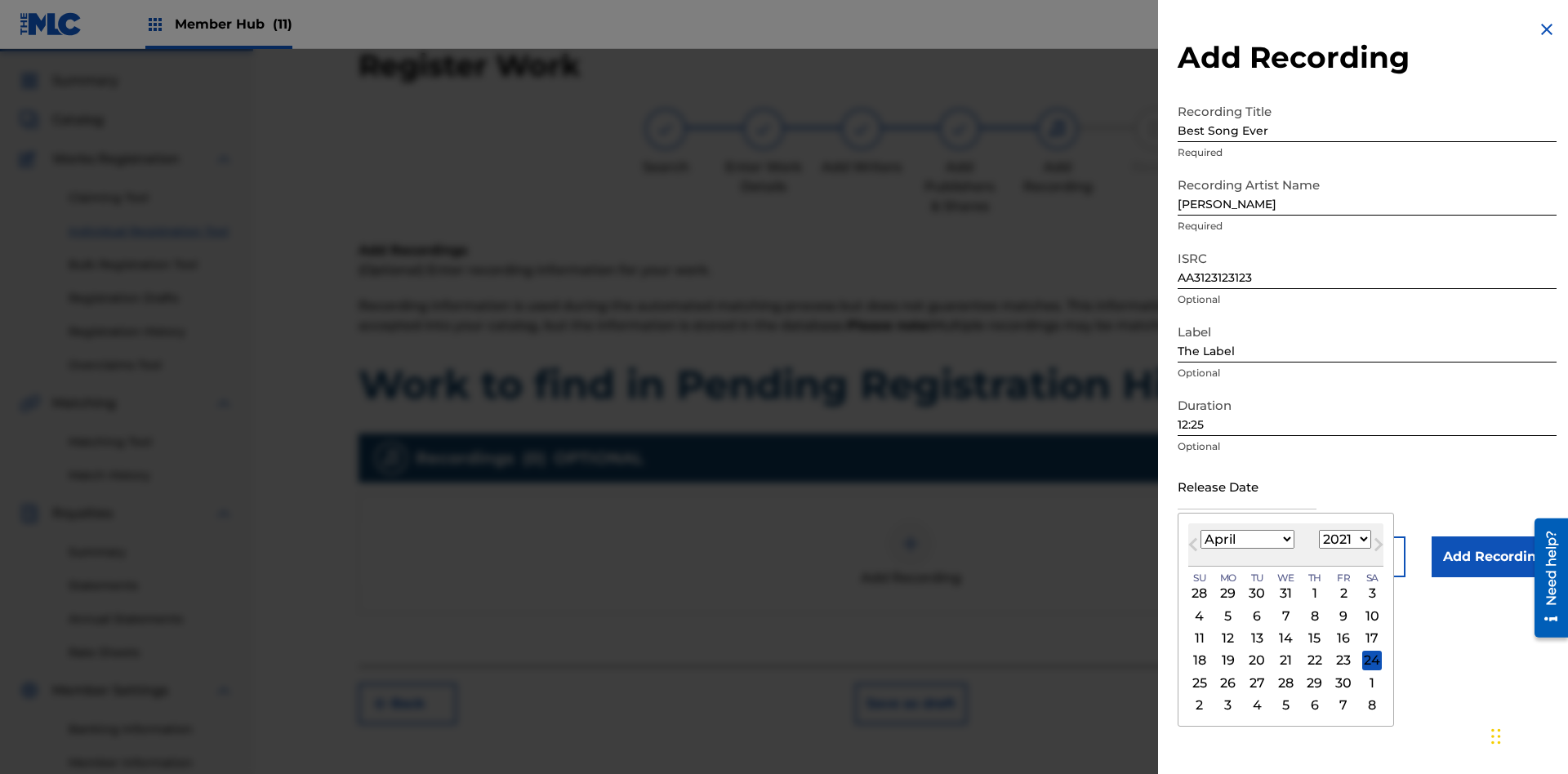
click at [1343, 539] on select "1900 1901 1902 1903 1904 1905 1906 1907 1908 1909 1910 1911 1912 1913 1914 1915…" at bounding box center [1345, 539] width 53 height 19
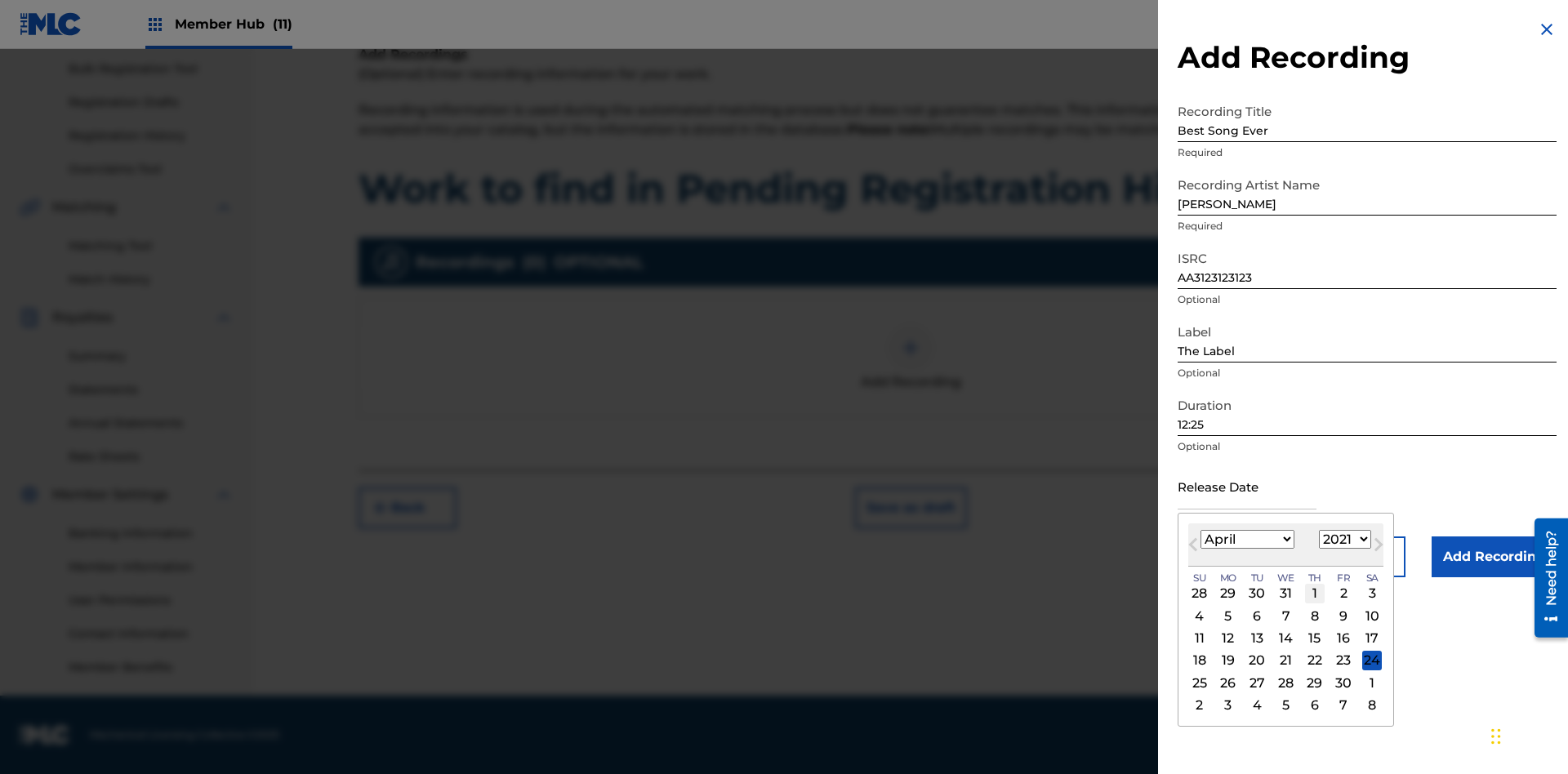
click at [1312, 594] on div "1" at bounding box center [1314, 593] width 19 height 19
type input "April 1 2021"
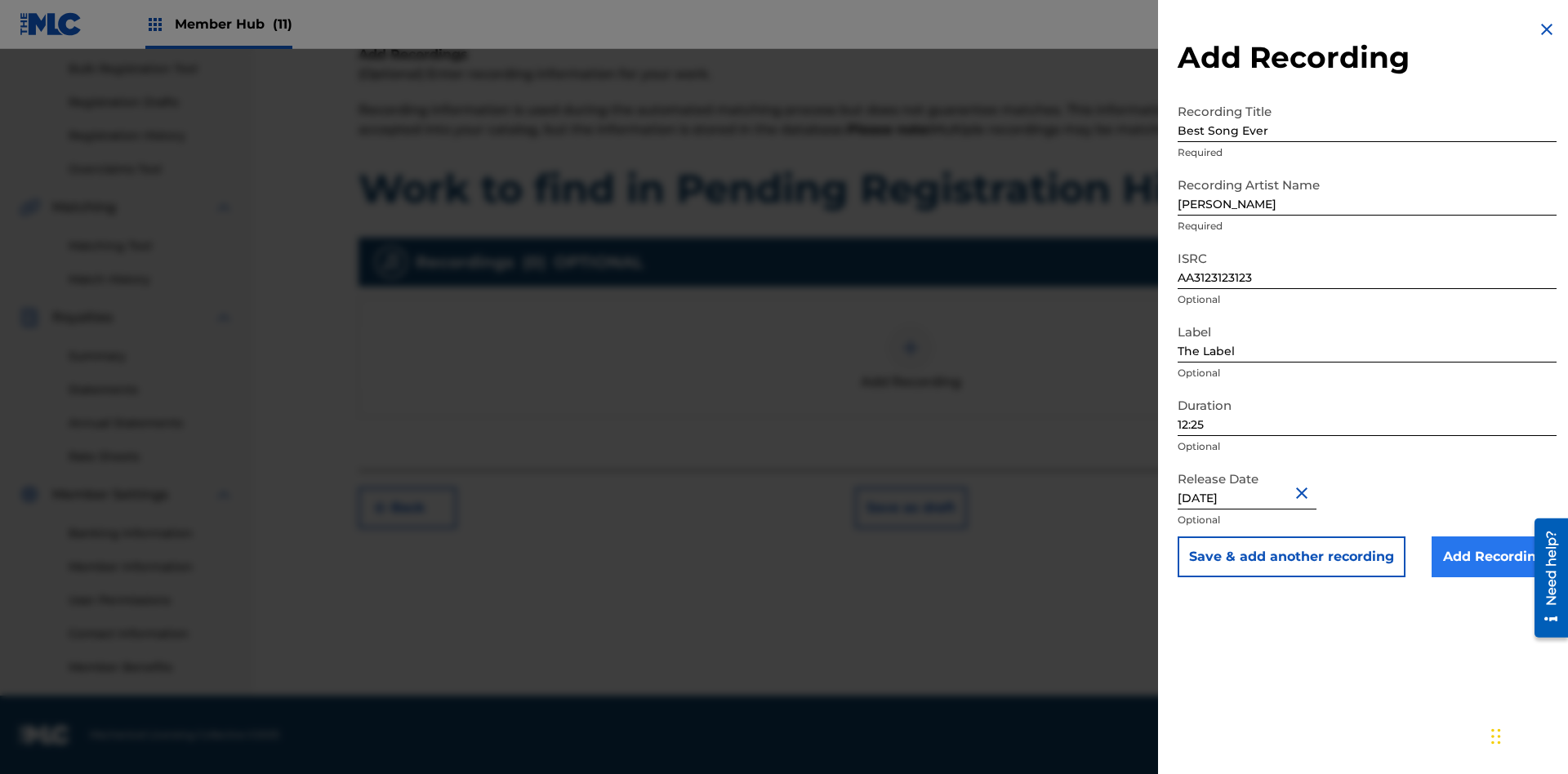
click at [1493, 556] on input "Add Recording" at bounding box center [1493, 556] width 125 height 41
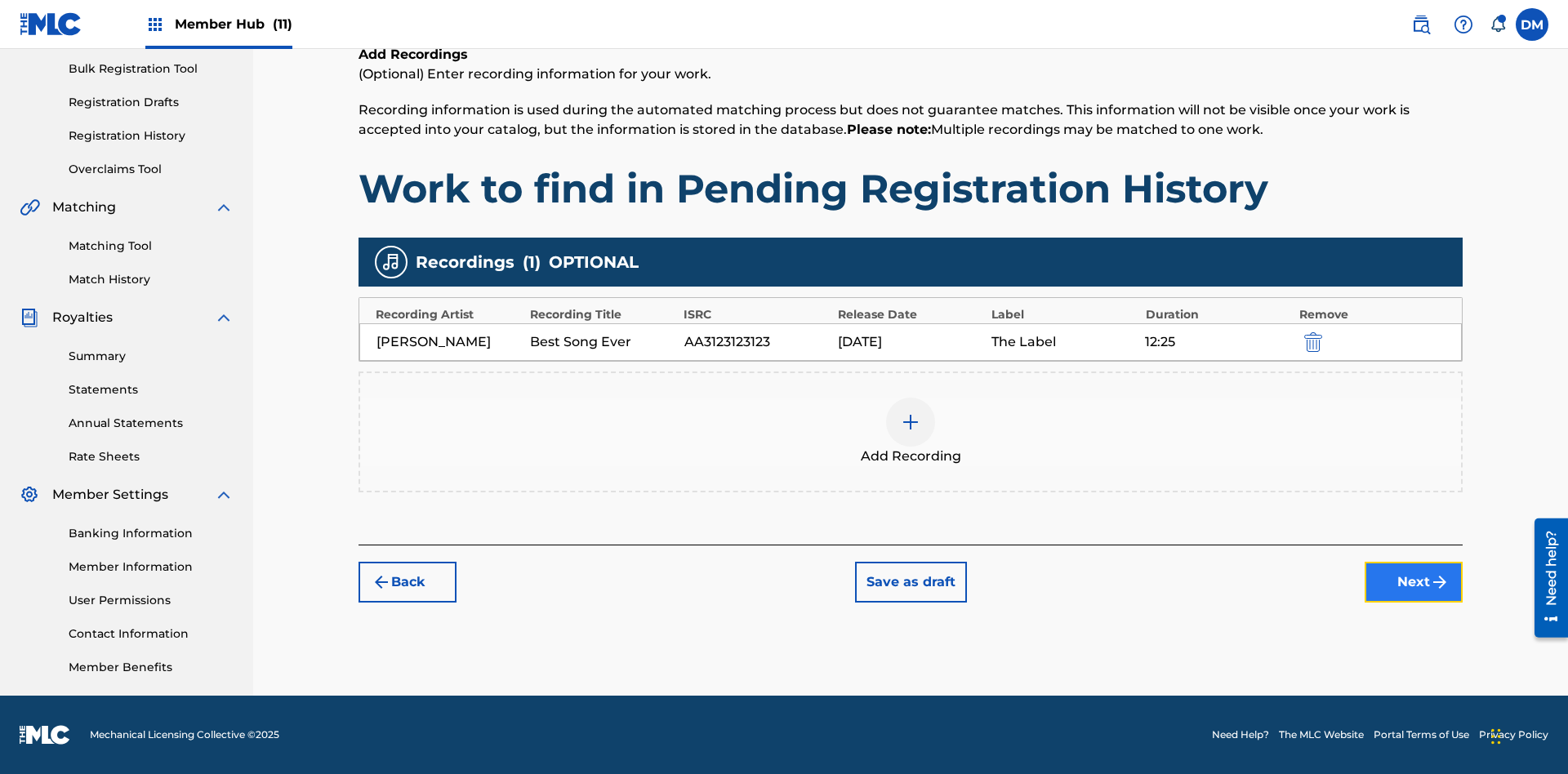
click at [1413, 582] on button "Next" at bounding box center [1414, 582] width 98 height 41
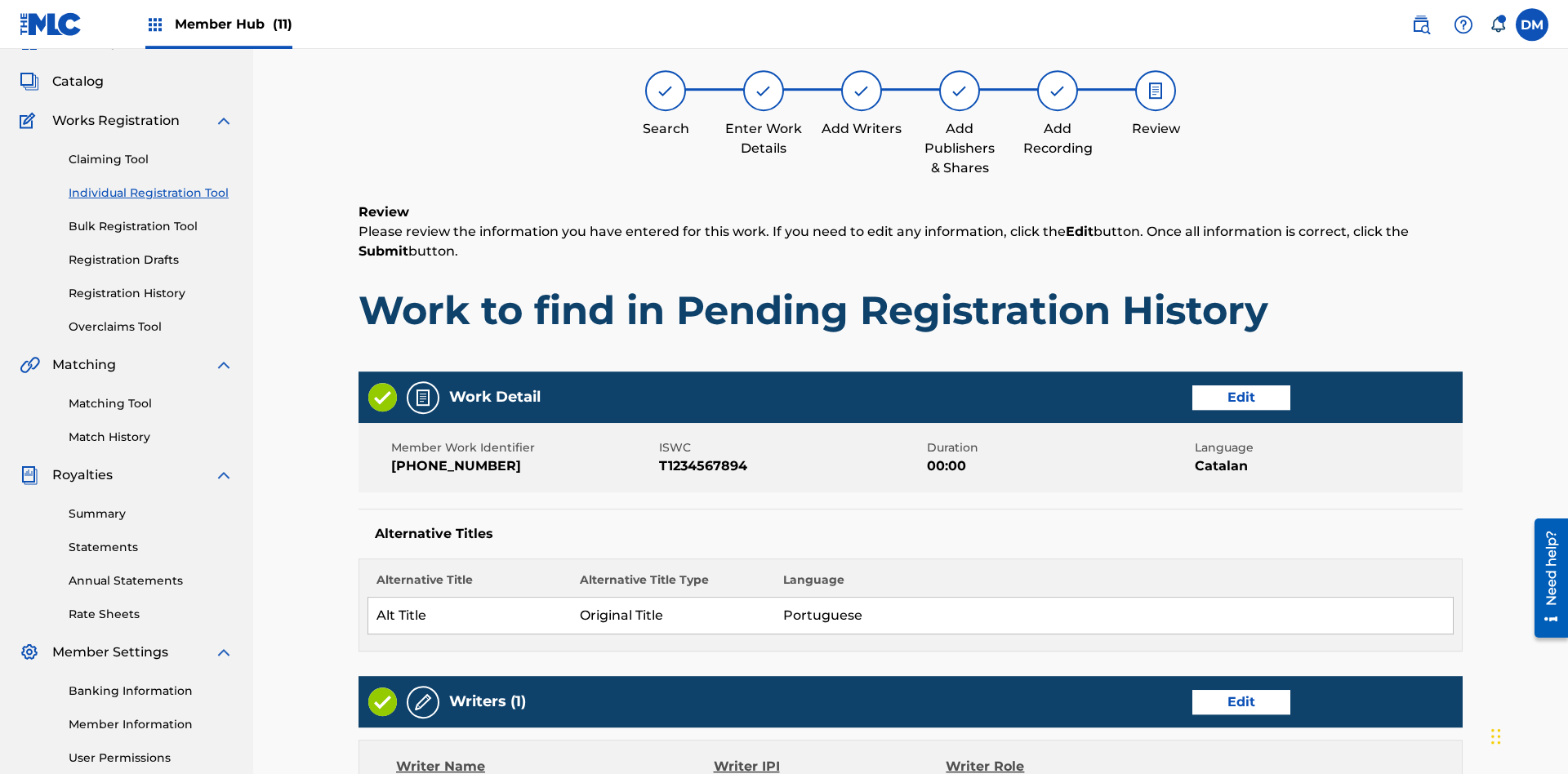
scroll to position [769, 0]
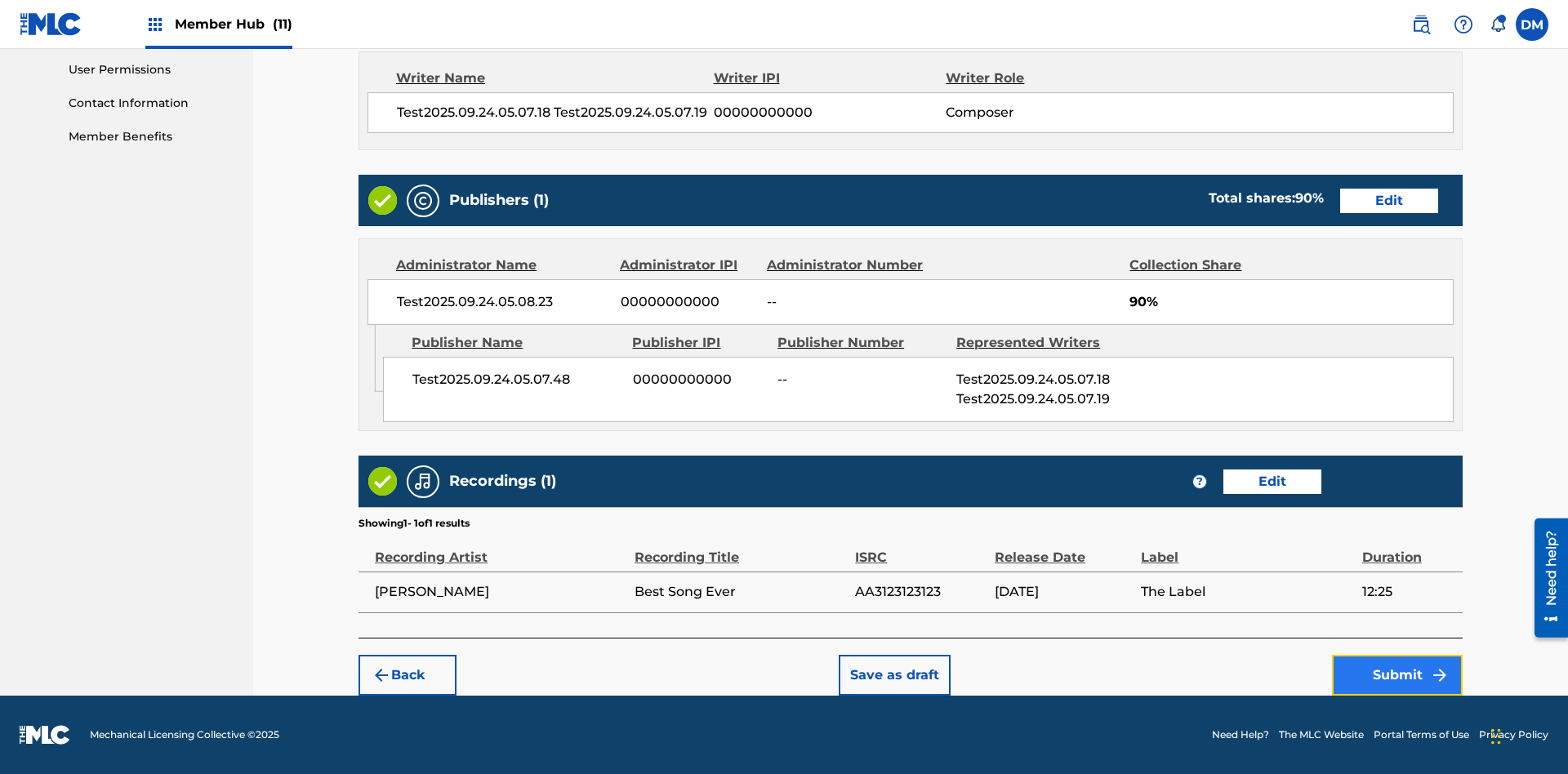
click at [1397, 674] on button "Submit" at bounding box center [1397, 675] width 130 height 41
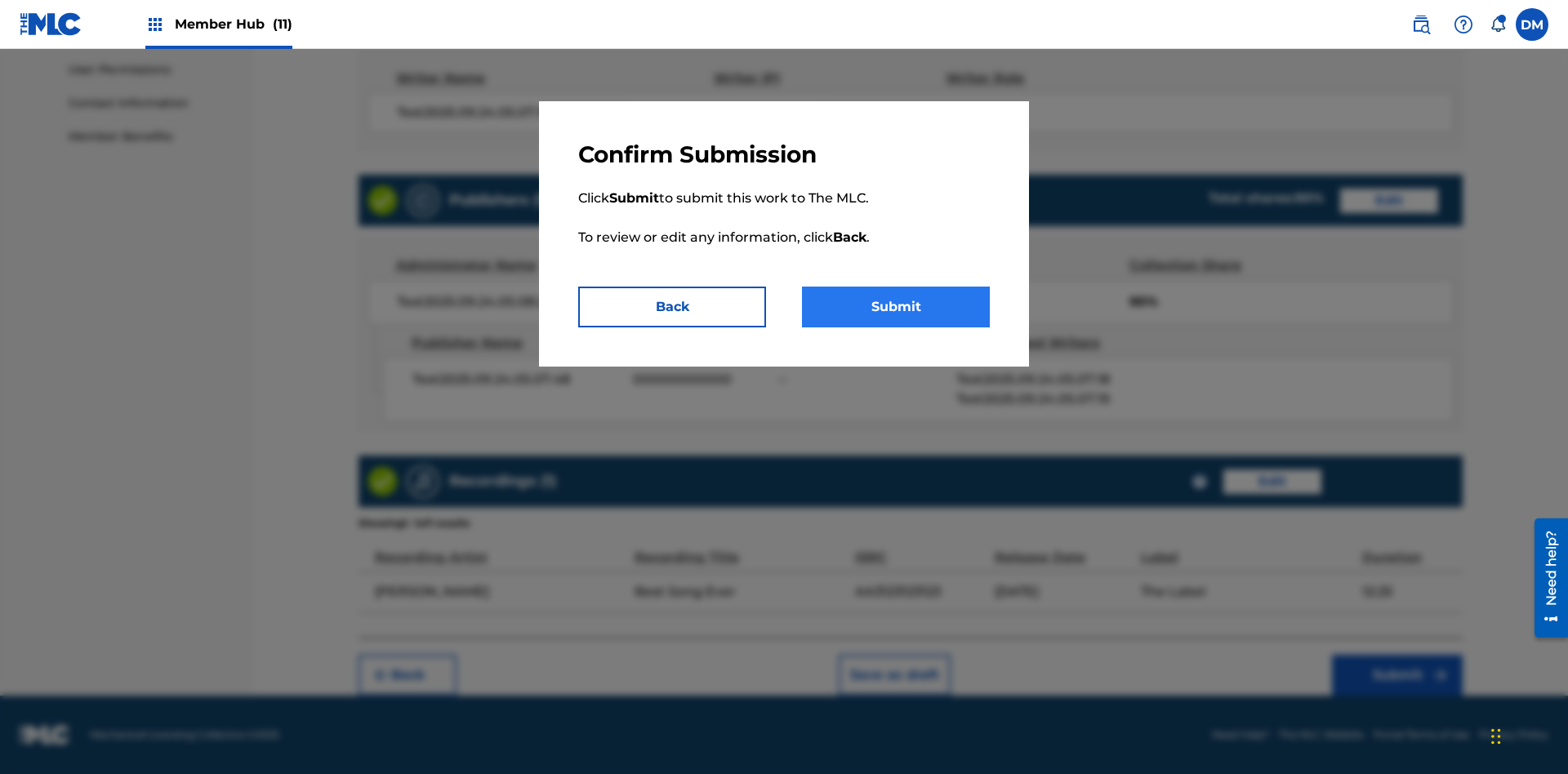
click at [895, 307] on button "Submit" at bounding box center [895, 307] width 188 height 41
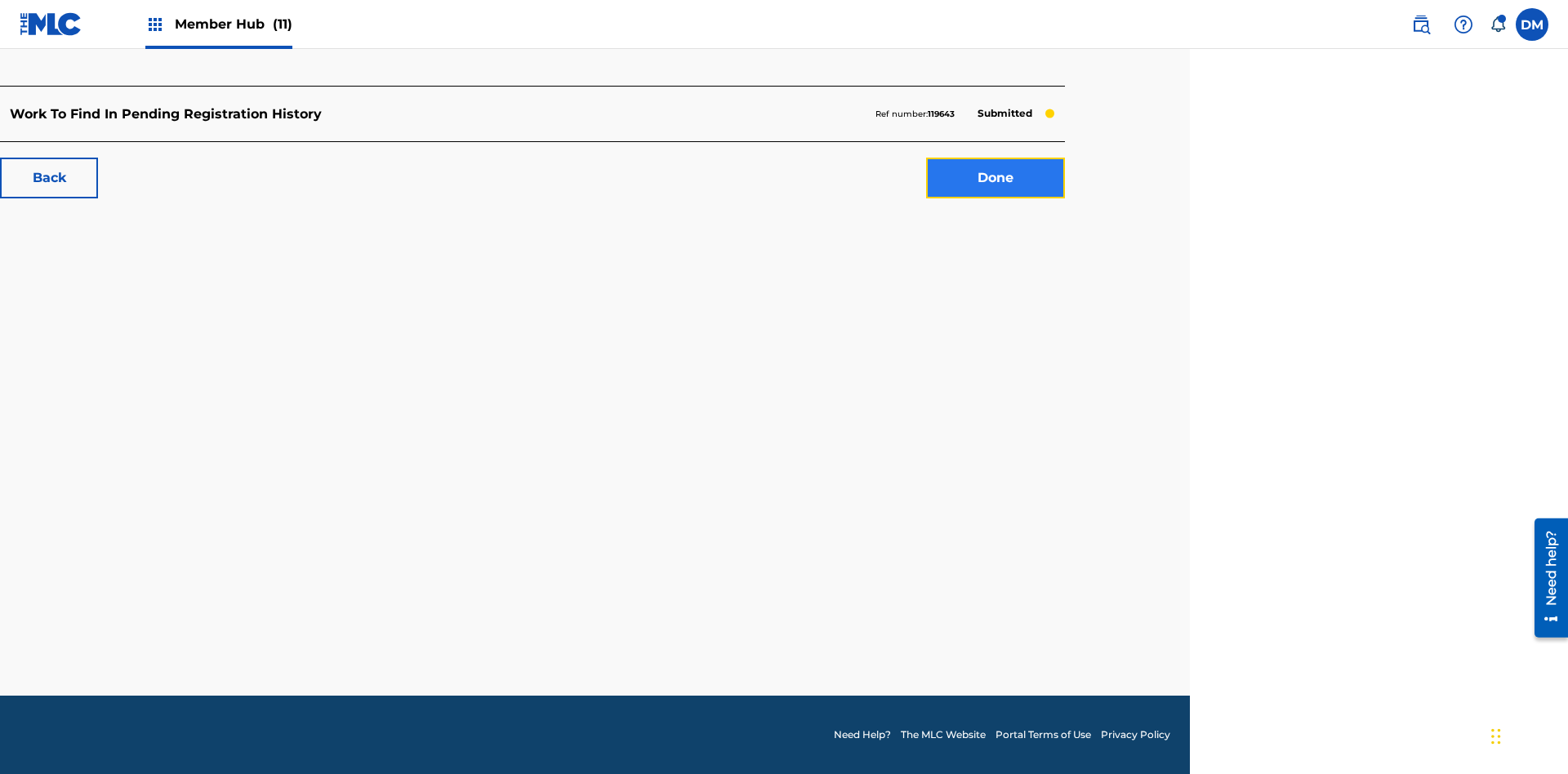
click at [995, 178] on link "Done" at bounding box center [995, 178] width 139 height 41
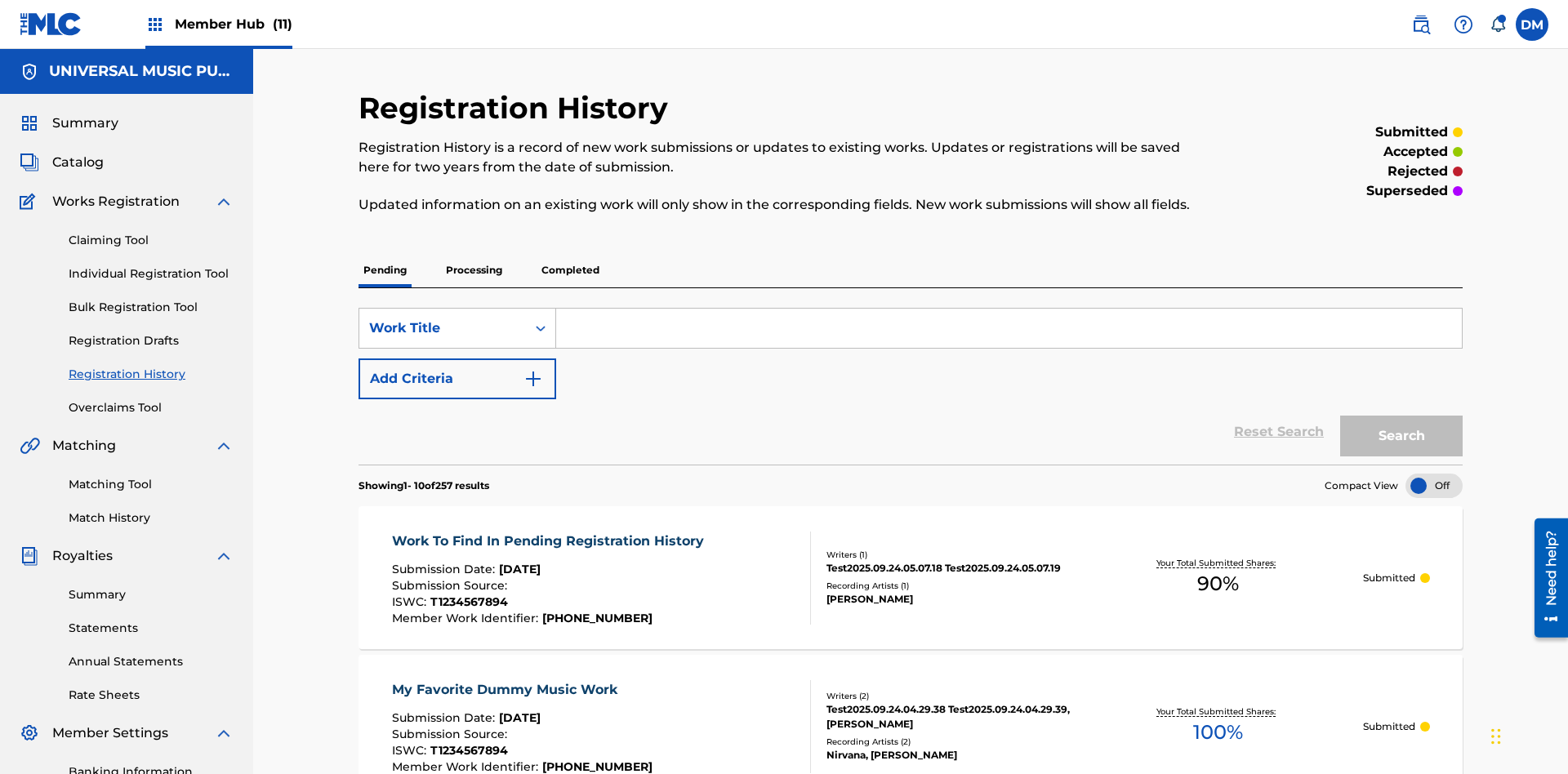
scroll to position [220, 0]
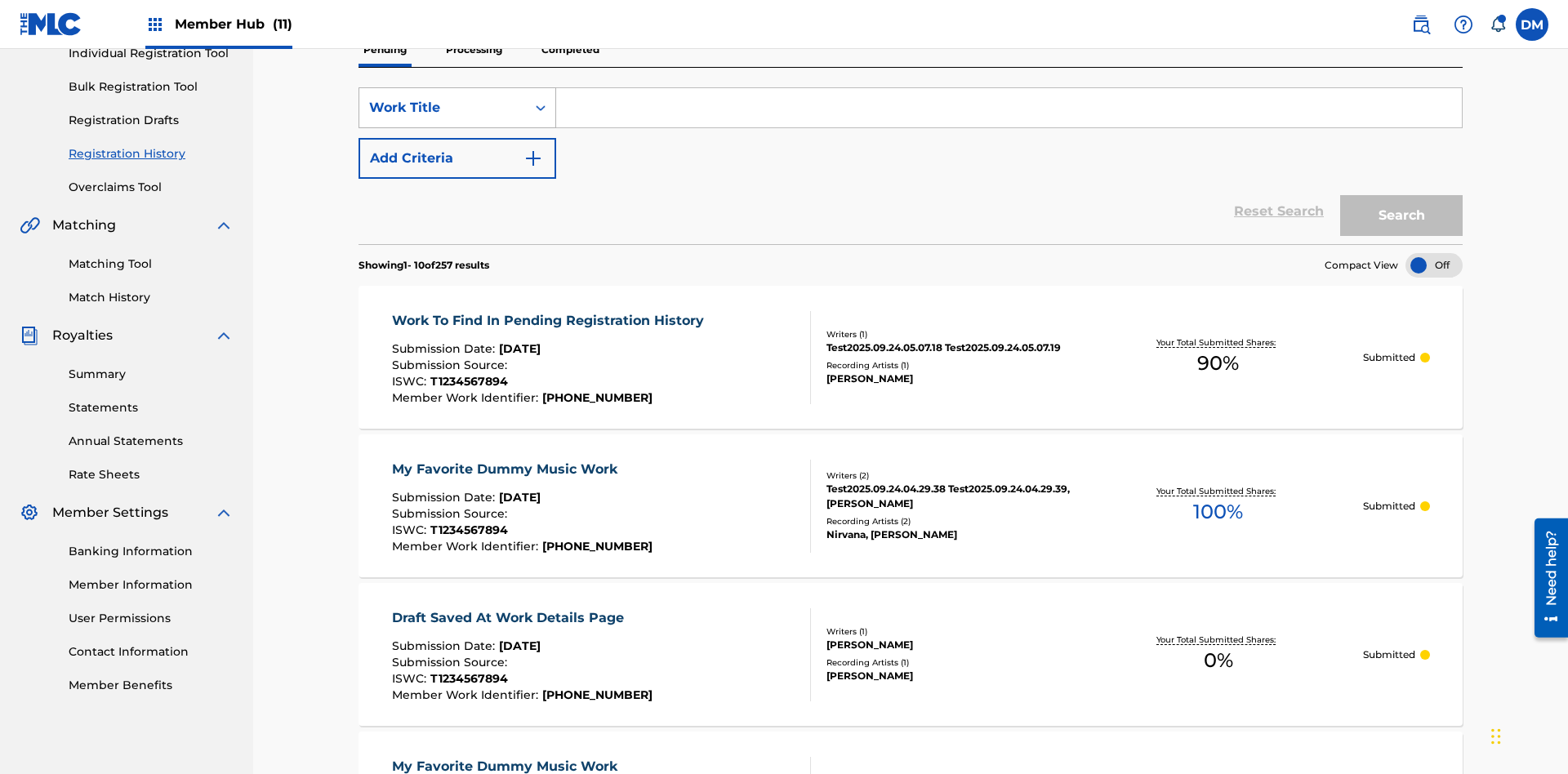
click at [442, 108] on div "Work Title" at bounding box center [442, 108] width 147 height 19
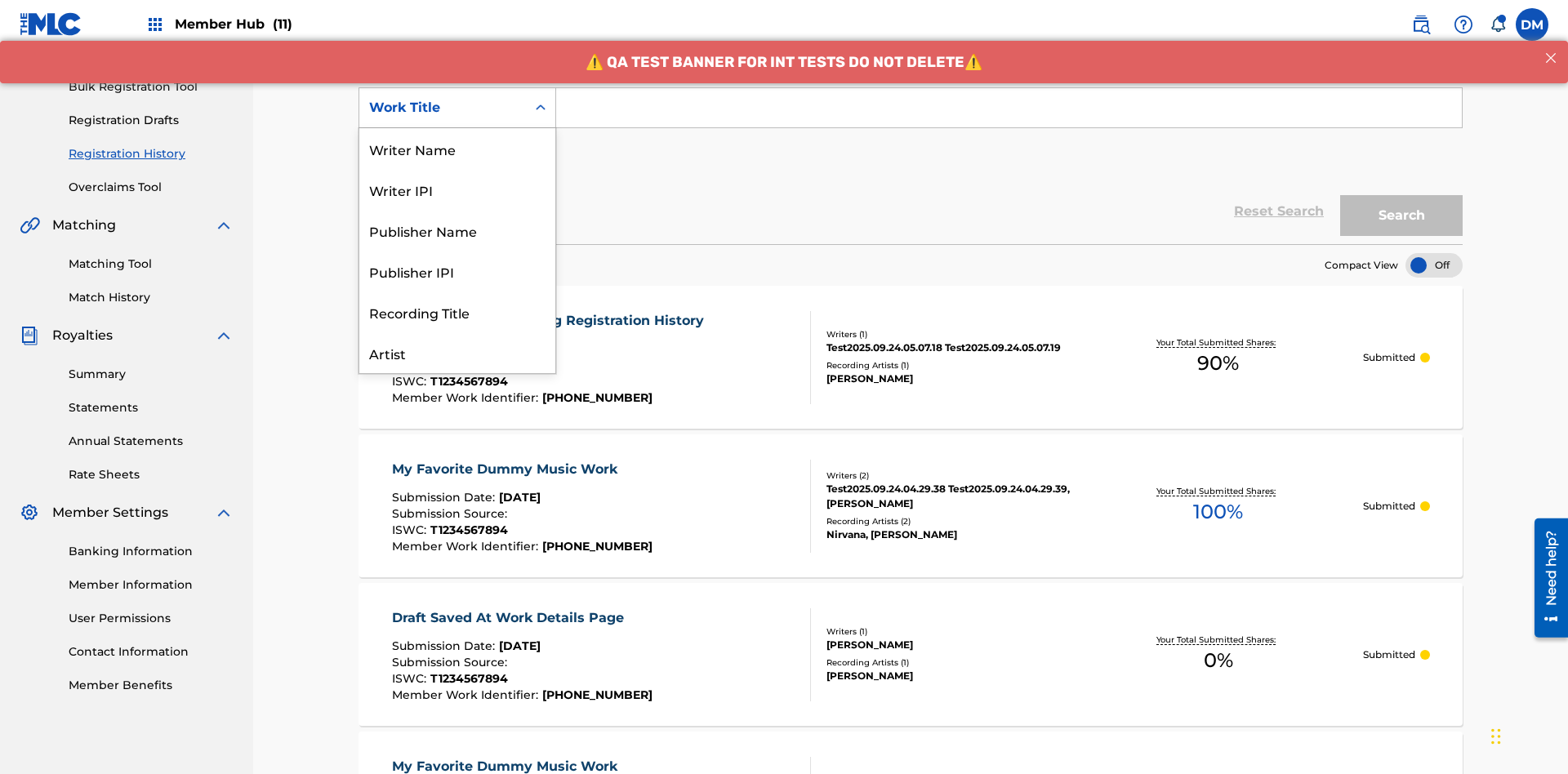
scroll to position [81, 0]
click at [457, 352] on div "Work Title" at bounding box center [457, 352] width 196 height 41
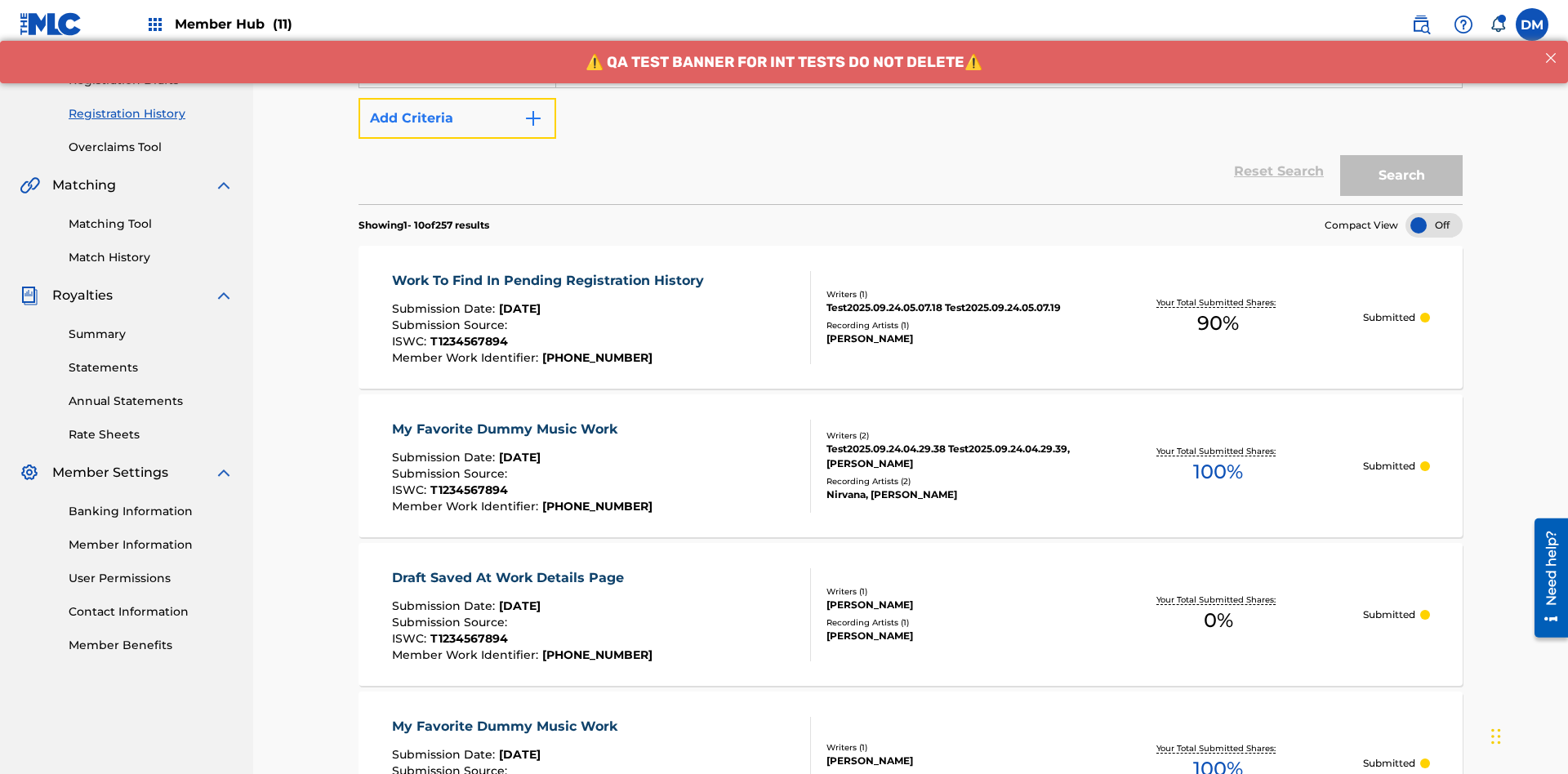
click at [457, 119] on button "Add Criteria" at bounding box center [457, 119] width 197 height 41
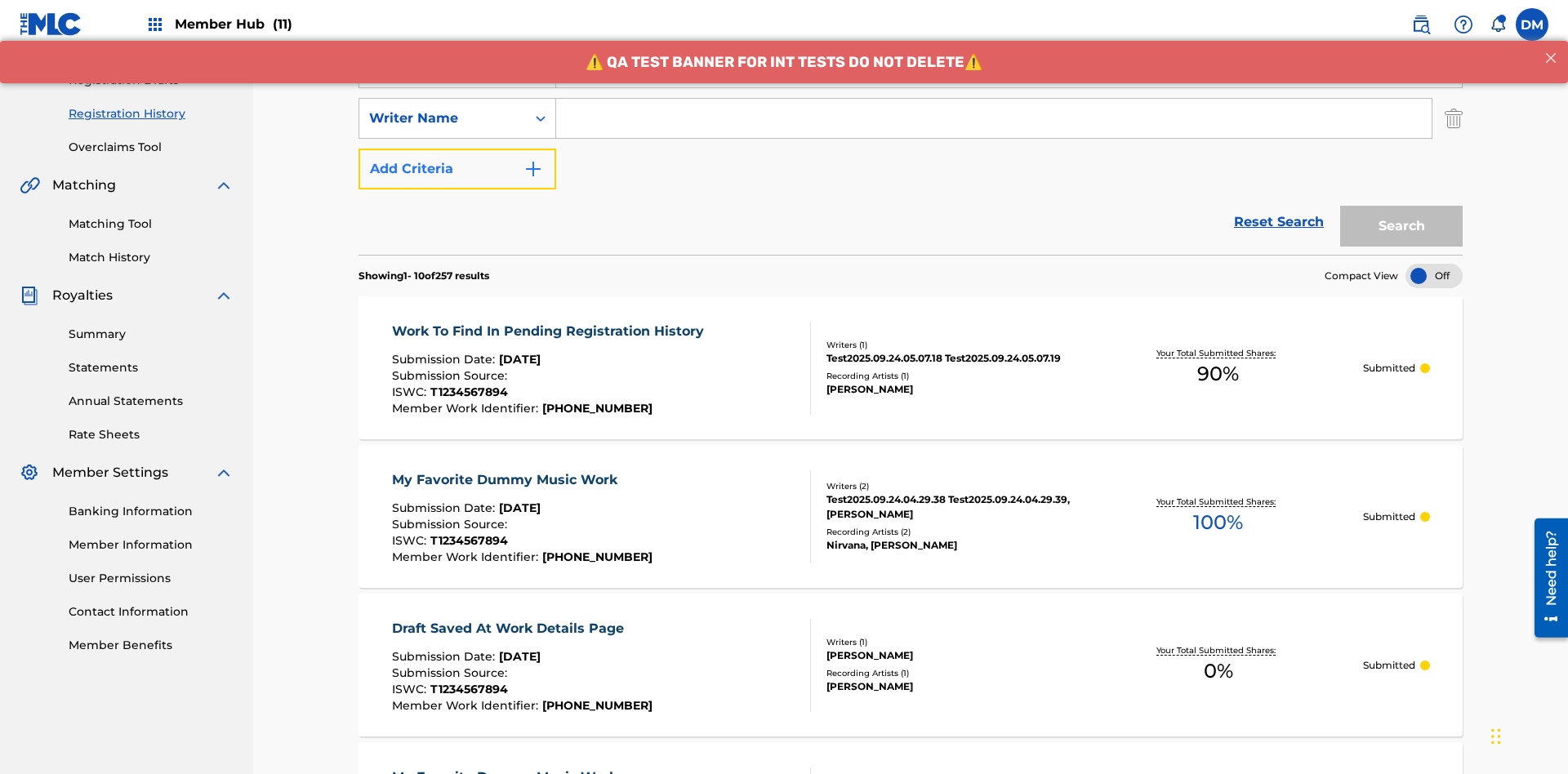
scroll to position [271, 0]
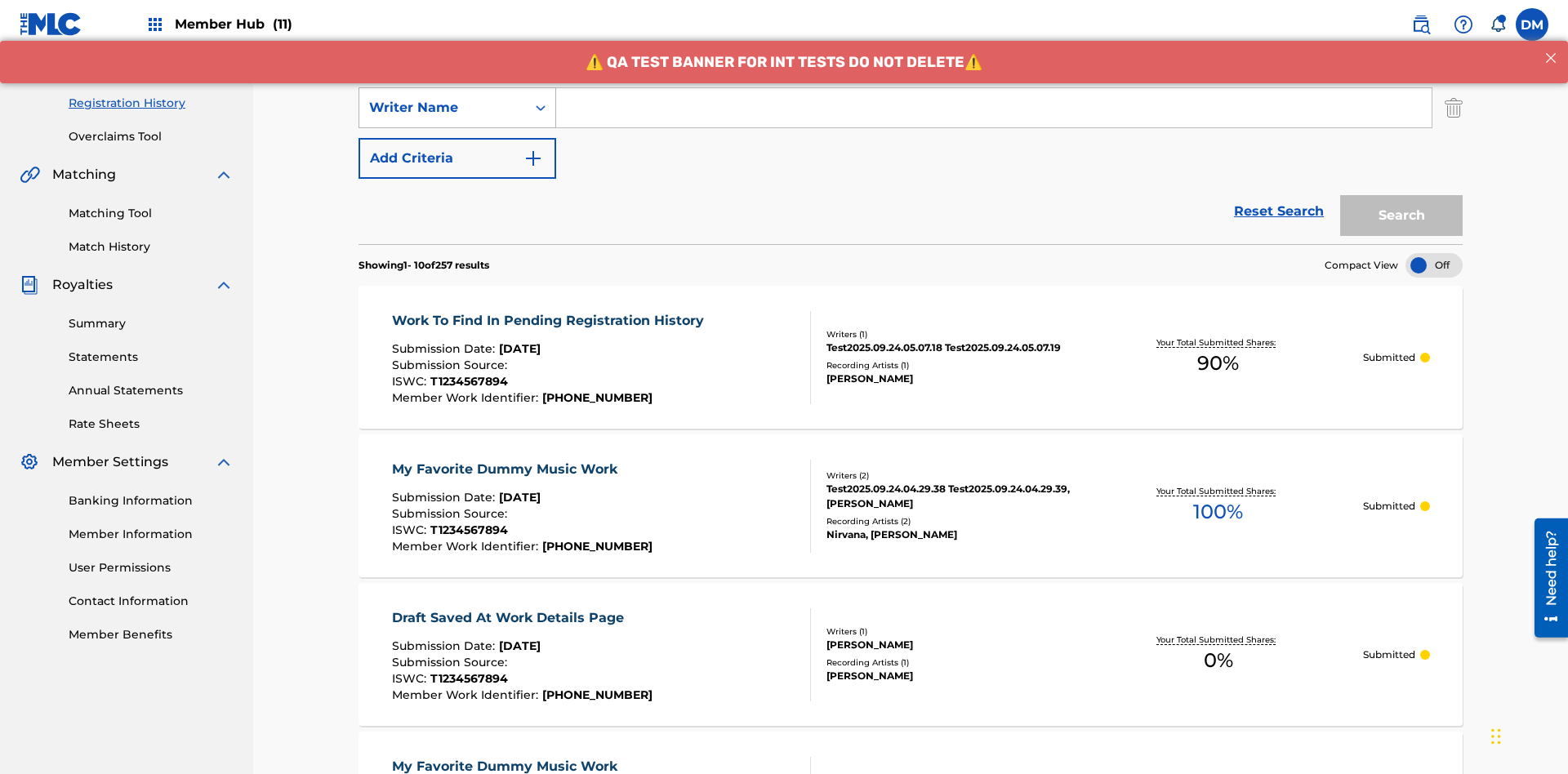
click at [442, 108] on div "Writer Name" at bounding box center [442, 108] width 147 height 19
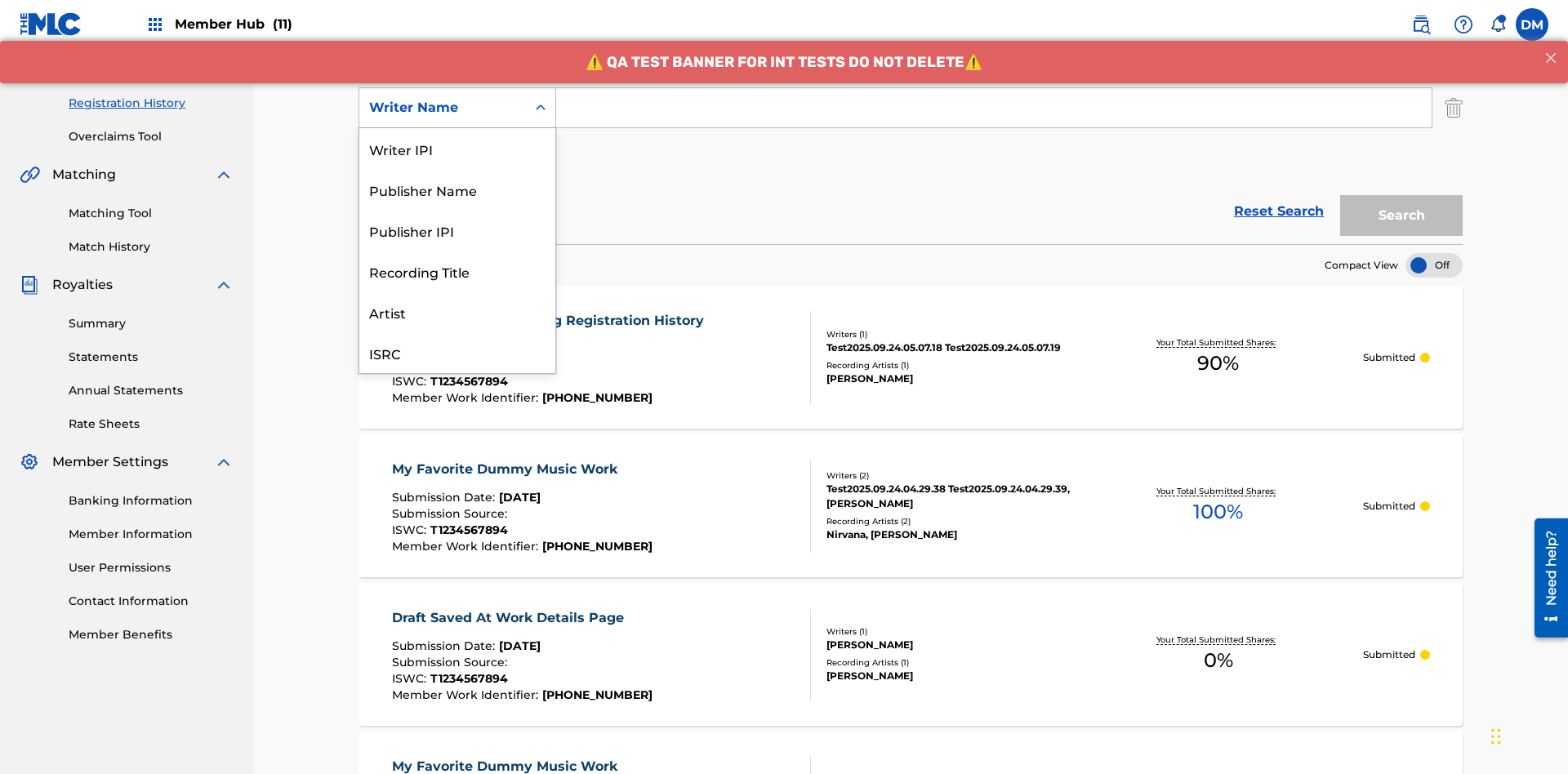
scroll to position [41, 0]
click at [457, 230] on div "Recording Title" at bounding box center [457, 230] width 196 height 41
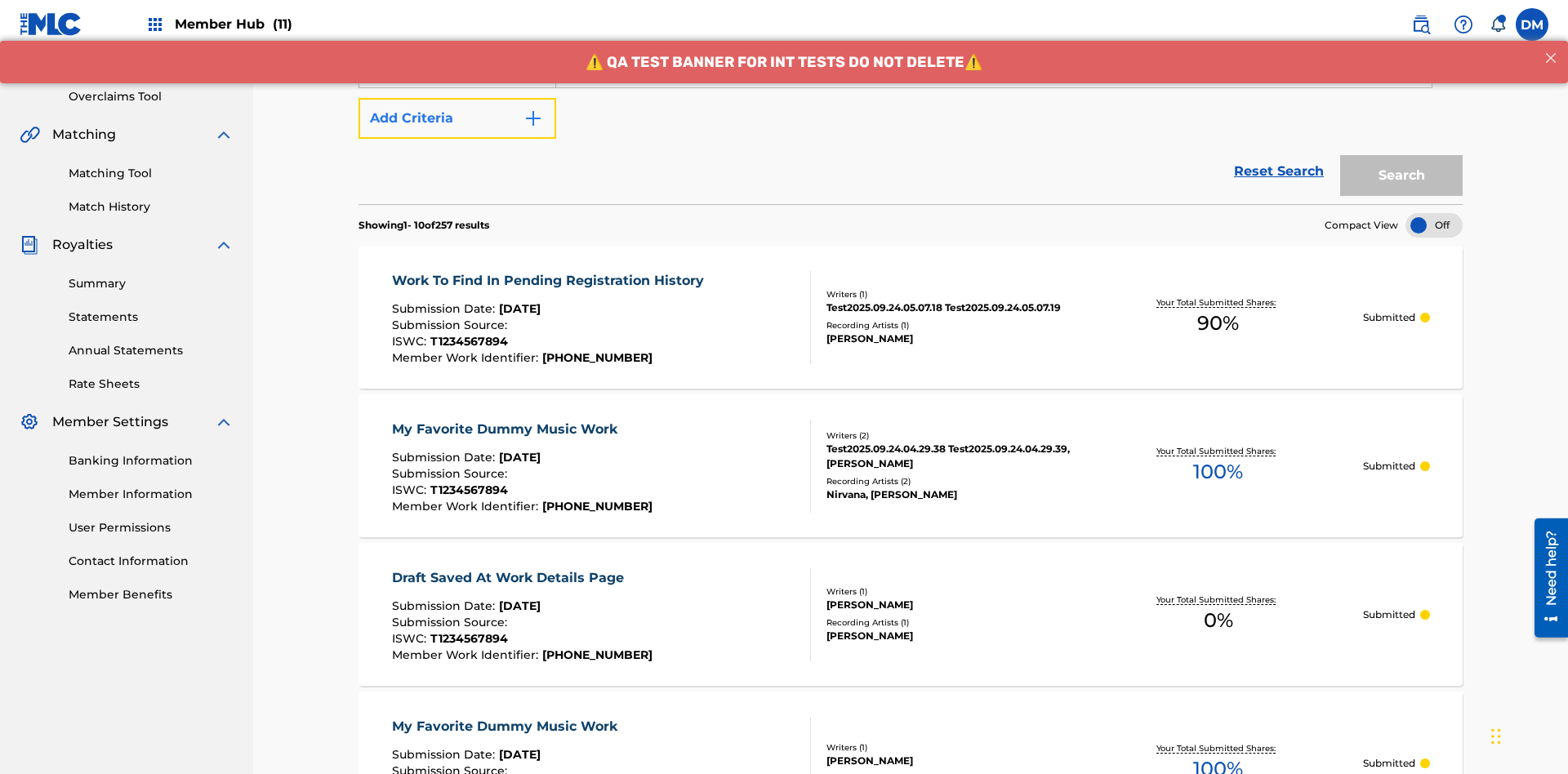
click at [457, 119] on button "Add Criteria" at bounding box center [457, 119] width 197 height 41
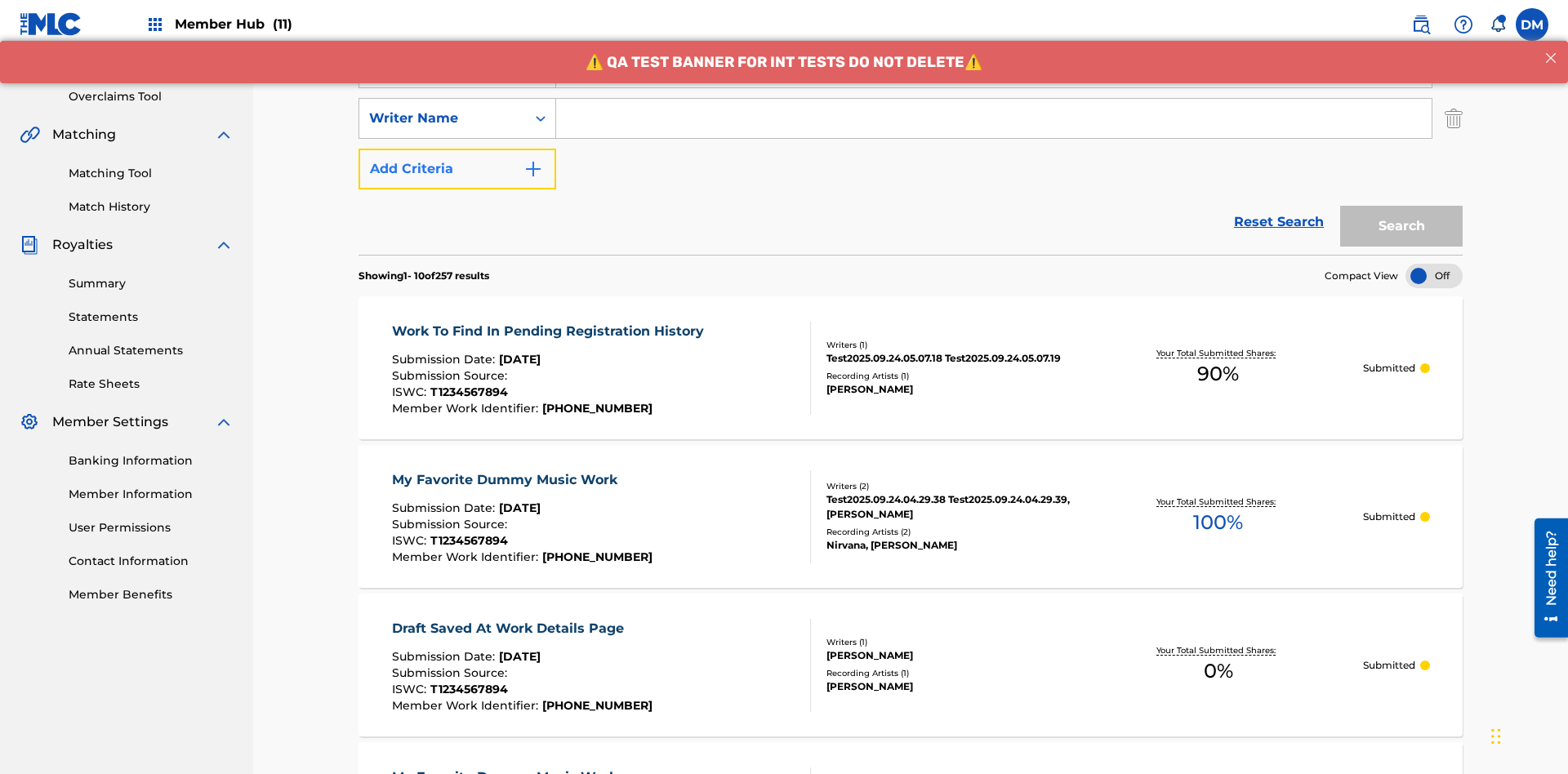
scroll to position [322, 0]
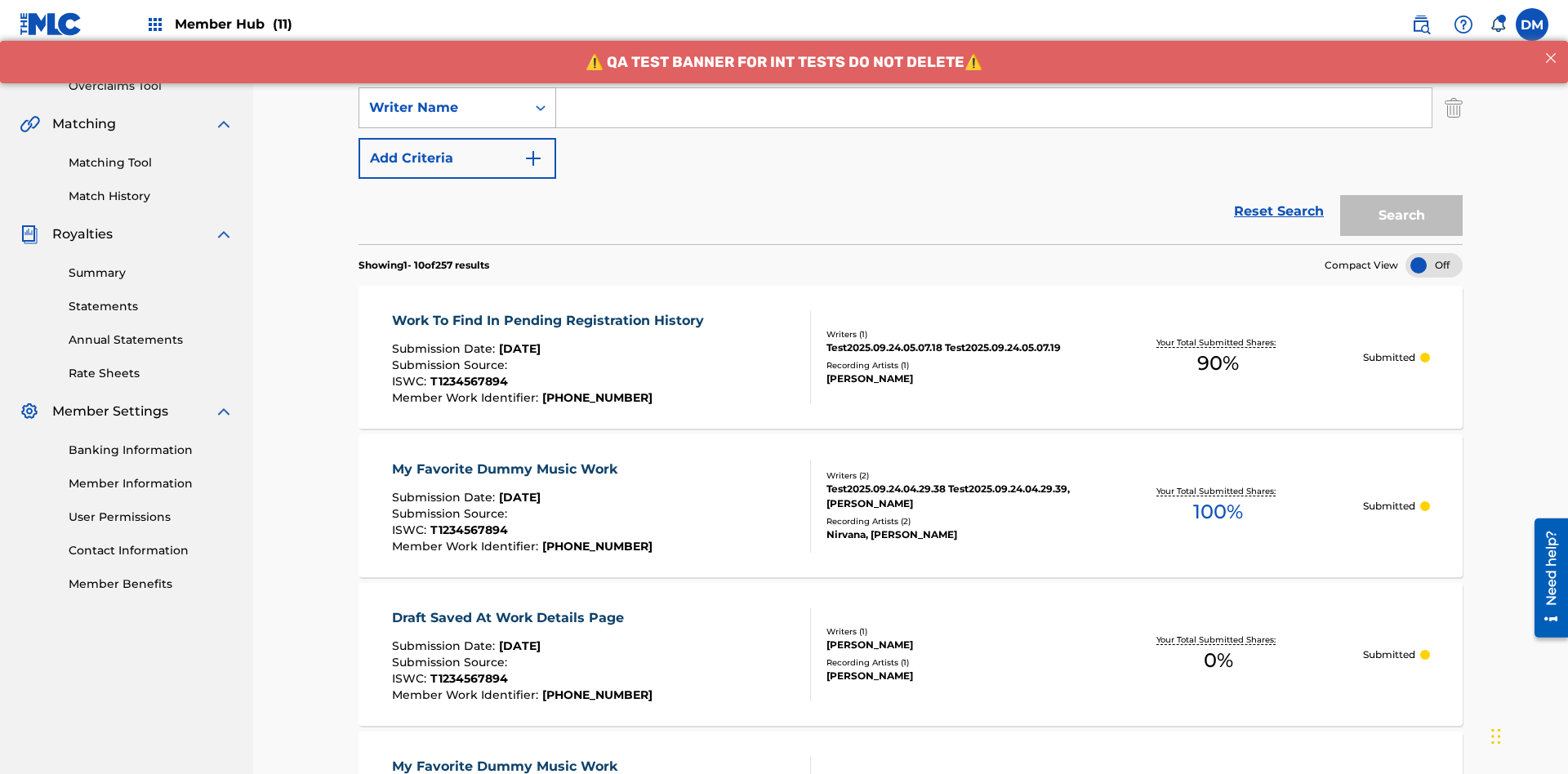
click at [442, 108] on div "Writer Name" at bounding box center [442, 108] width 147 height 19
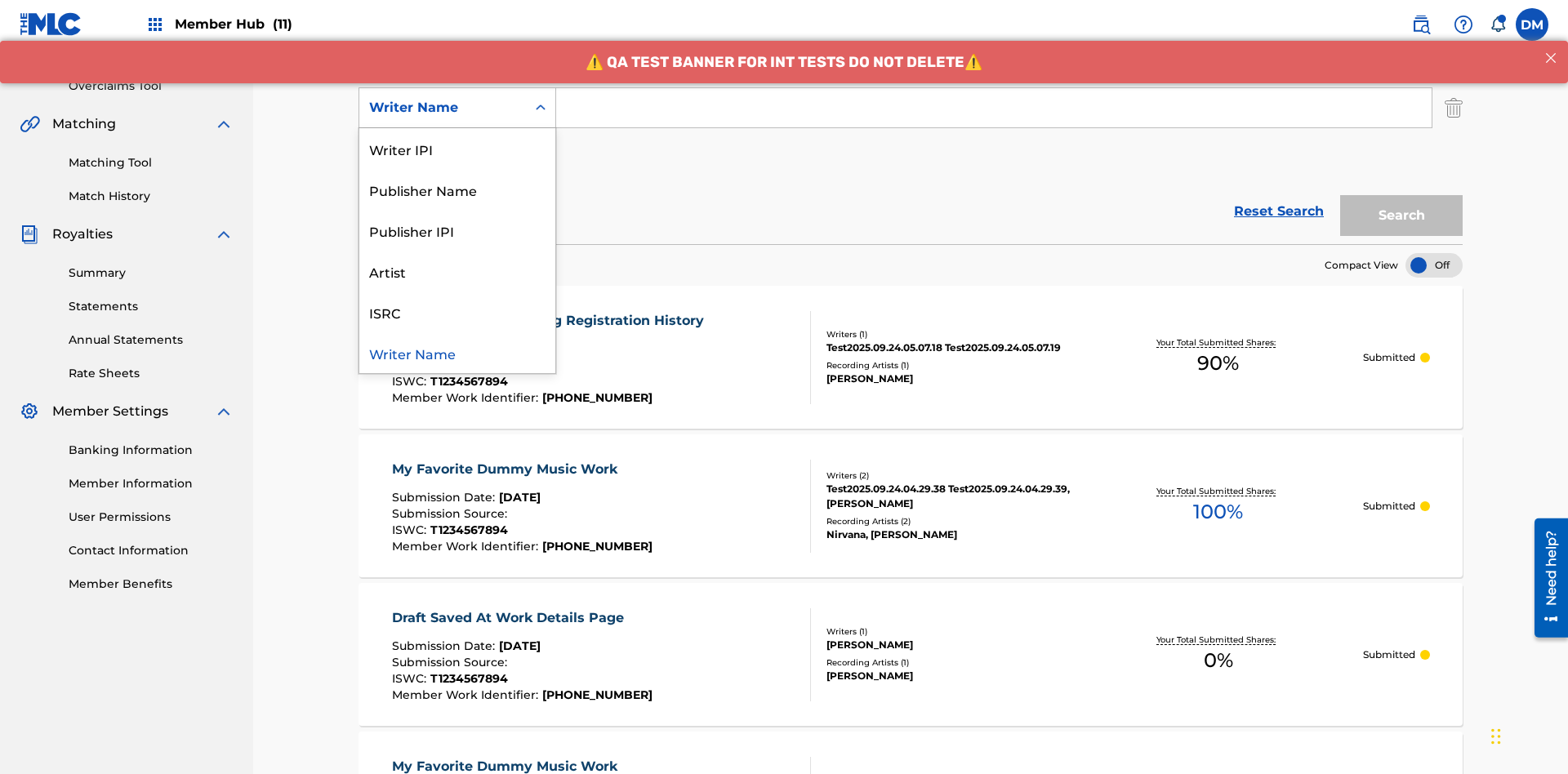
click at [457, 312] on div "ISRC" at bounding box center [457, 312] width 196 height 41
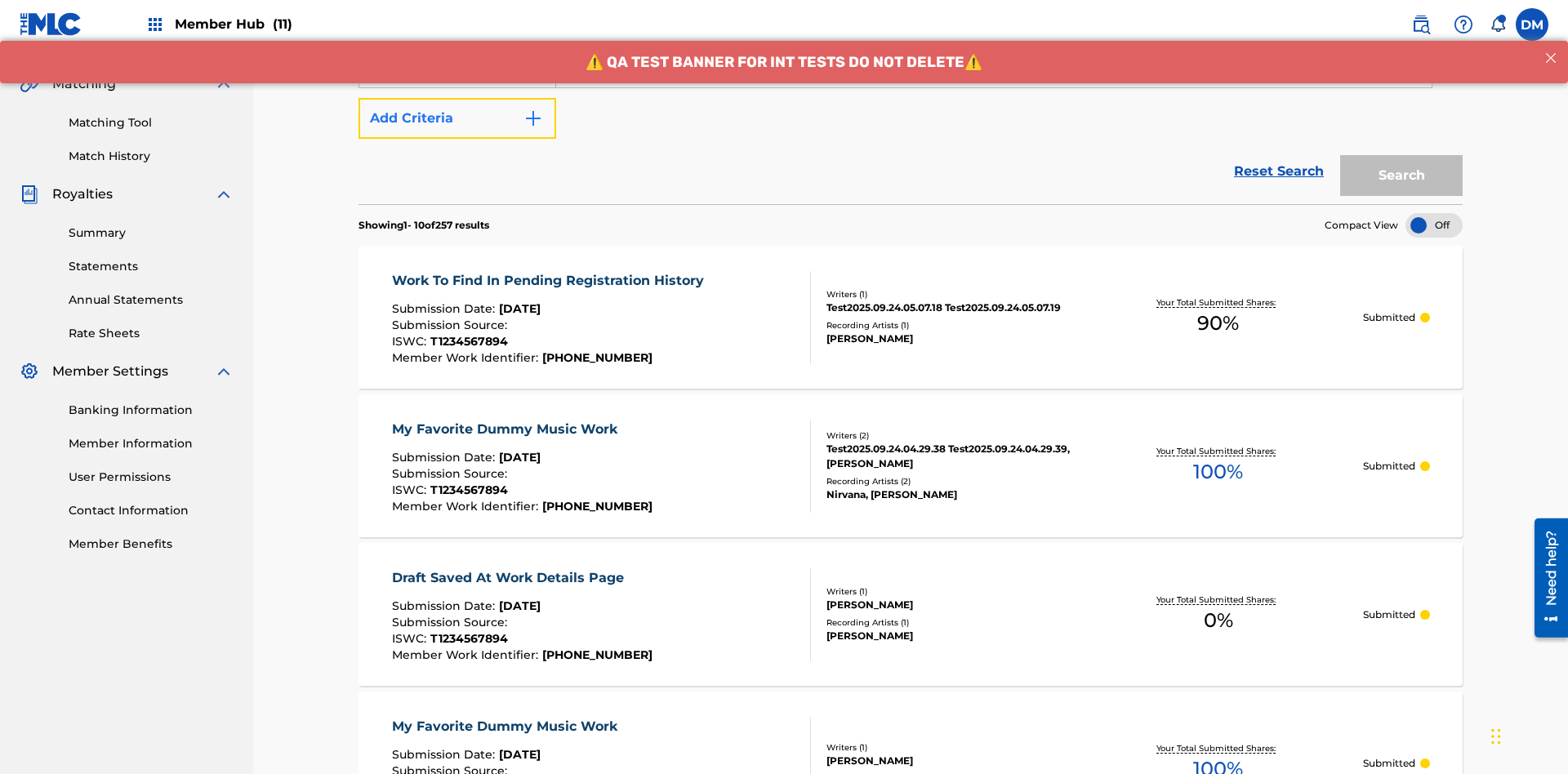
click at [457, 119] on button "Add Criteria" at bounding box center [457, 119] width 197 height 41
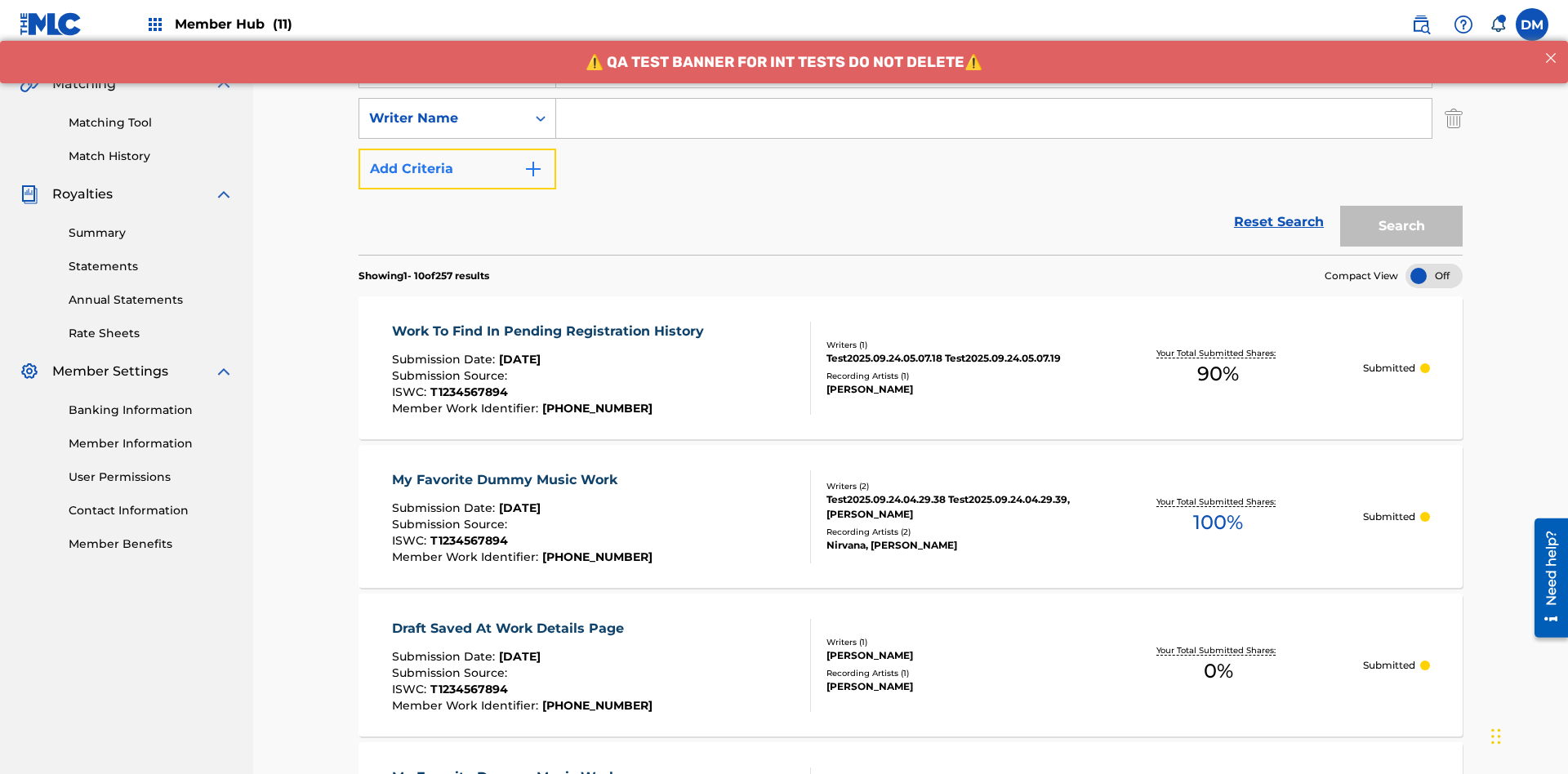
scroll to position [373, 0]
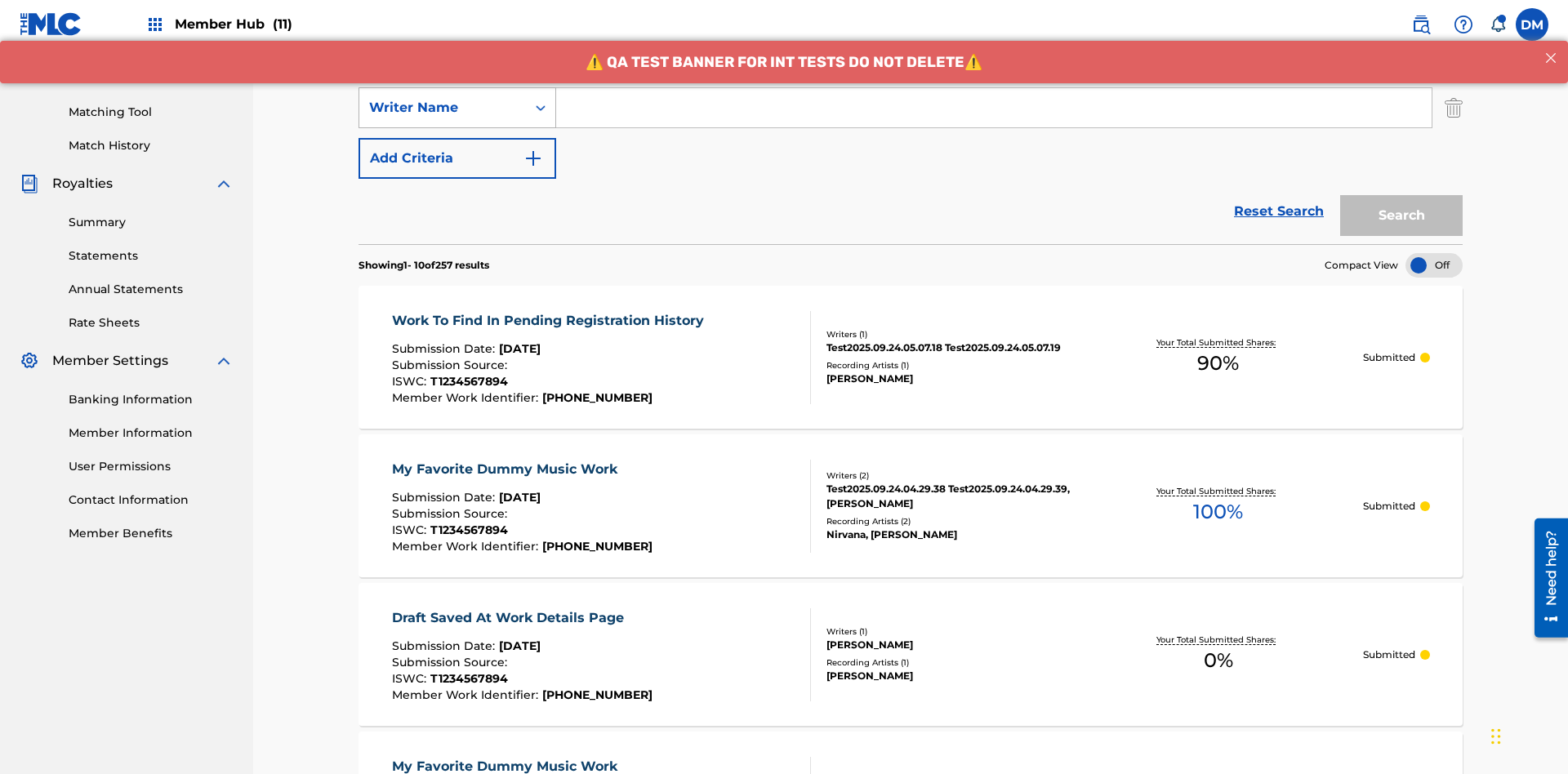
click at [442, 108] on div "Writer Name" at bounding box center [442, 108] width 147 height 19
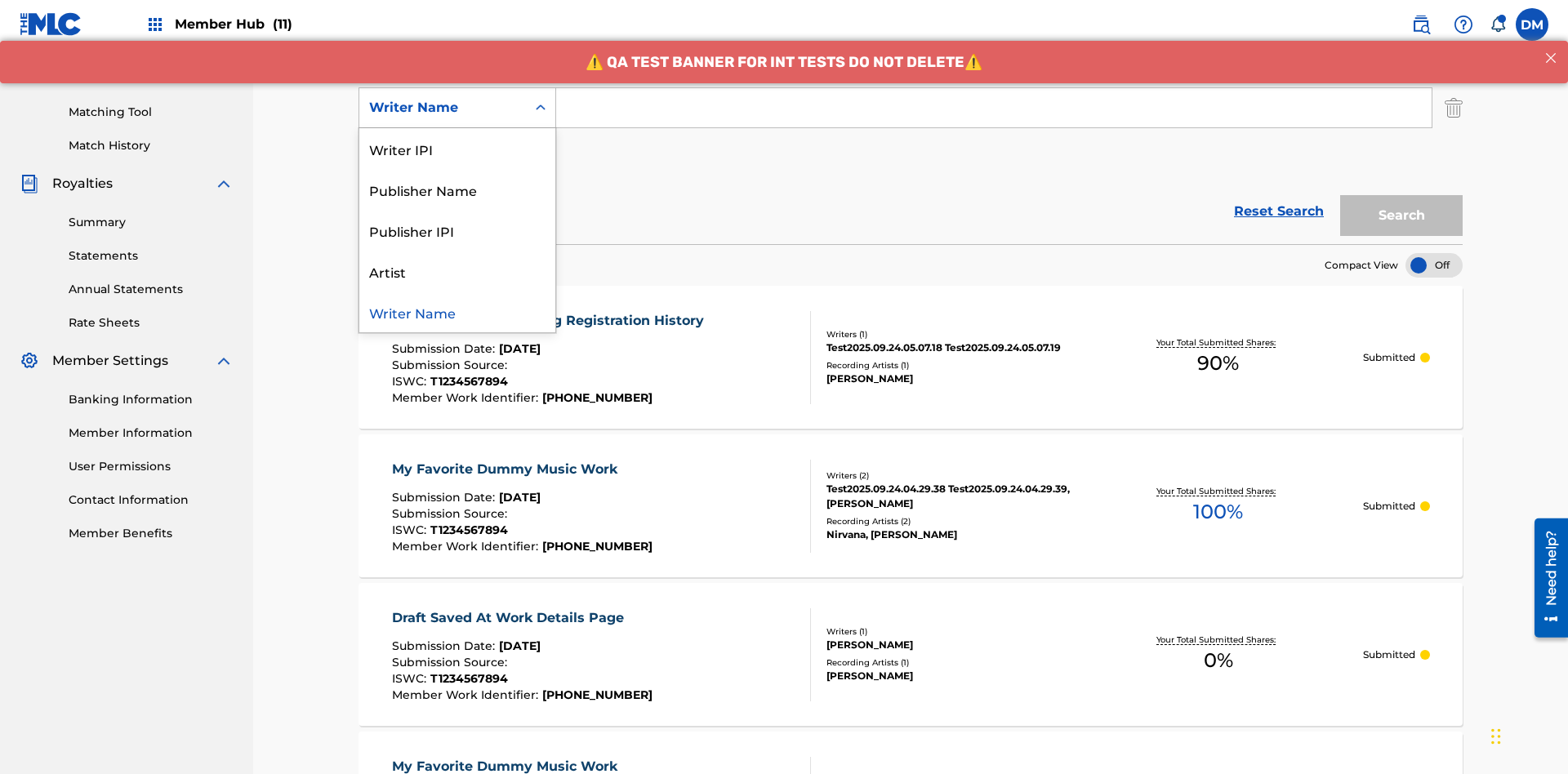
click at [457, 230] on div "Publisher IPI" at bounding box center [457, 230] width 196 height 41
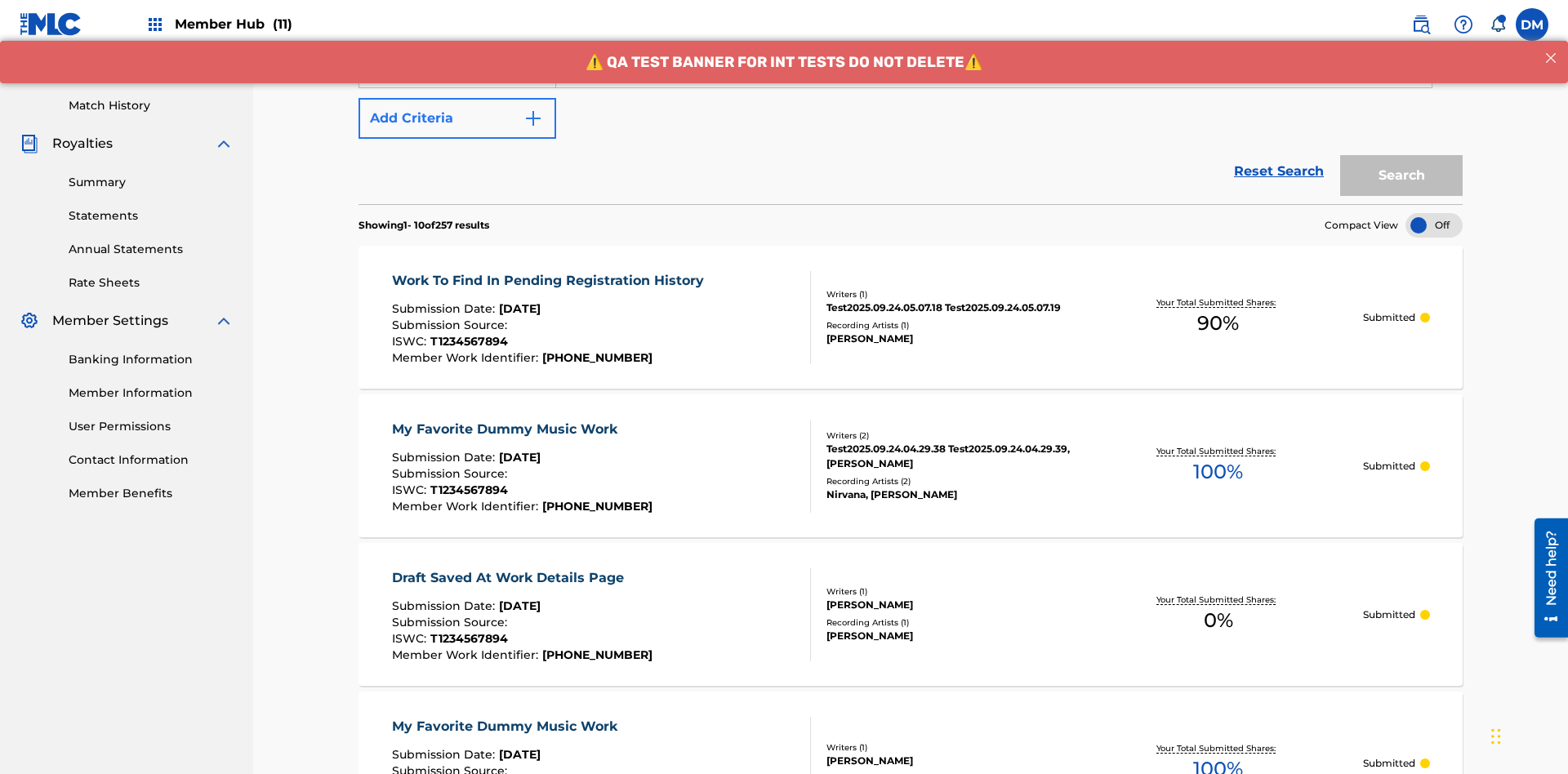
click at [457, 119] on button "Add Criteria" at bounding box center [457, 119] width 197 height 41
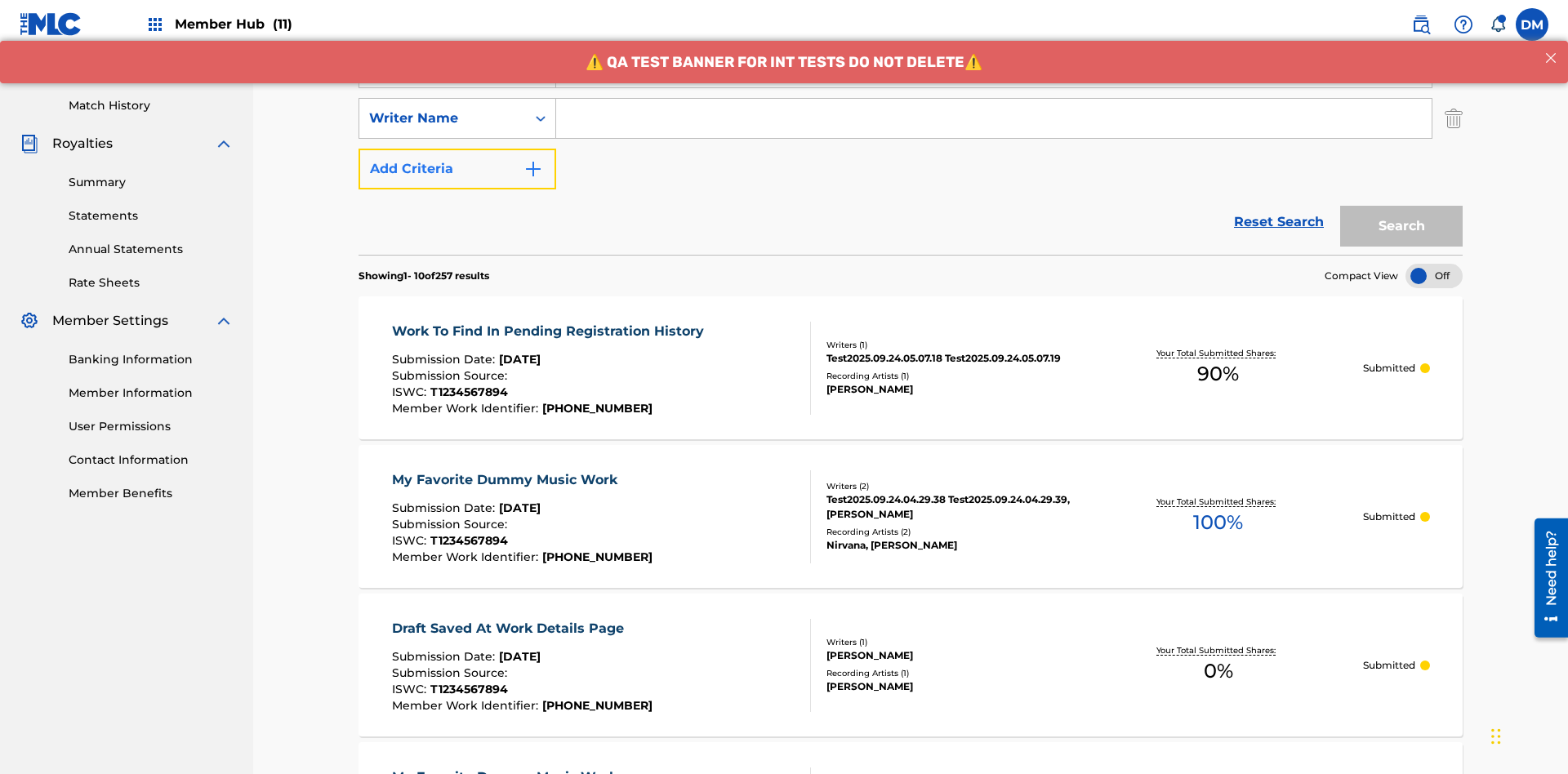
scroll to position [423, 0]
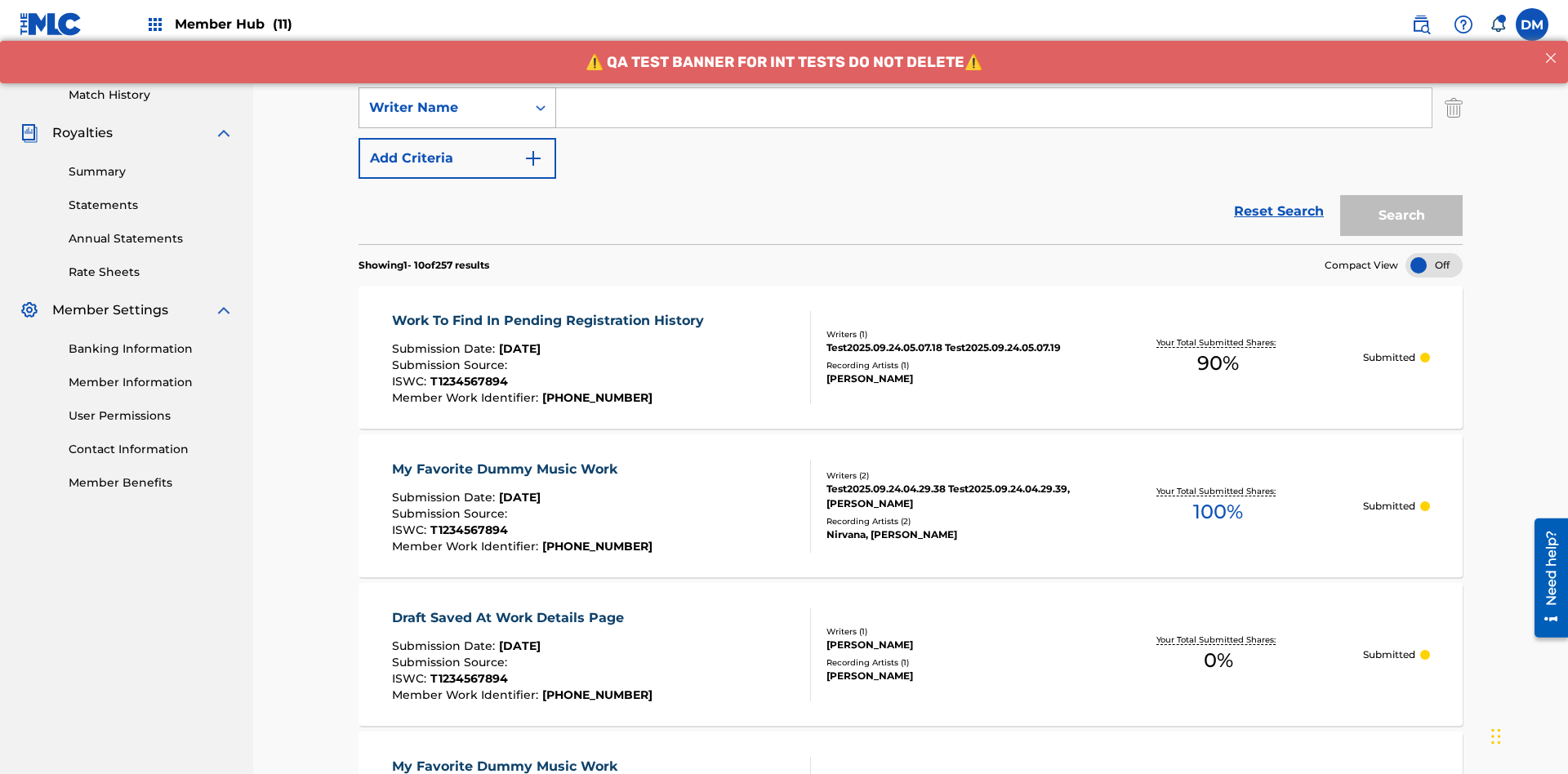
click at [442, 108] on div "Writer Name" at bounding box center [442, 108] width 147 height 19
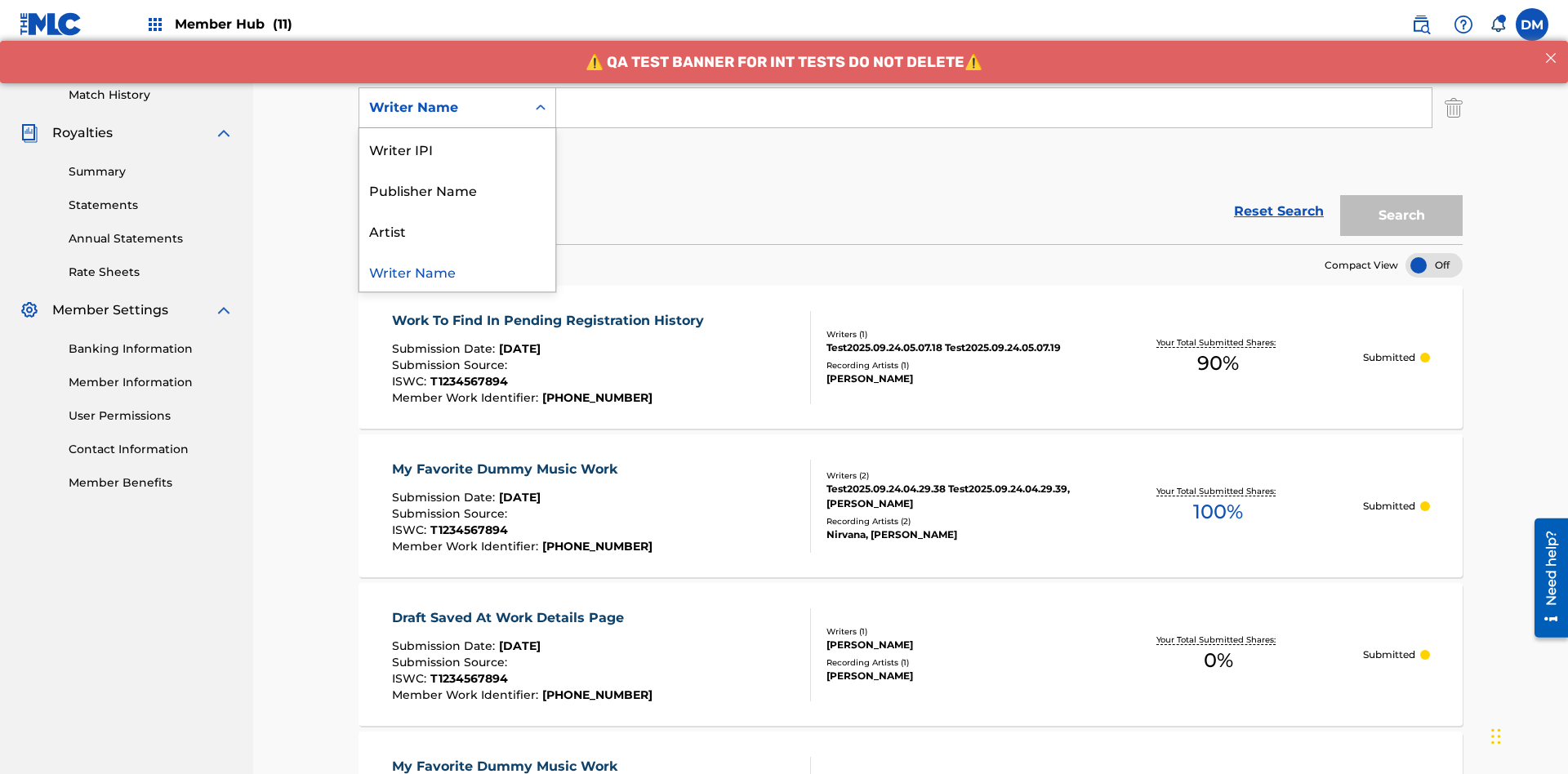
click at [457, 230] on div "Artist" at bounding box center [457, 230] width 196 height 41
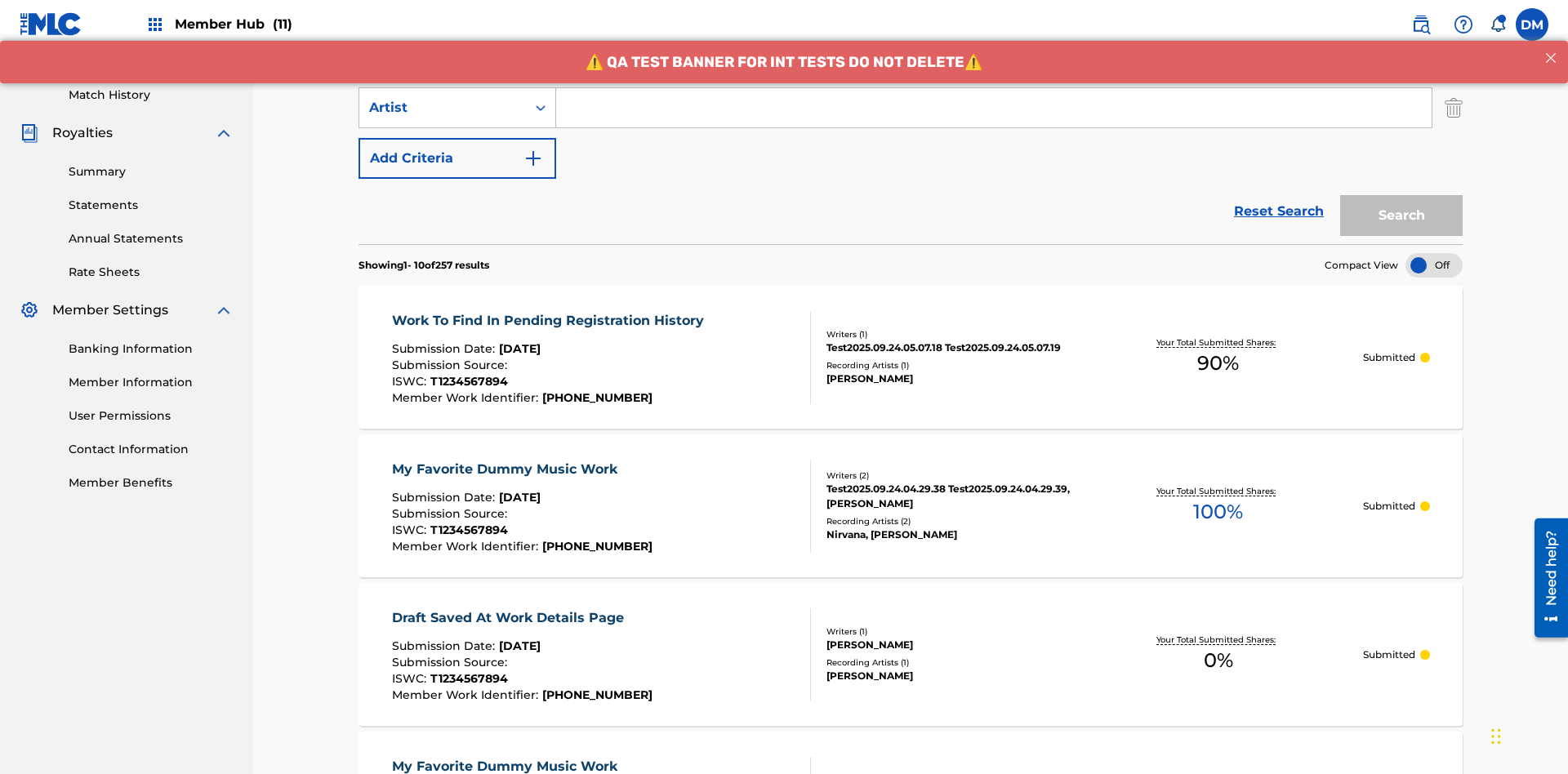
scroll to position [211, 0]
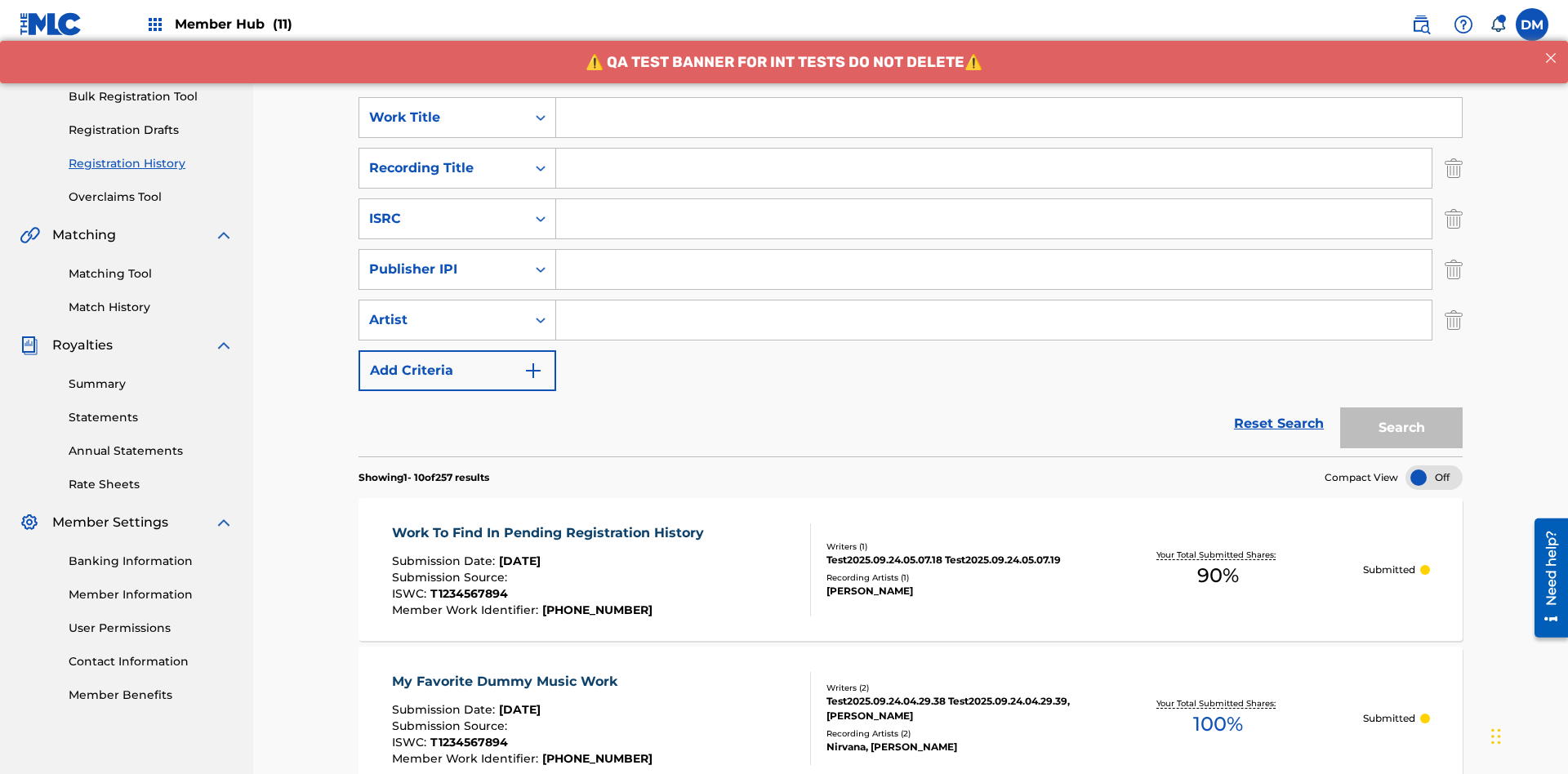
click at [1008, 118] on input "Search Form" at bounding box center [1008, 118] width 906 height 39
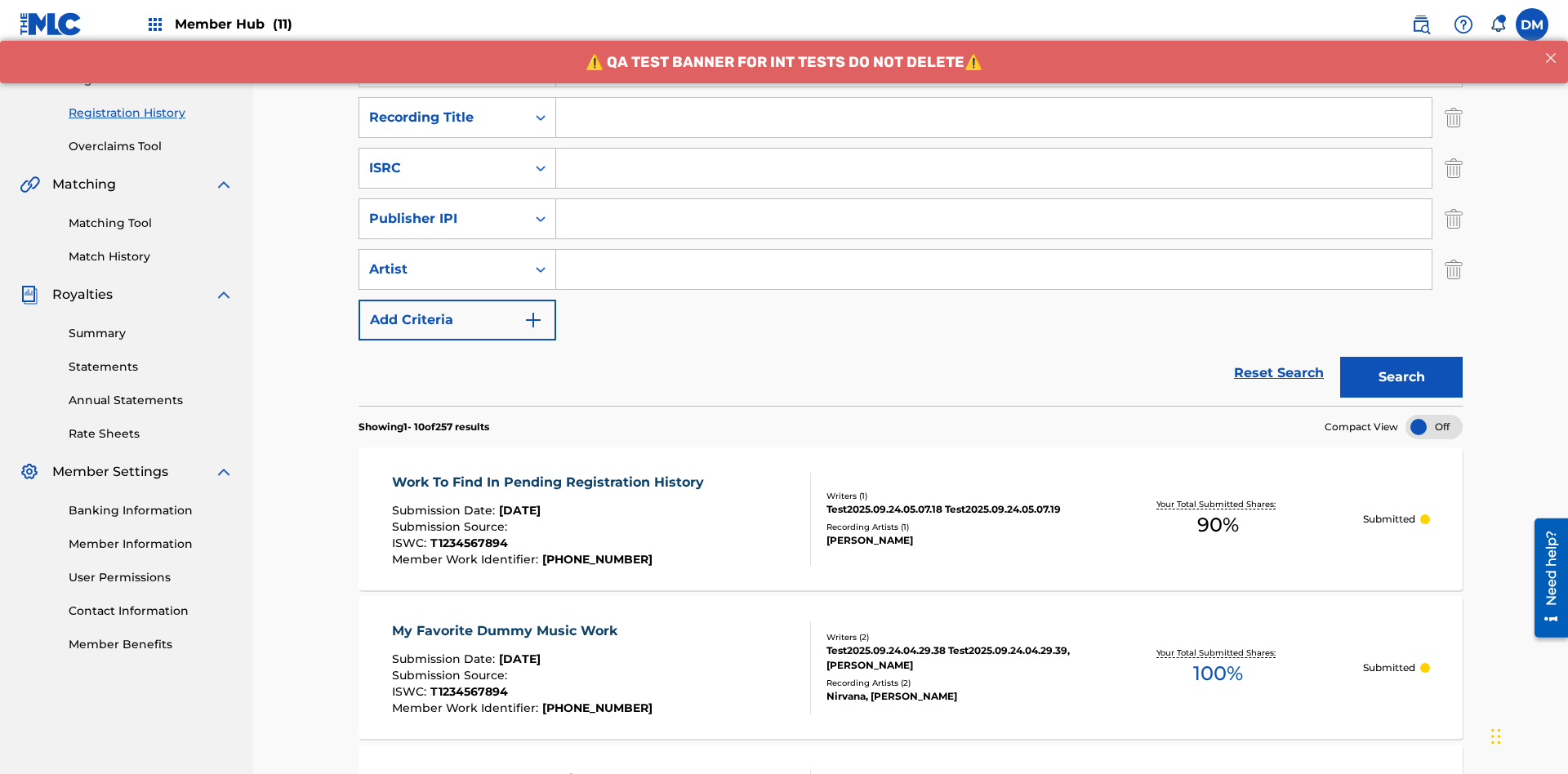
type input "Work to find in Pending Registration History"
click at [994, 118] on input "Search Form" at bounding box center [993, 118] width 875 height 39
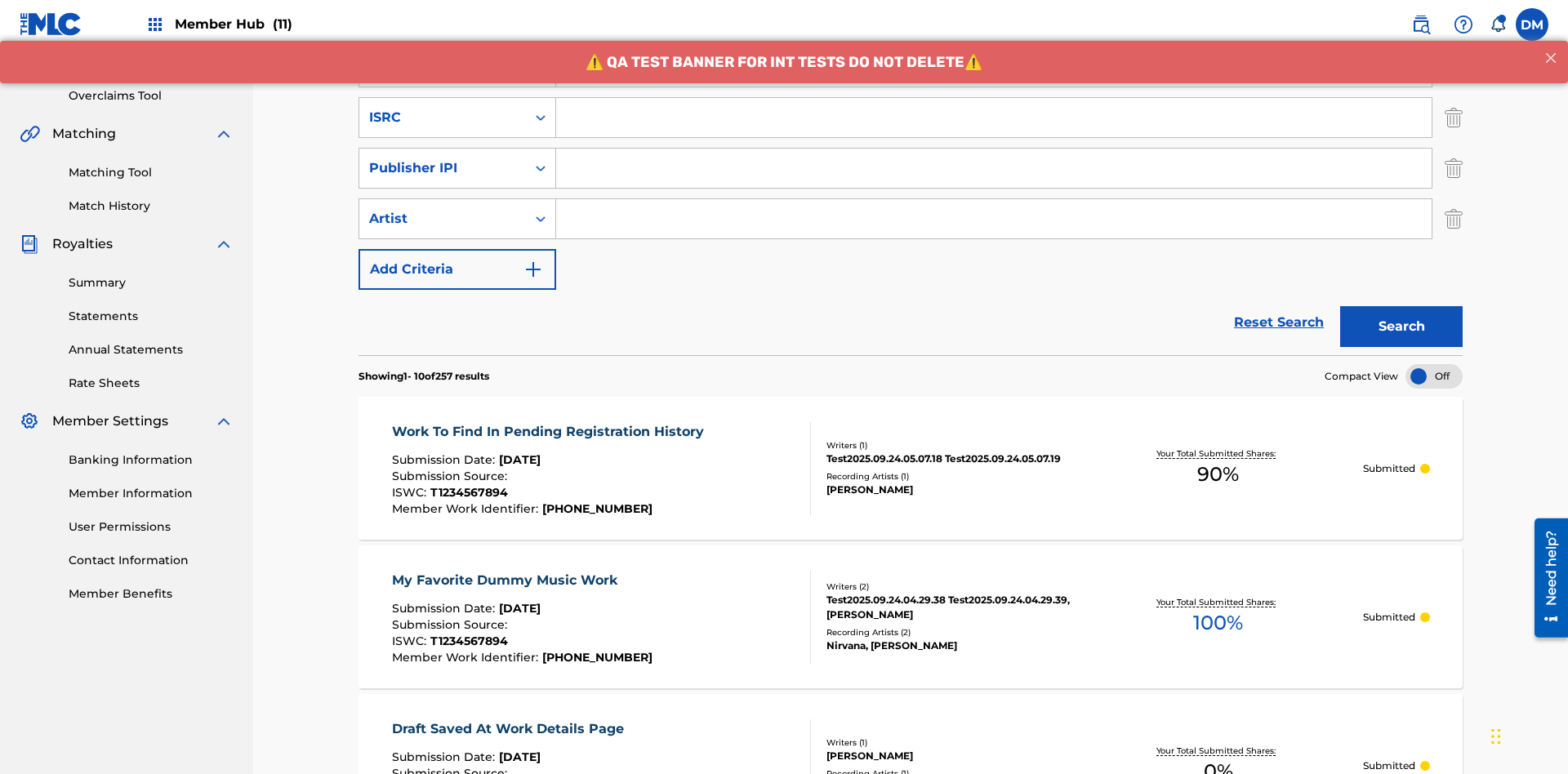
type input "Best Song Ever"
click at [994, 118] on input "Search Form" at bounding box center [993, 118] width 875 height 39
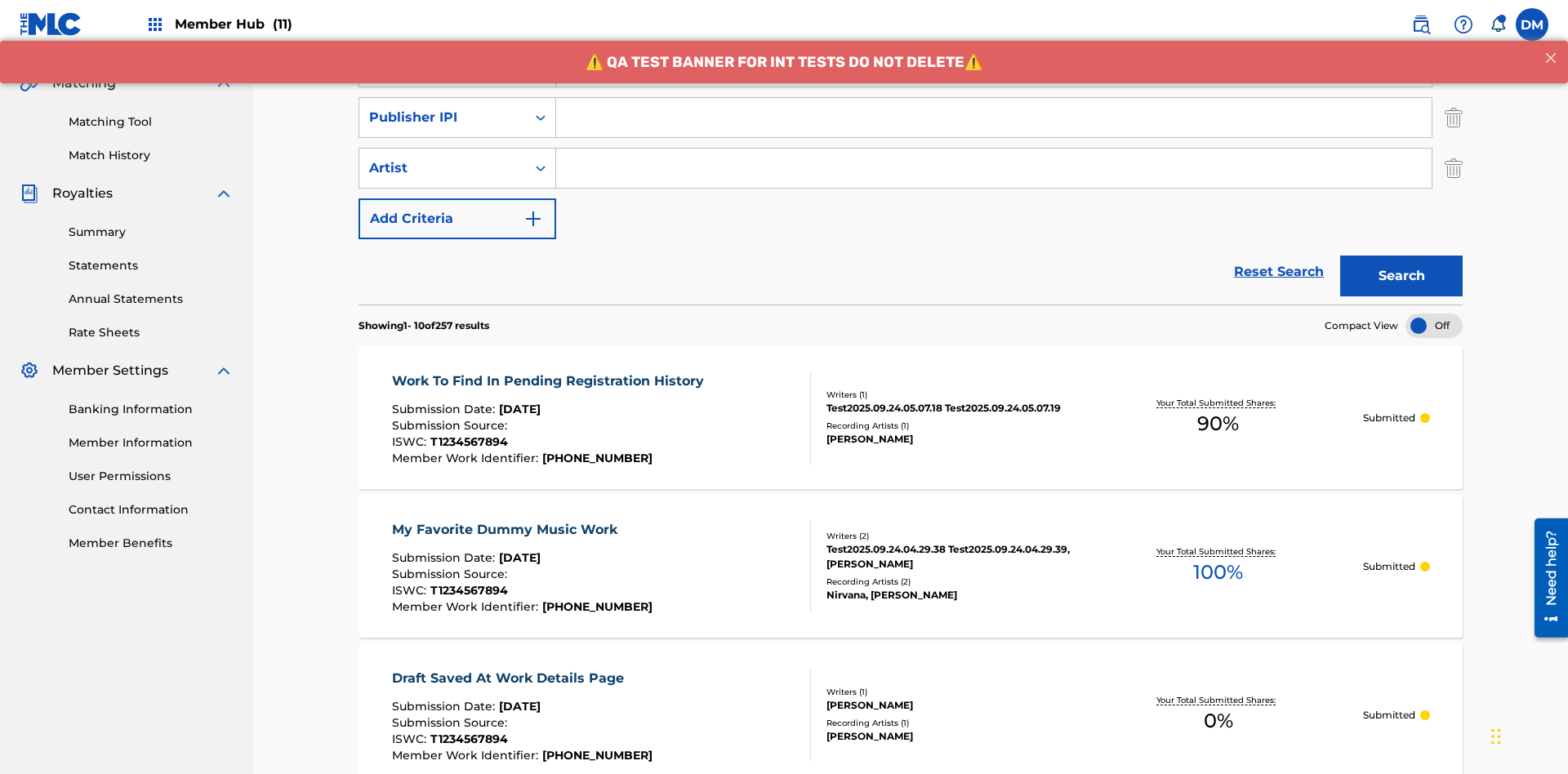
type input "AA3123123123"
click at [994, 118] on input "Search Form" at bounding box center [993, 118] width 875 height 39
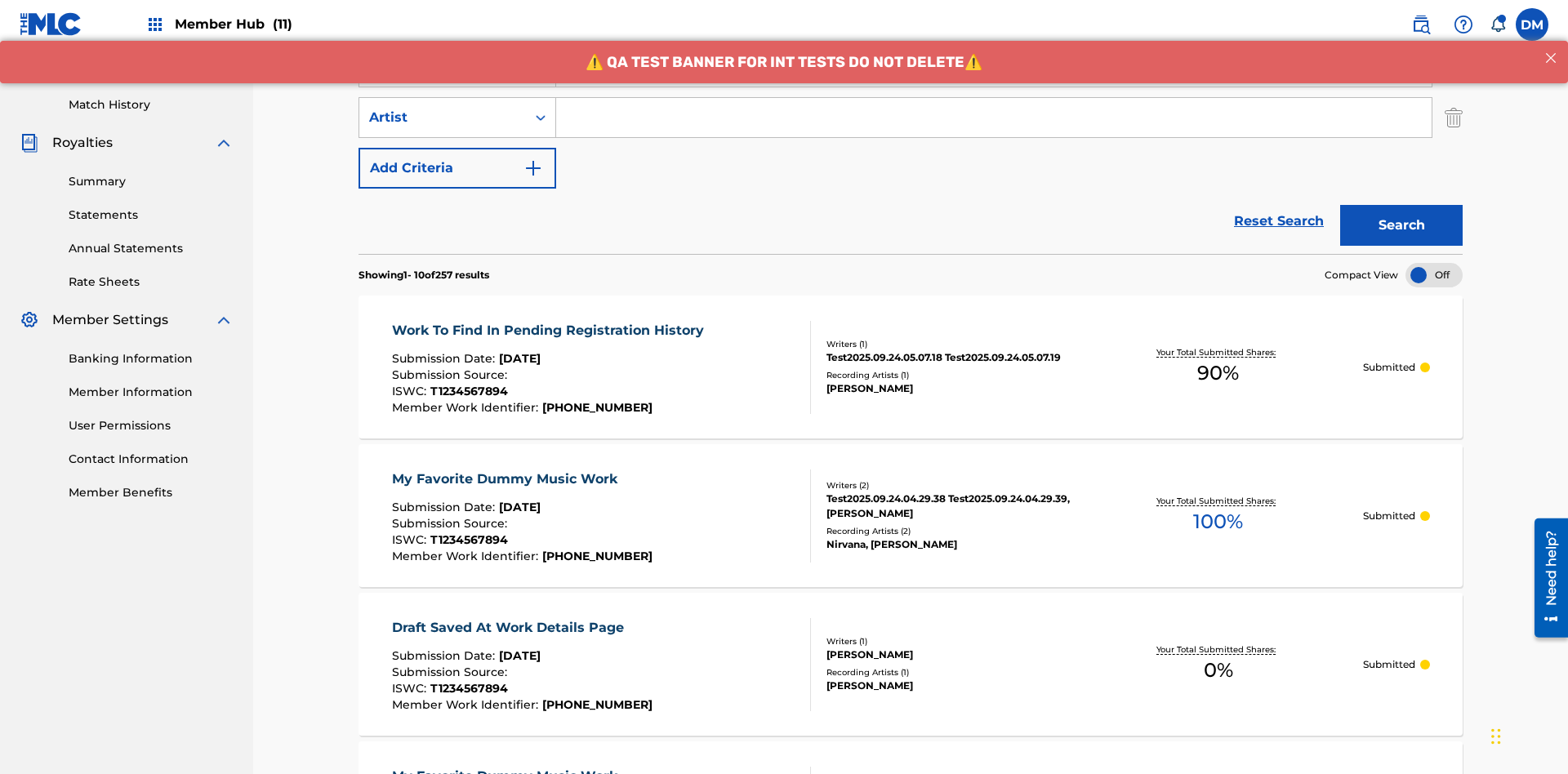
type input "00000000000"
click at [994, 118] on input "Search Form" at bounding box center [993, 118] width 875 height 39
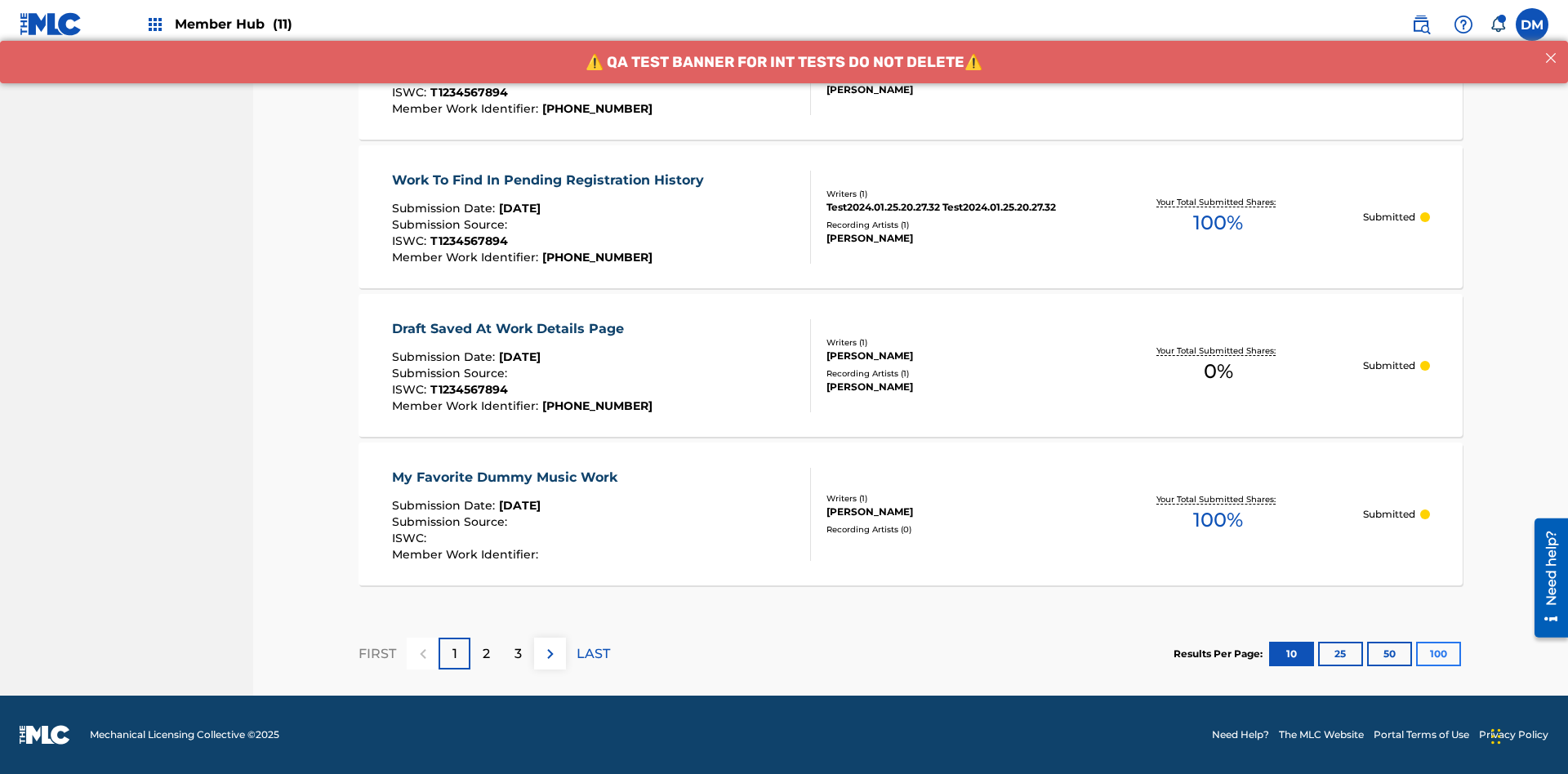
type input "Joe Lewis"
click at [1416, 653] on button "100" at bounding box center [1438, 654] width 45 height 25
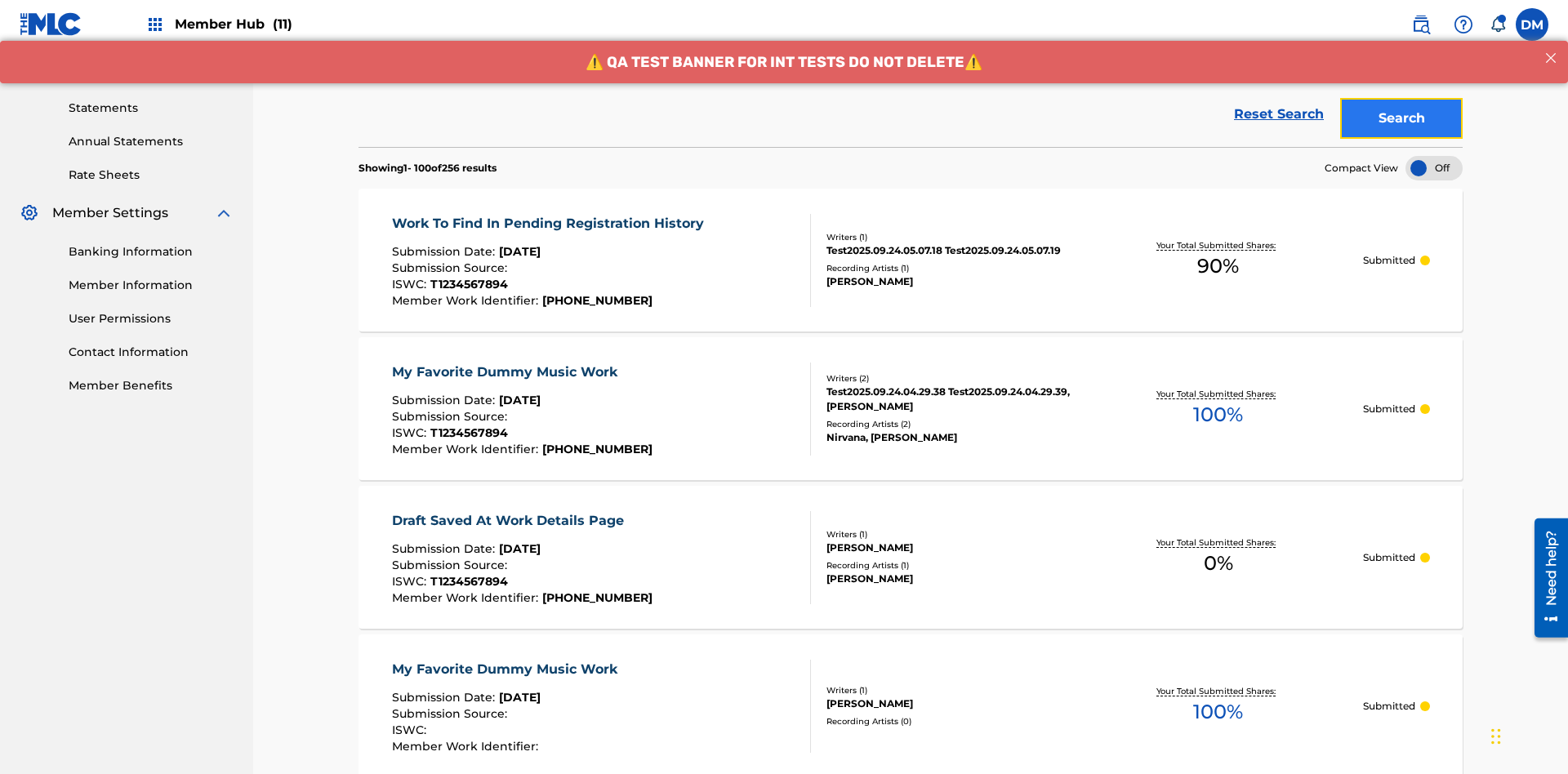
click at [1401, 119] on button "Search" at bounding box center [1401, 119] width 123 height 41
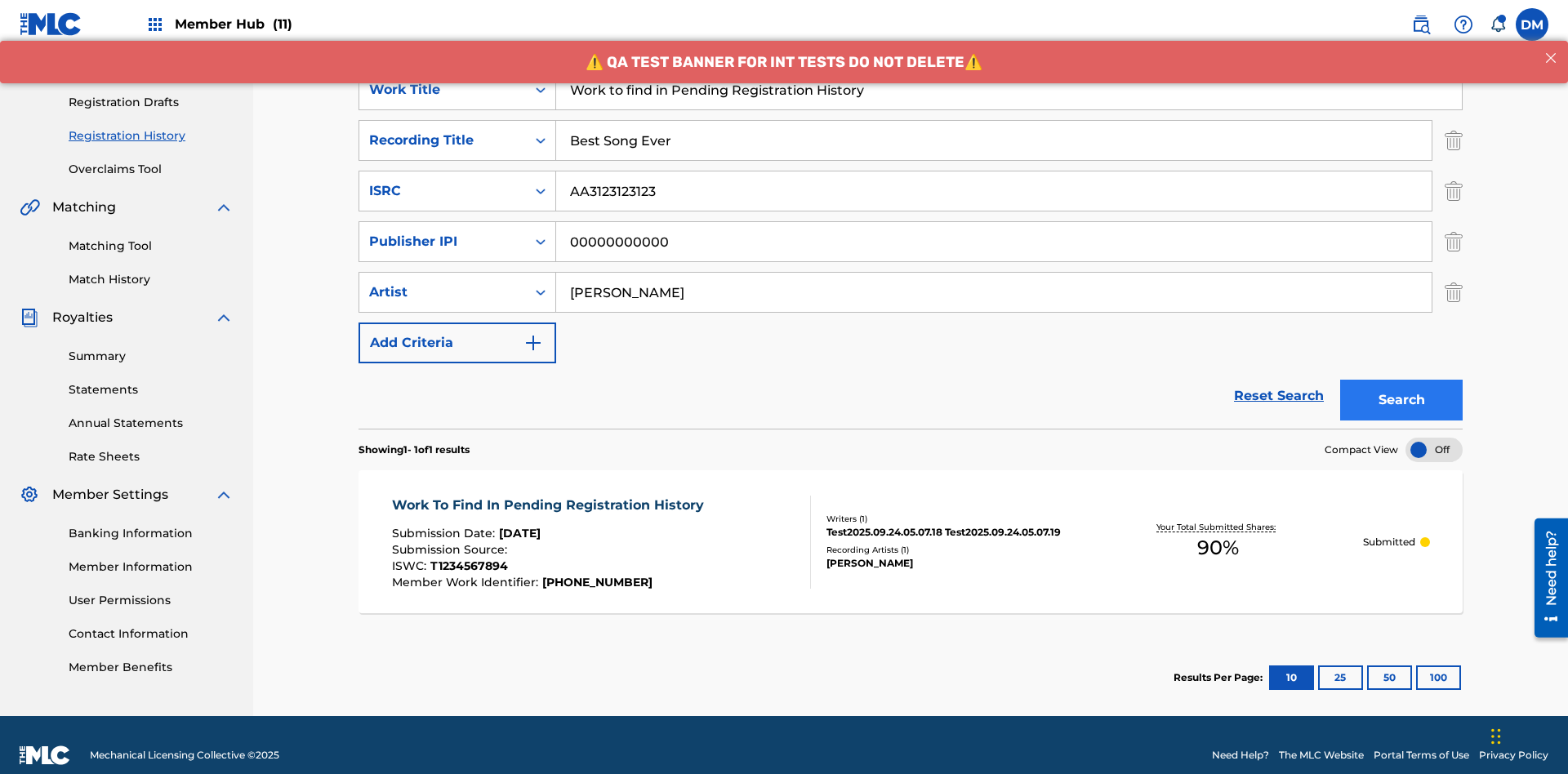
scroll to position [259, 0]
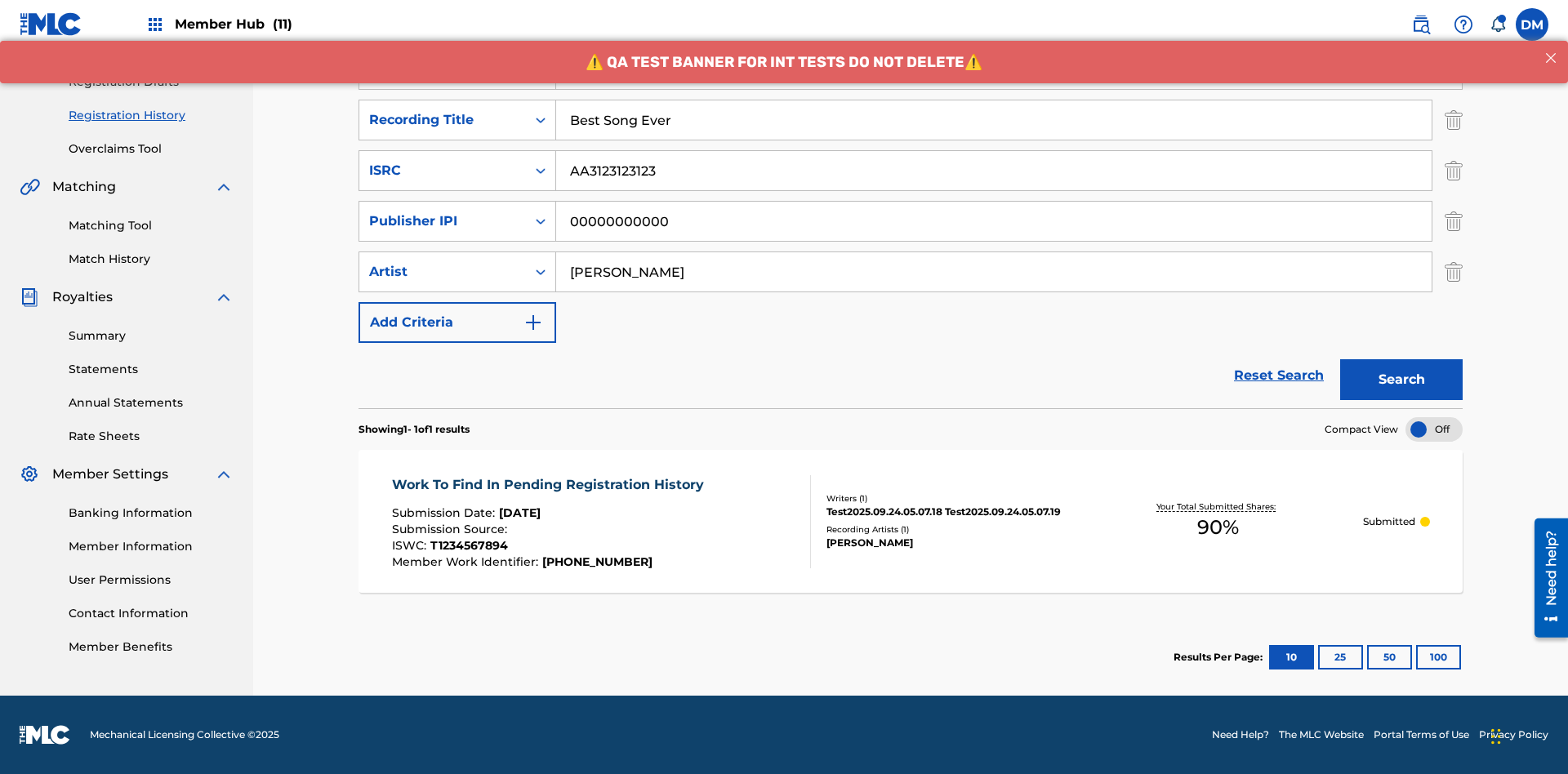
click at [1217, 528] on span "90 %" at bounding box center [1217, 527] width 42 height 30
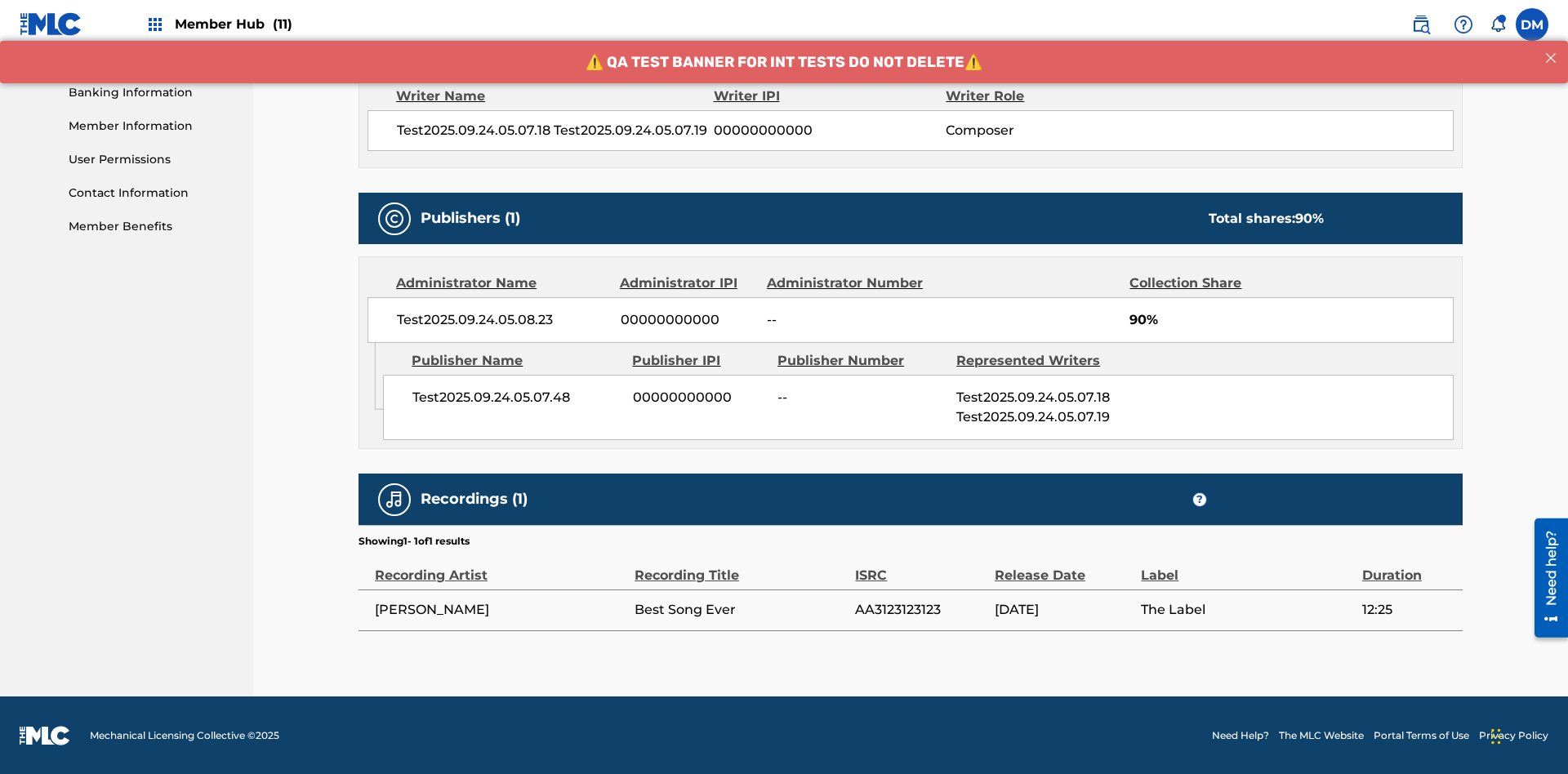
scroll to position [680, 0]
